Goal: Information Seeking & Learning: Check status

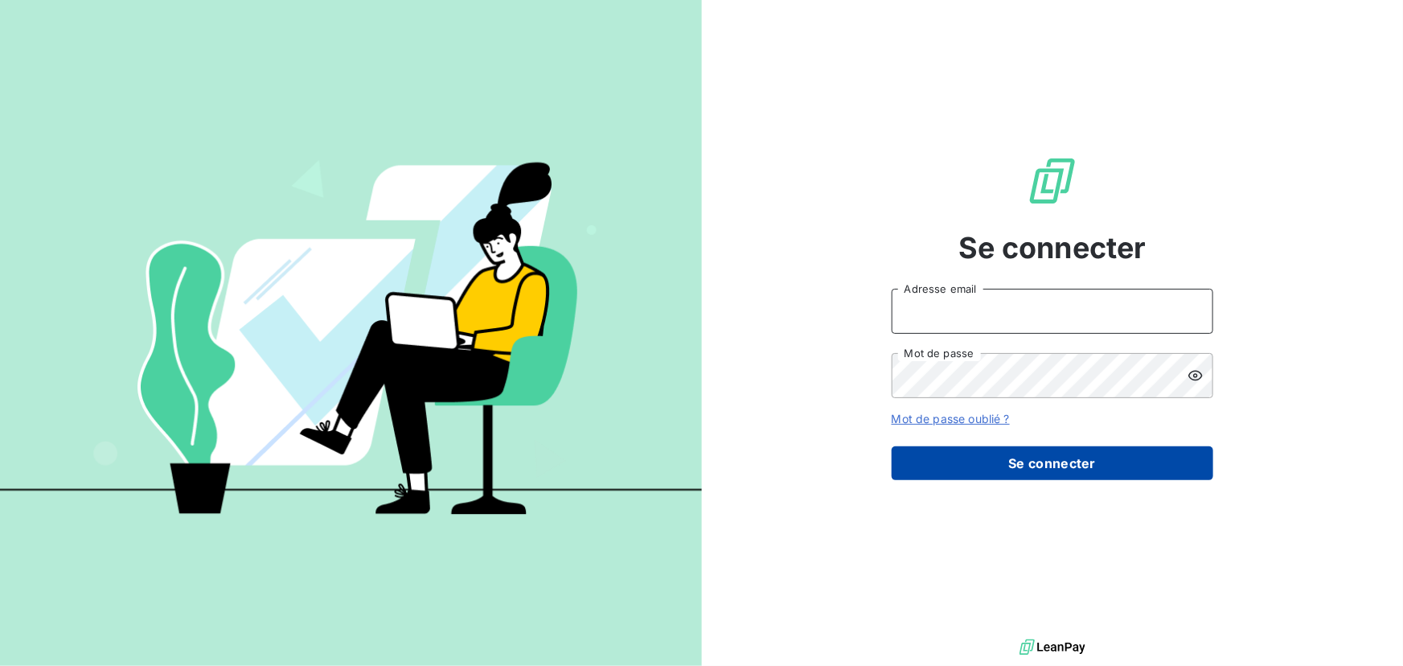
type input "[EMAIL_ADDRESS][DOMAIN_NAME]"
click at [1021, 454] on button "Se connecter" at bounding box center [1053, 463] width 322 height 34
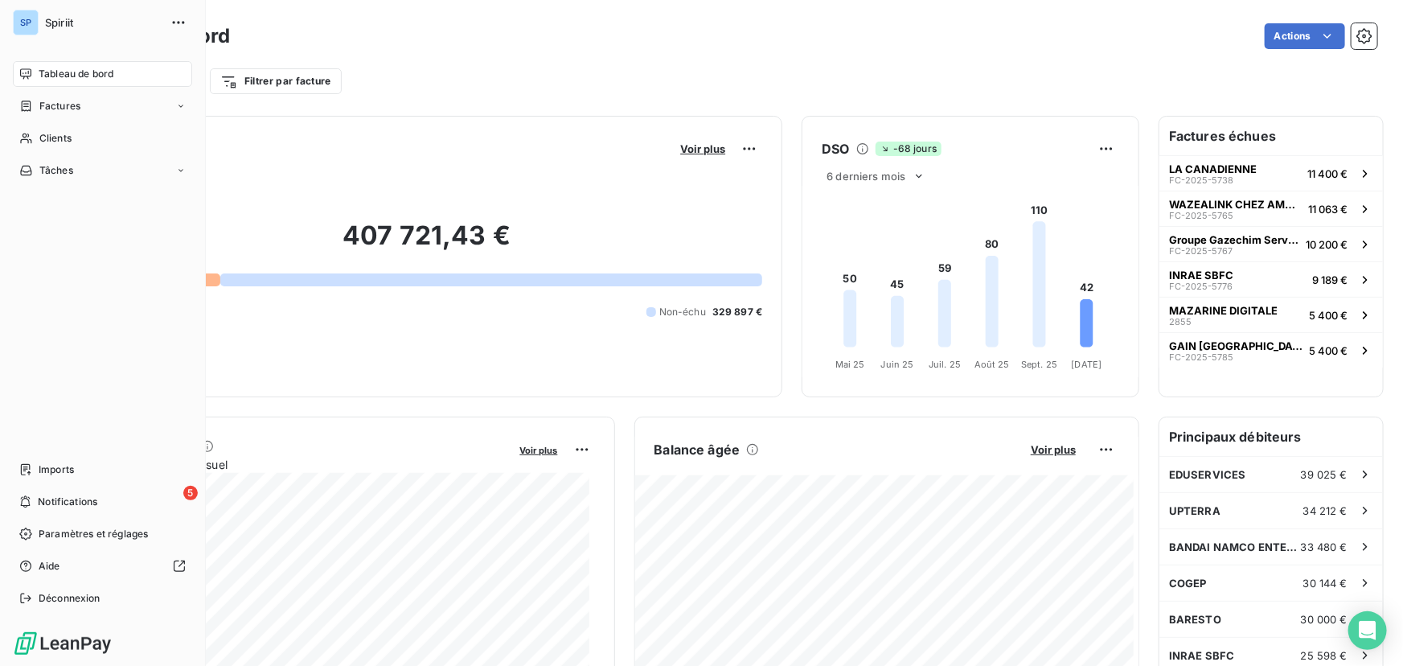
click at [64, 75] on span "Tableau de bord" at bounding box center [76, 74] width 75 height 14
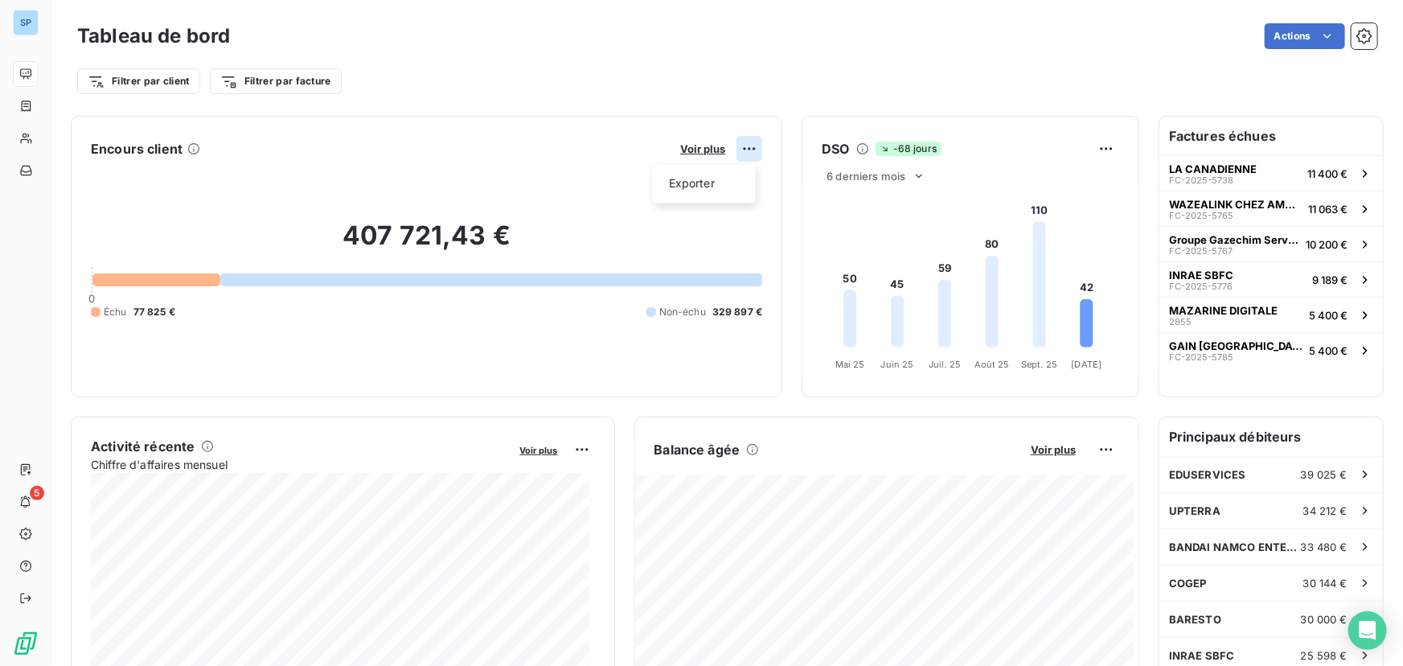
click at [738, 153] on html "SP 5 Tableau de bord Actions Filtrer par client Filtrer par facture Encours cli…" at bounding box center [701, 333] width 1403 height 666
click at [690, 179] on div "Exporter" at bounding box center [704, 184] width 90 height 26
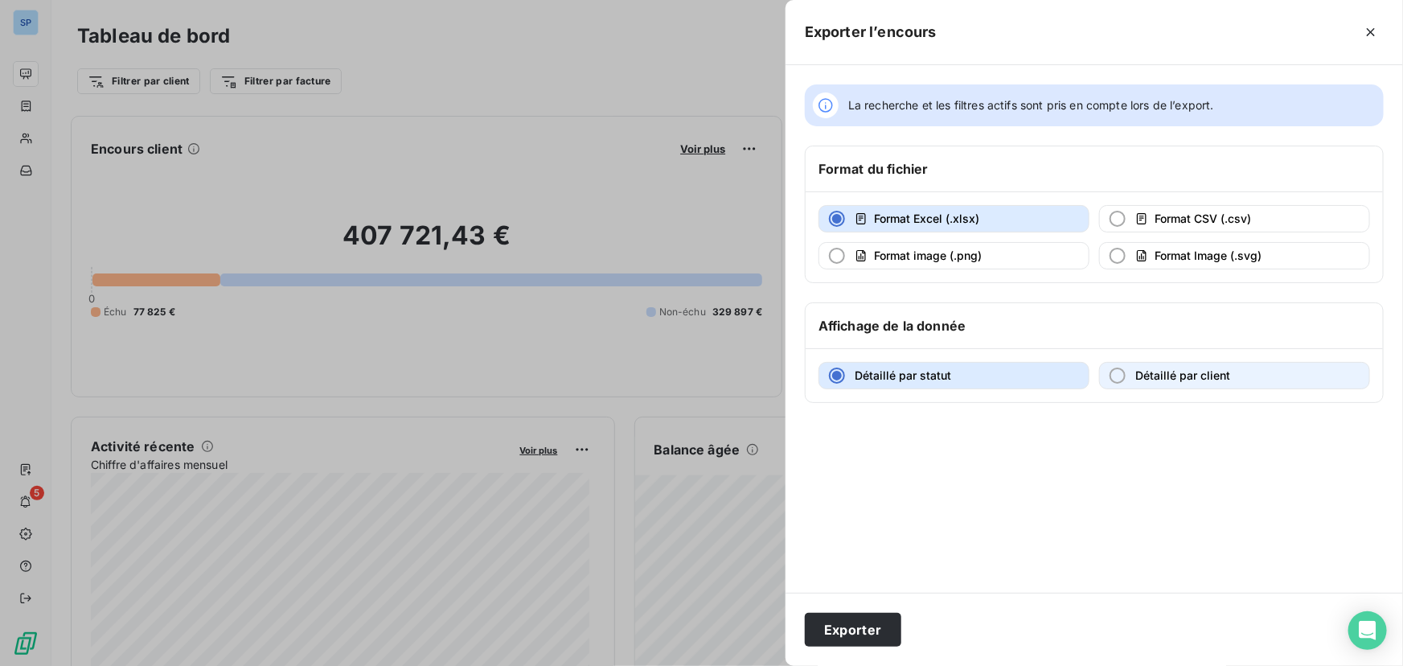
click at [1120, 369] on div "button" at bounding box center [1118, 375] width 16 height 16
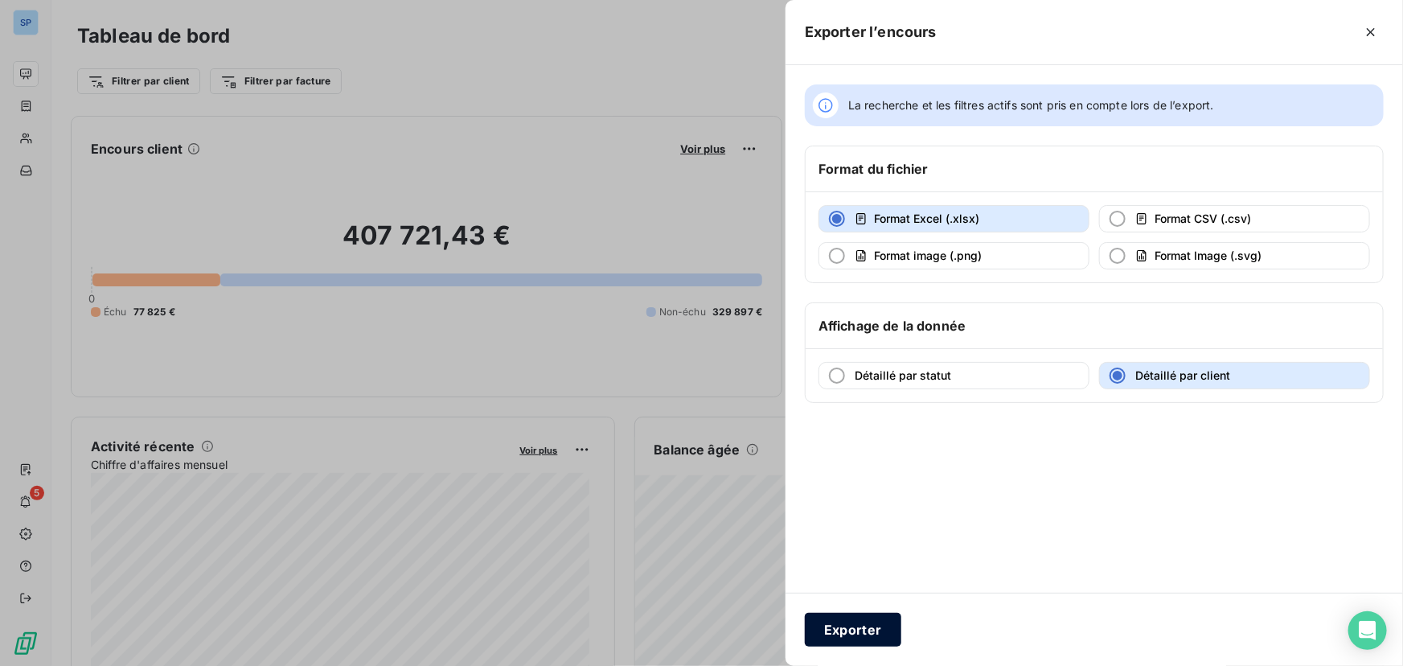
click at [873, 637] on button "Exporter" at bounding box center [853, 630] width 96 height 34
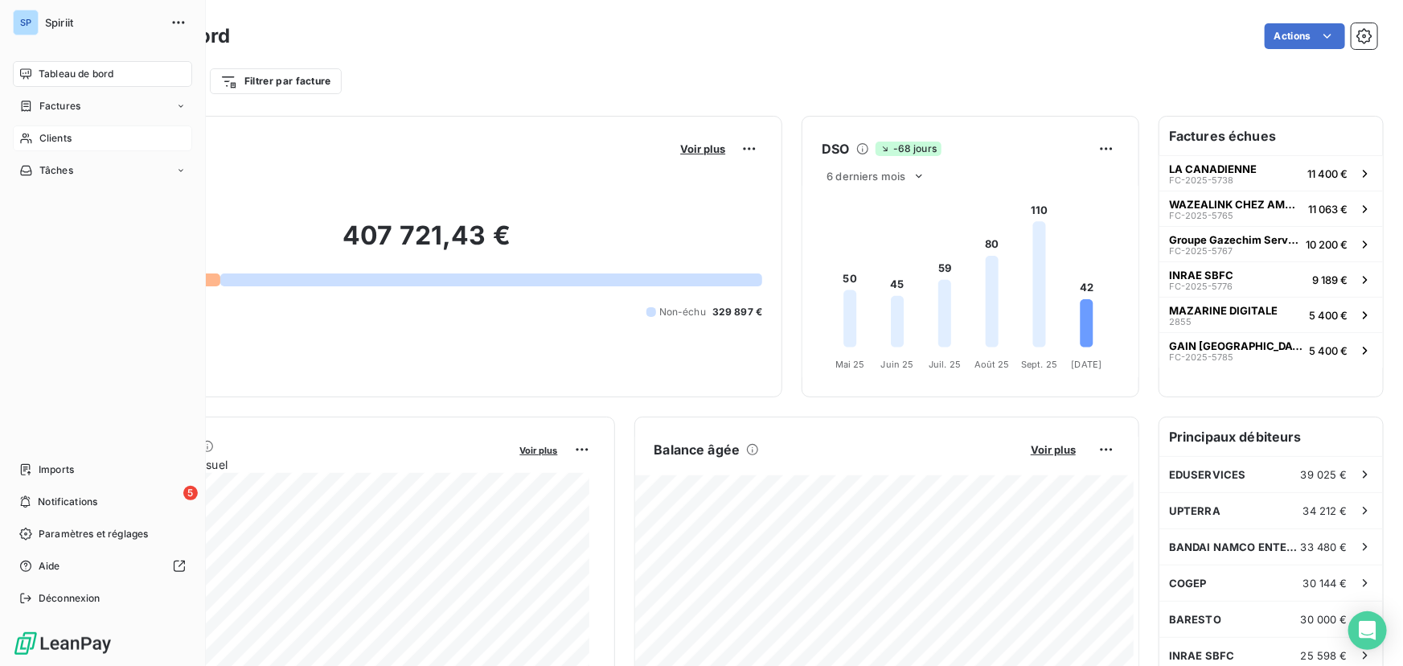
click at [47, 139] on span "Clients" at bounding box center [55, 138] width 32 height 14
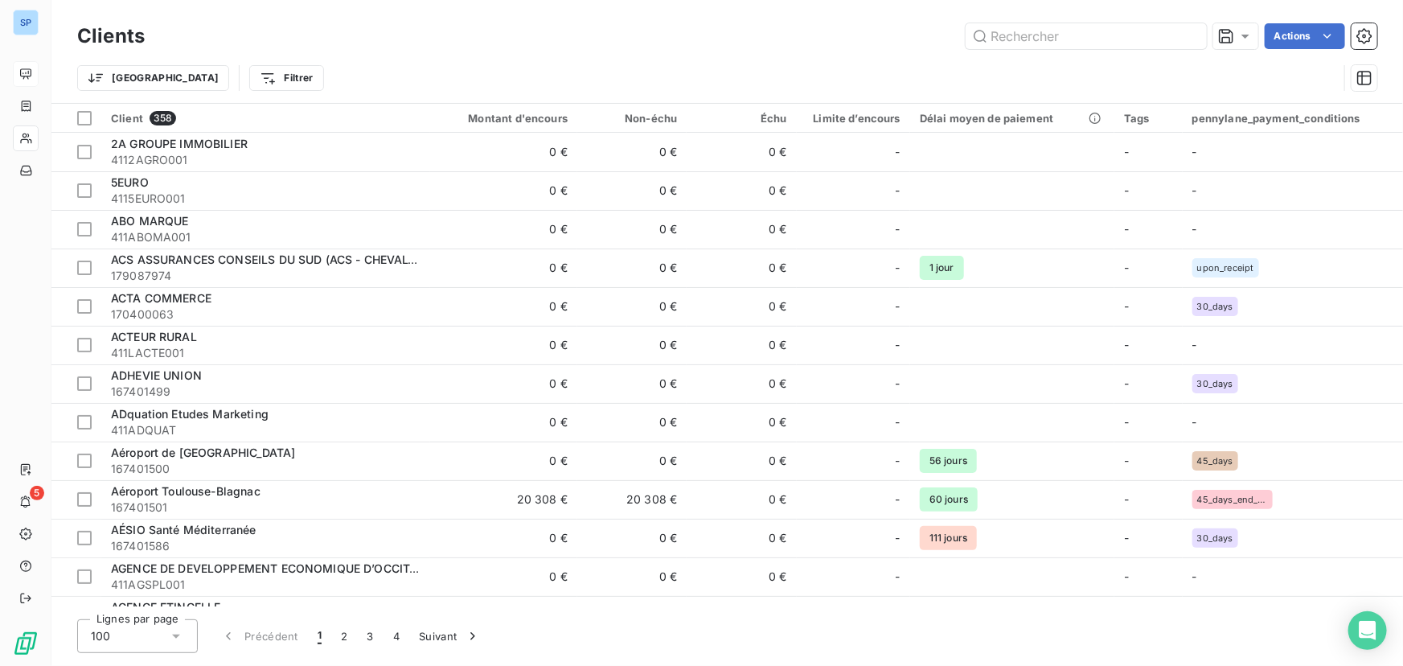
click at [505, 27] on div "Actions" at bounding box center [770, 36] width 1213 height 26
click at [1037, 34] on input "text" at bounding box center [1086, 36] width 241 height 26
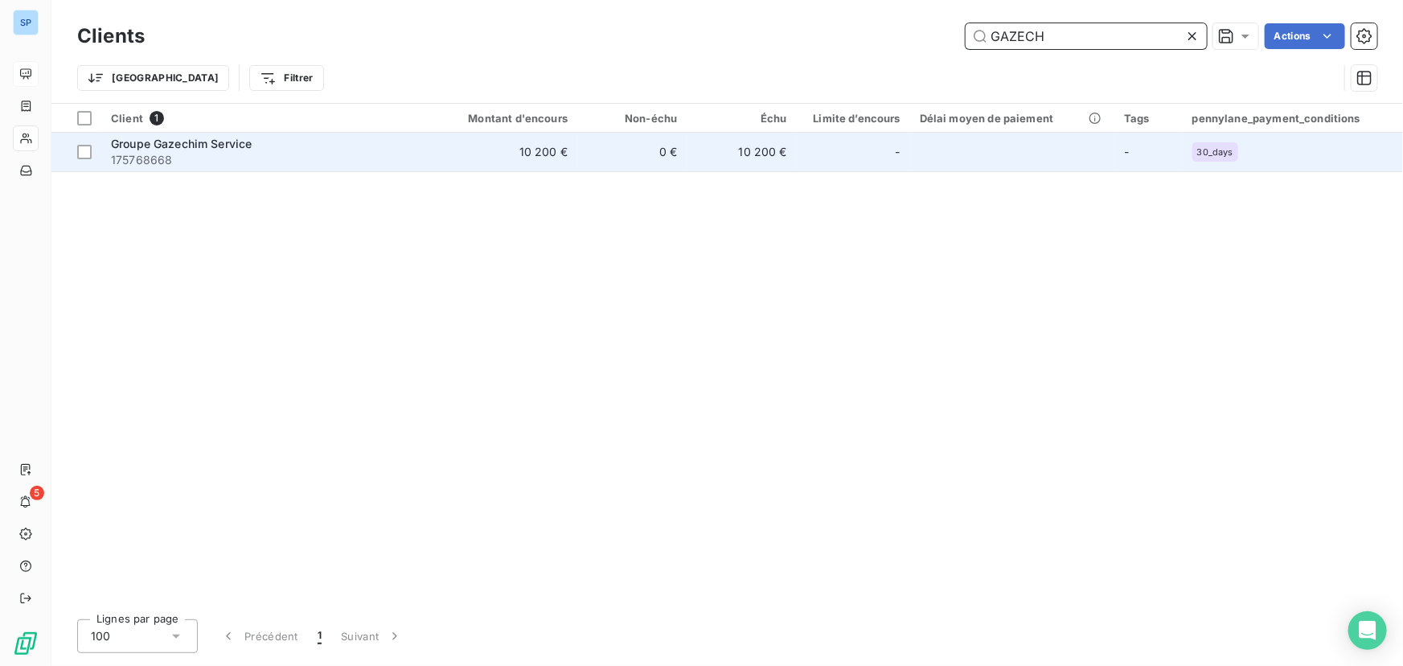
type input "GAZECH"
click at [436, 145] on td "10 200 €" at bounding box center [503, 152] width 147 height 39
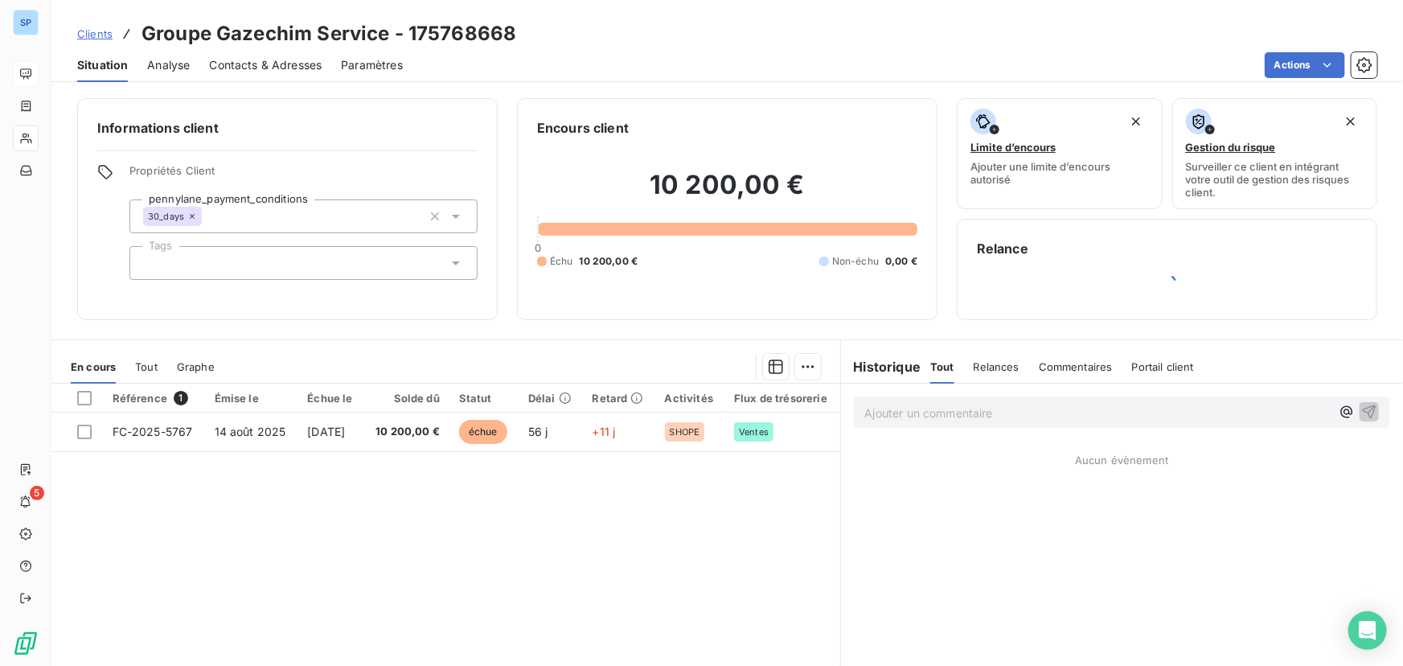
click at [1149, 368] on span "Portail client" at bounding box center [1163, 366] width 62 height 13
click at [1149, 368] on span "Portail client" at bounding box center [1165, 366] width 68 height 13
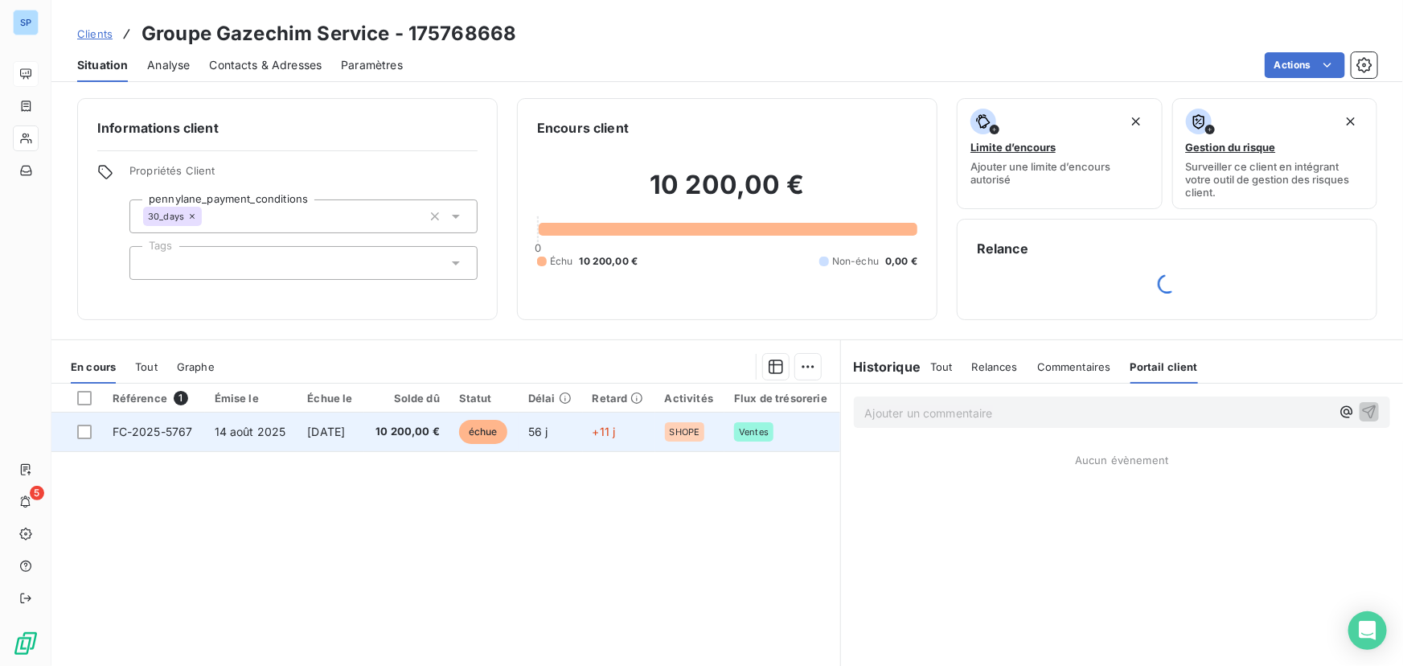
click at [616, 431] on span "+11 j" at bounding box center [604, 432] width 23 height 14
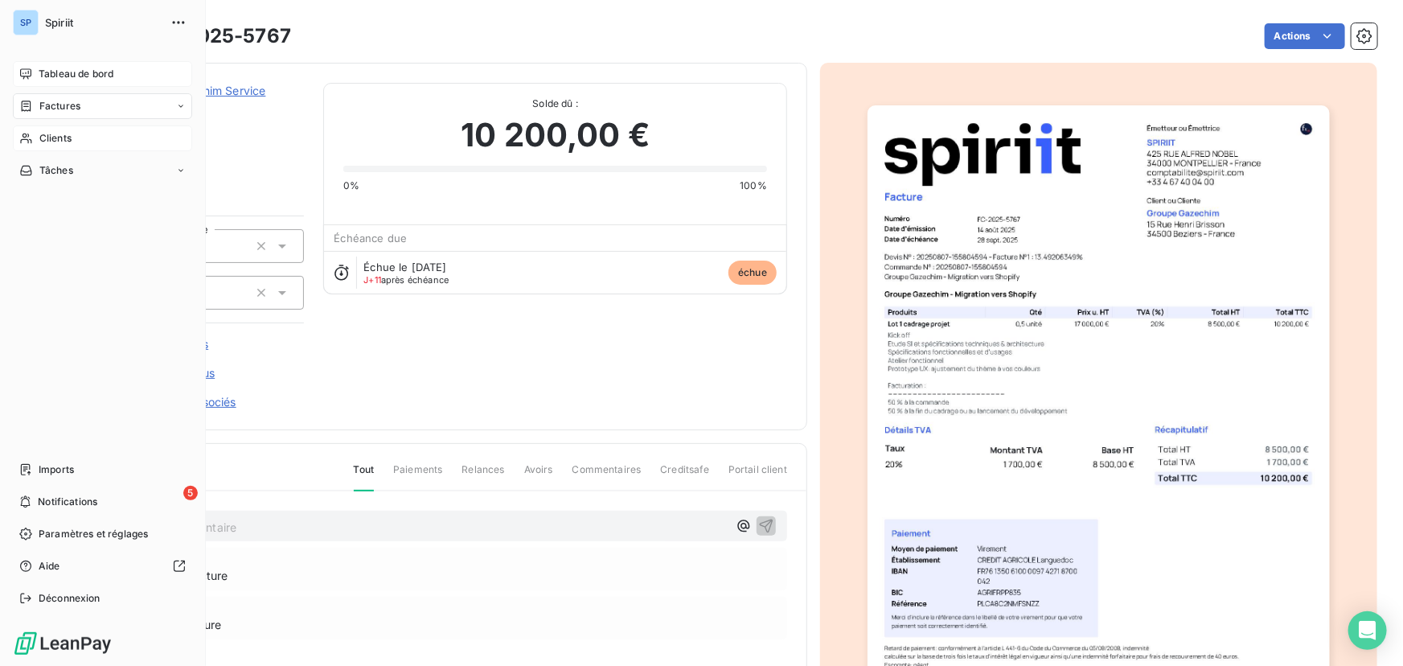
click at [57, 144] on span "Clients" at bounding box center [55, 138] width 32 height 14
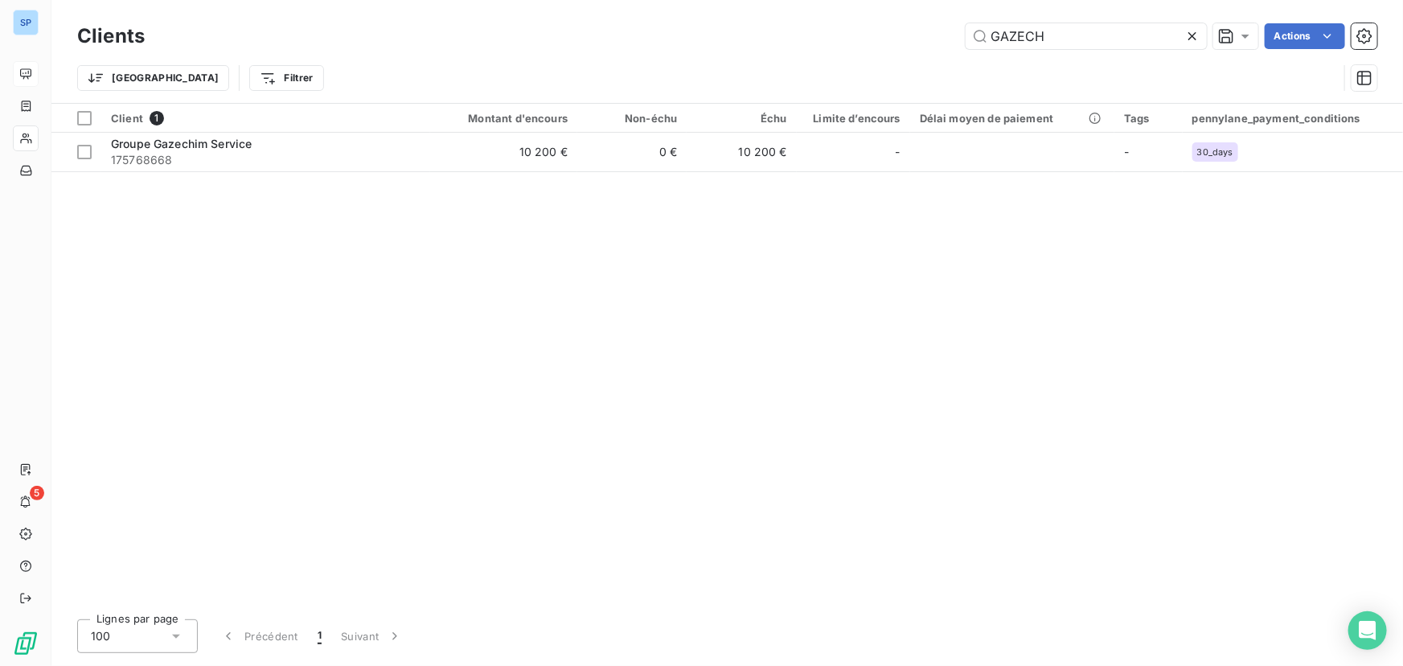
drag, startPoint x: 1086, startPoint y: 31, endPoint x: 868, endPoint y: 51, distance: 218.0
click at [868, 51] on div "Clients GAZECH Actions" at bounding box center [727, 36] width 1300 height 34
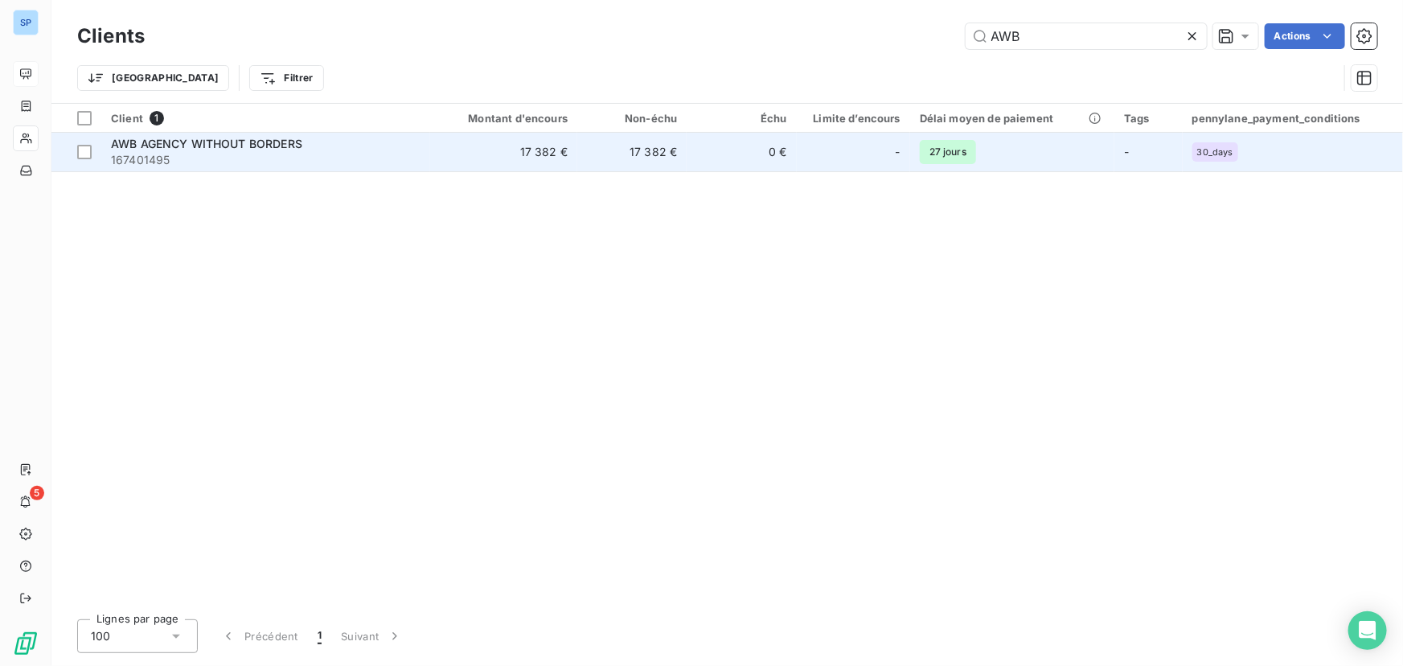
type input "AWB"
click at [506, 163] on td "17 382 €" at bounding box center [503, 152] width 147 height 39
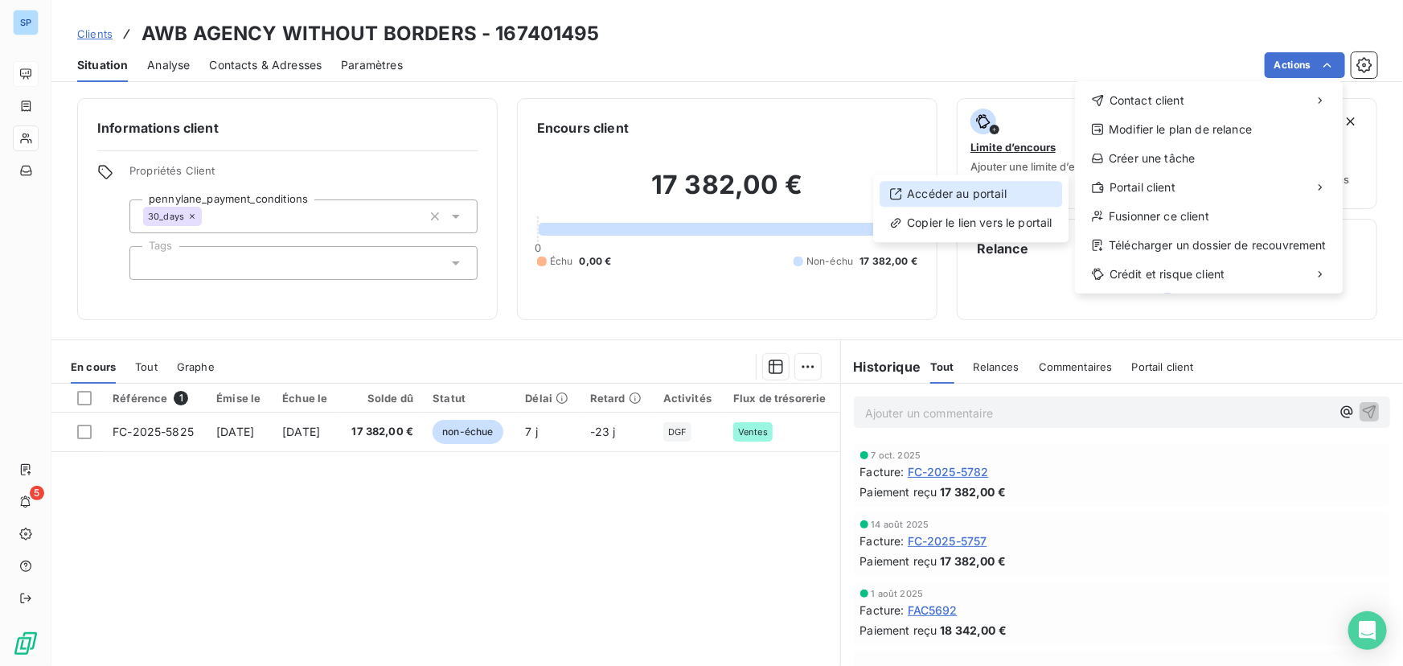
click at [1013, 190] on div "Accéder au portail" at bounding box center [971, 194] width 183 height 26
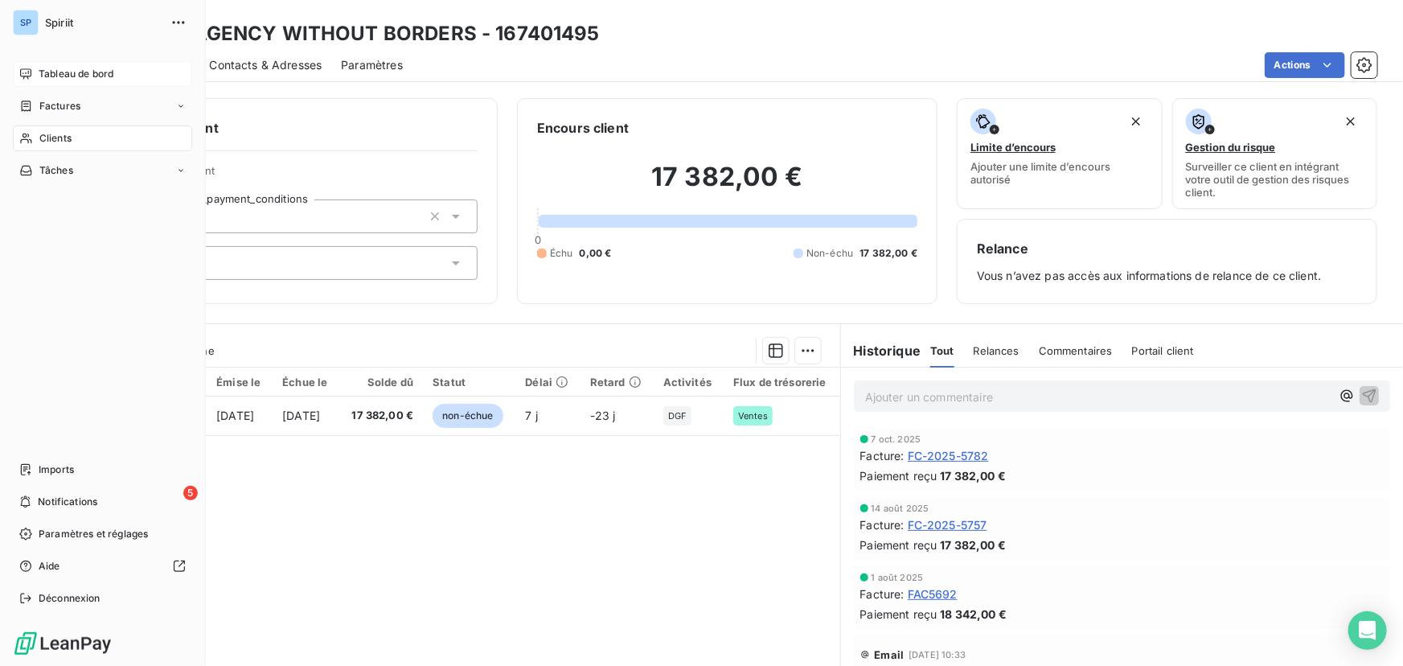
click at [32, 138] on icon at bounding box center [26, 138] width 14 height 13
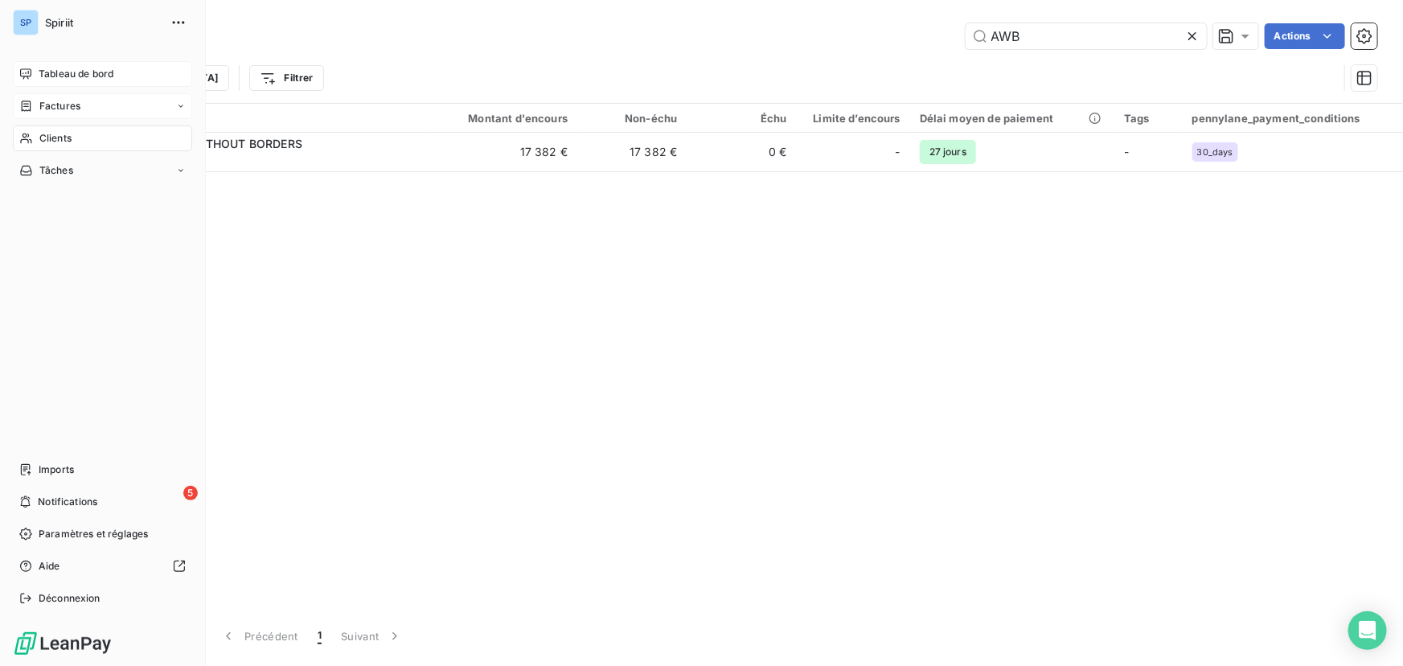
click at [56, 107] on span "Factures" at bounding box center [59, 106] width 41 height 14
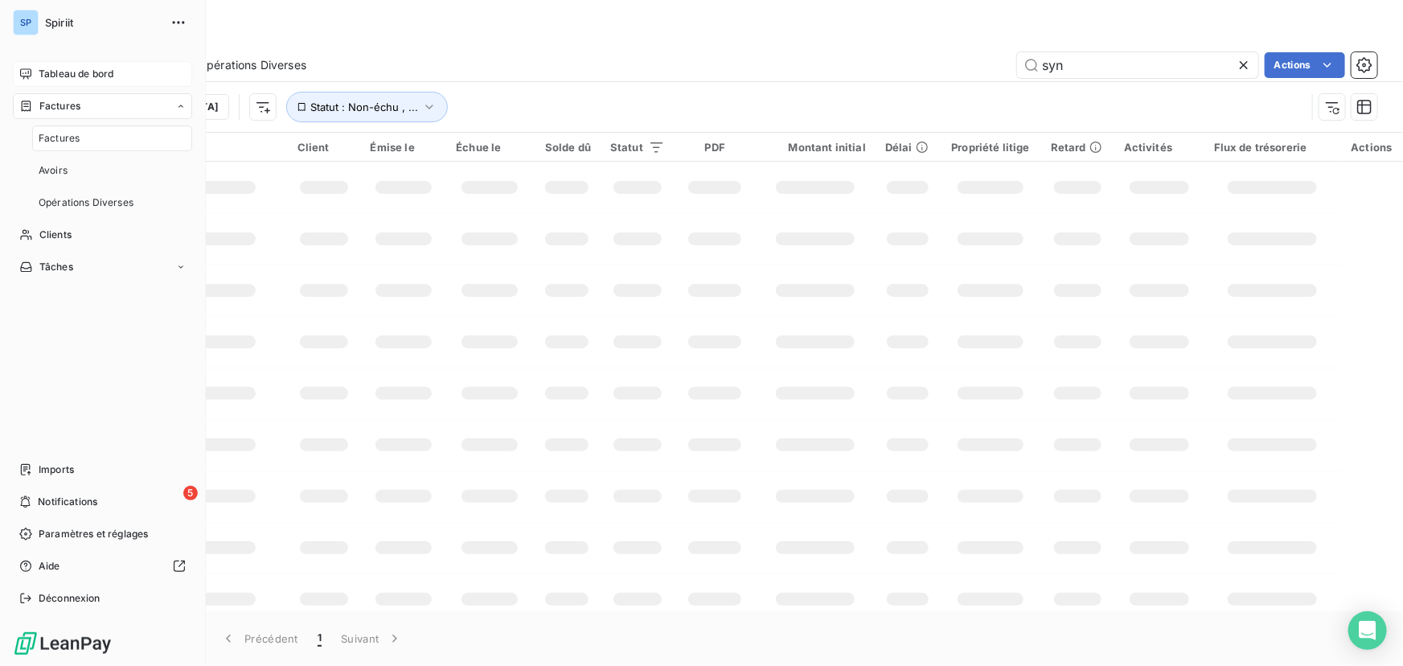
click at [72, 74] on span "Tableau de bord" at bounding box center [76, 74] width 75 height 14
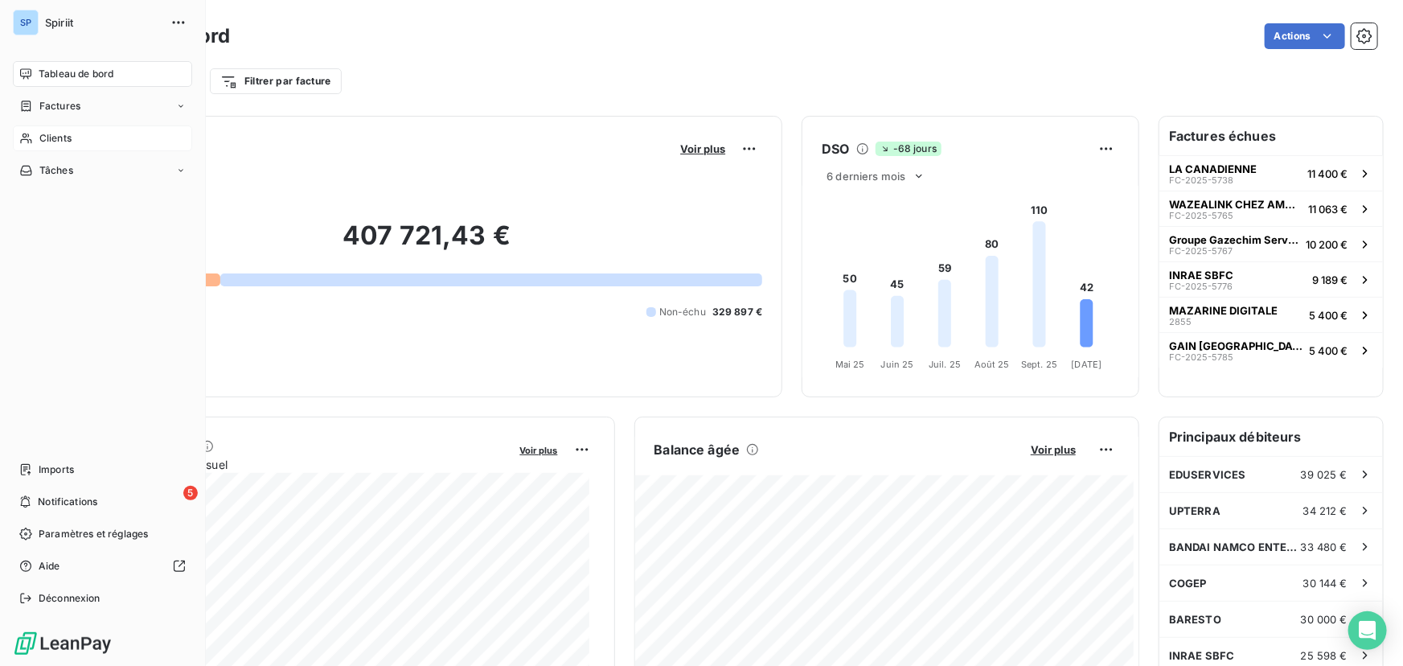
click at [57, 139] on span "Clients" at bounding box center [55, 138] width 32 height 14
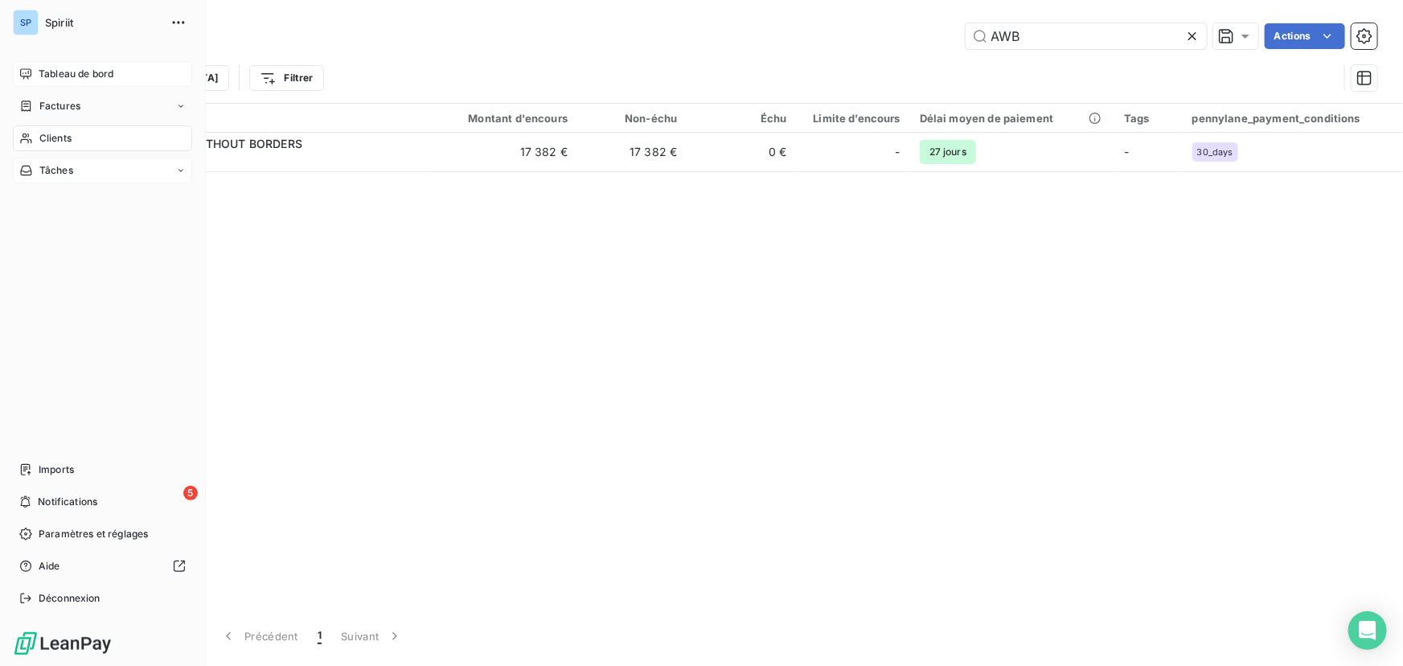
click at [74, 167] on div "Tâches" at bounding box center [102, 171] width 179 height 26
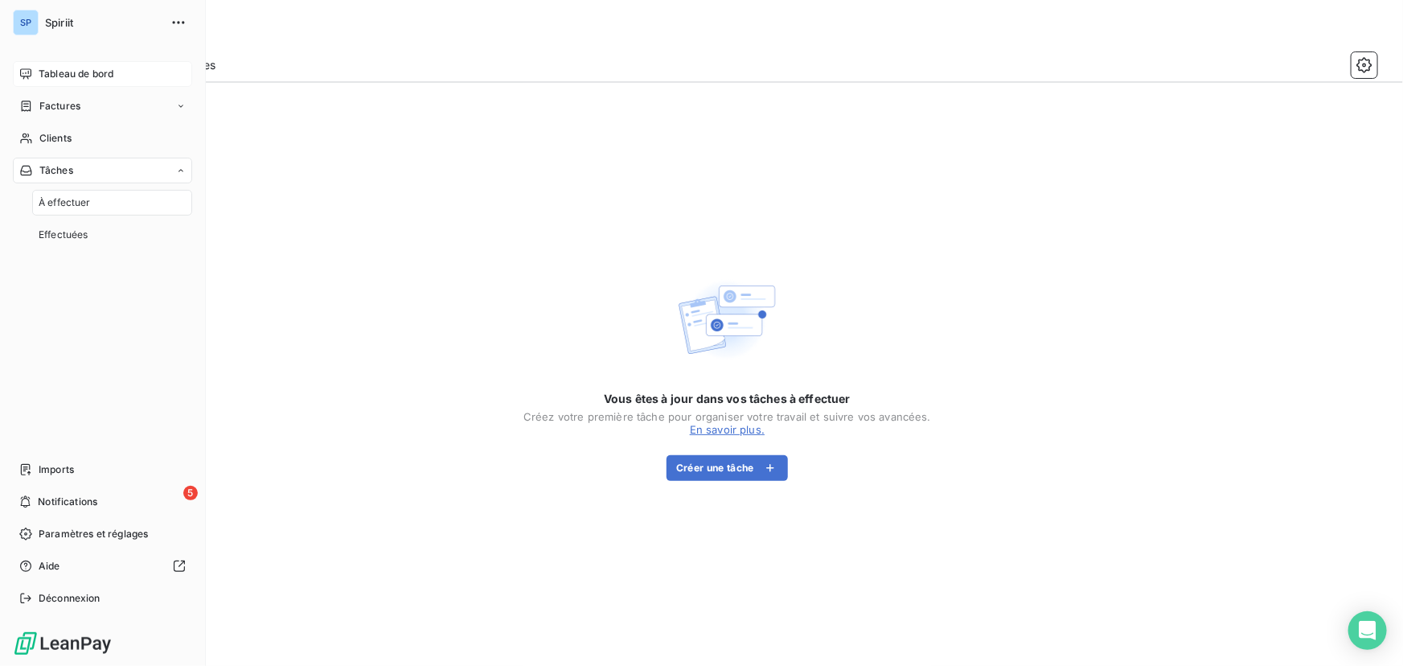
click at [73, 199] on span "À effectuer" at bounding box center [65, 202] width 52 height 14
click at [51, 138] on span "Clients" at bounding box center [55, 138] width 32 height 14
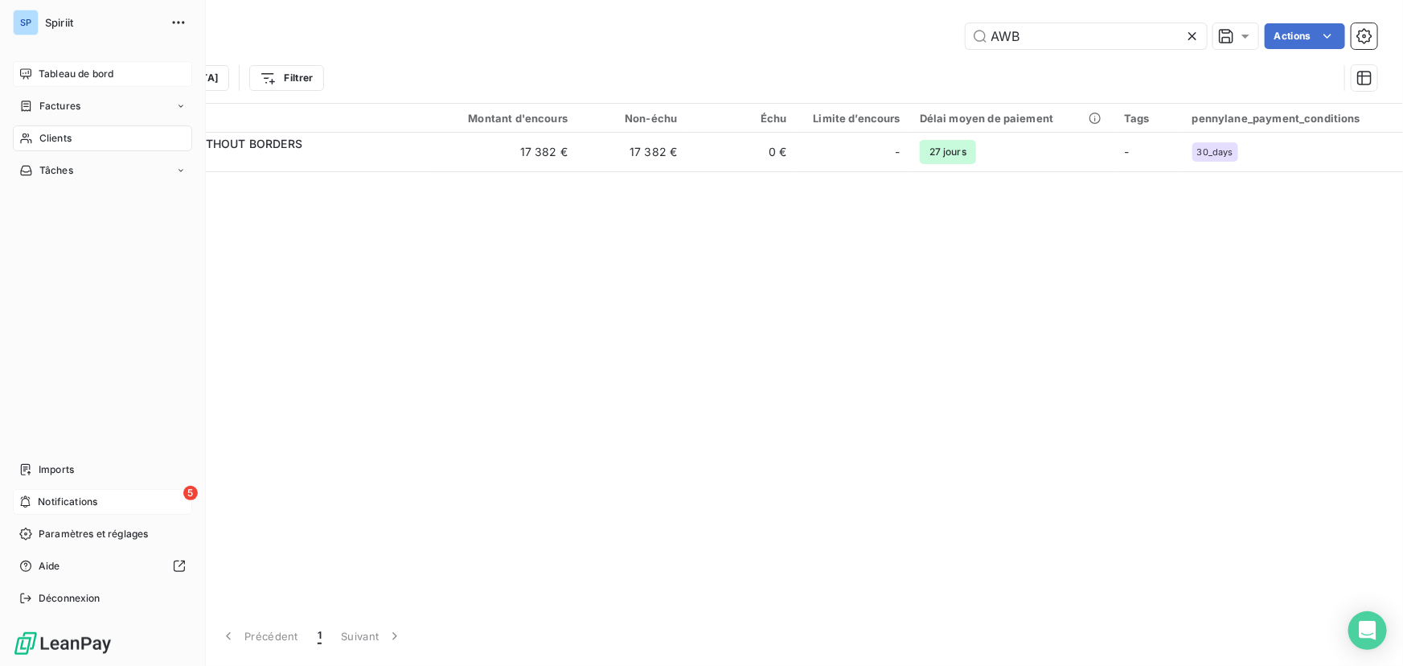
click at [76, 509] on div "5 Notifications" at bounding box center [102, 502] width 179 height 26
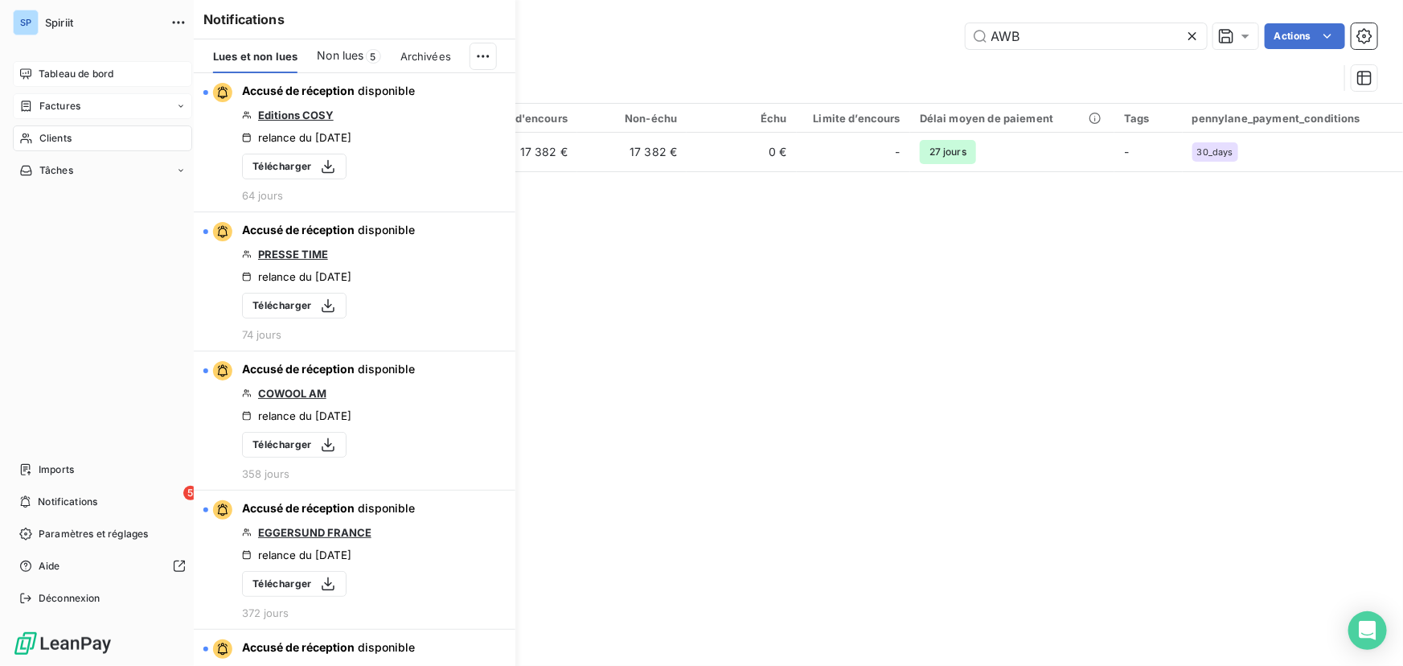
click at [27, 105] on icon at bounding box center [26, 106] width 14 height 13
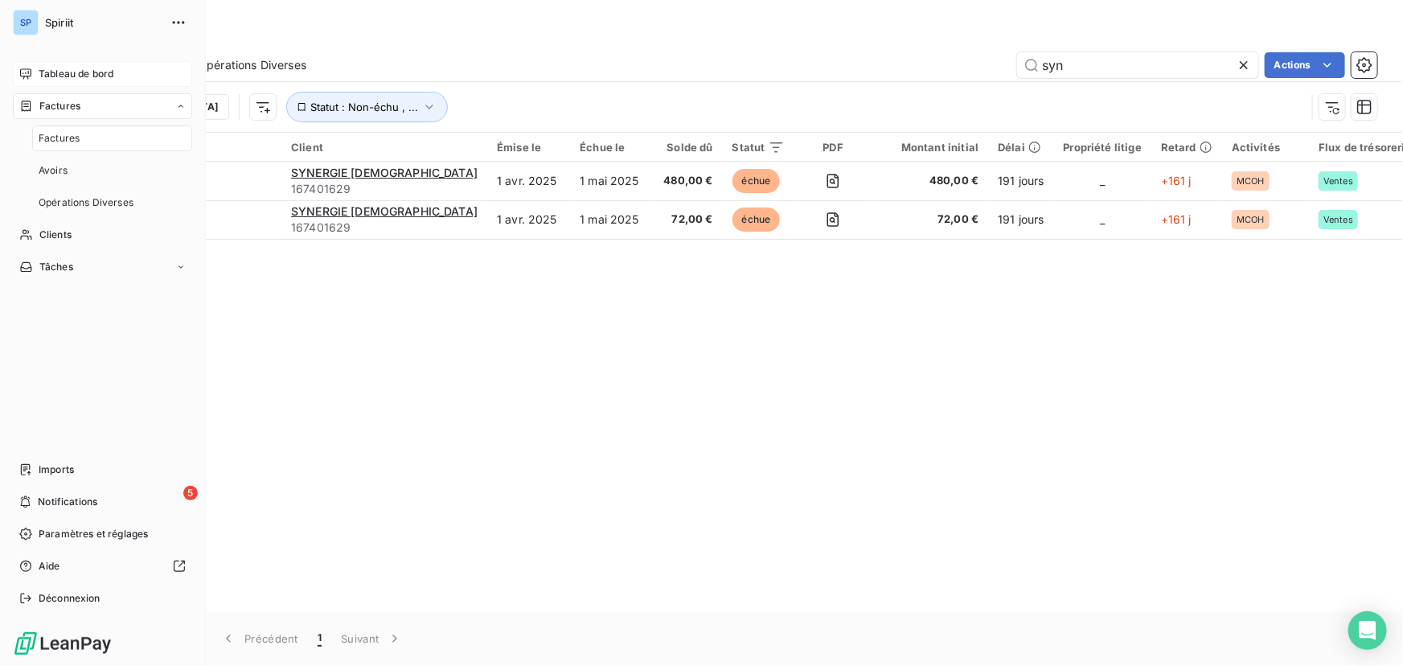
click at [74, 76] on span "Tableau de bord" at bounding box center [76, 74] width 75 height 14
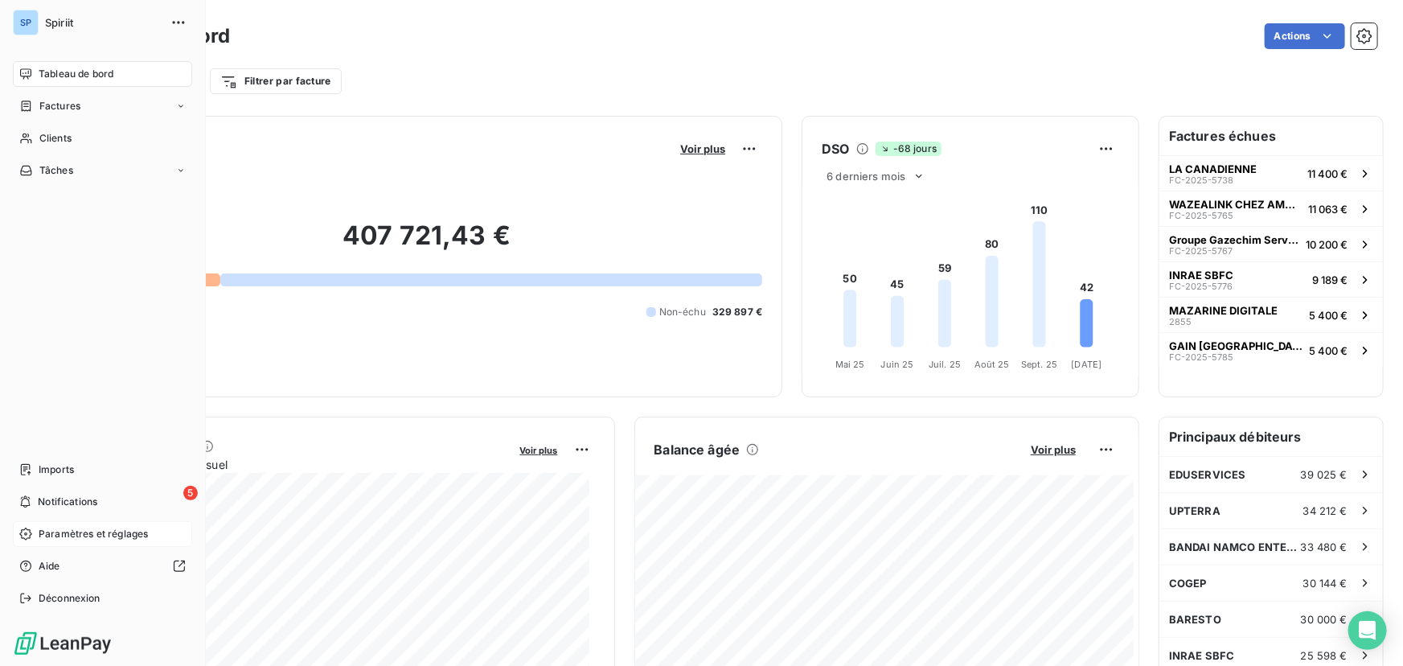
click at [94, 531] on span "Paramètres et réglages" at bounding box center [93, 534] width 109 height 14
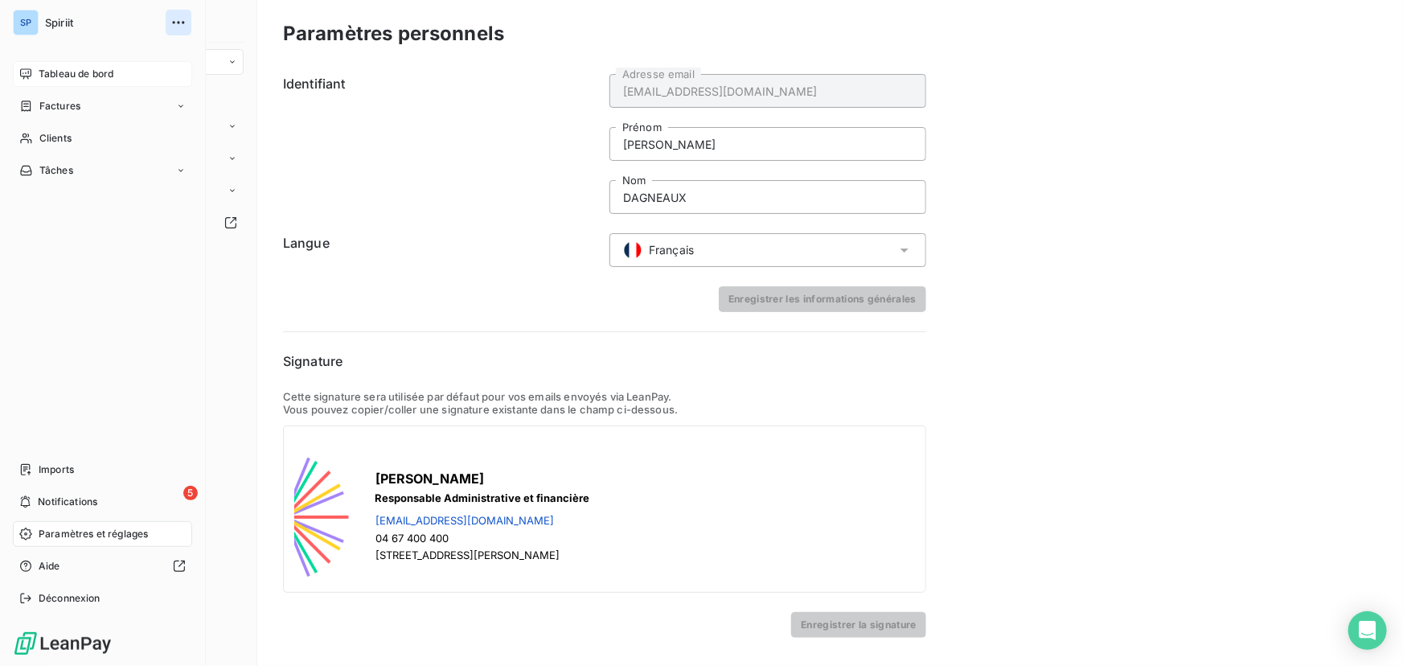
click at [178, 23] on icon "button" at bounding box center [178, 22] width 16 height 16
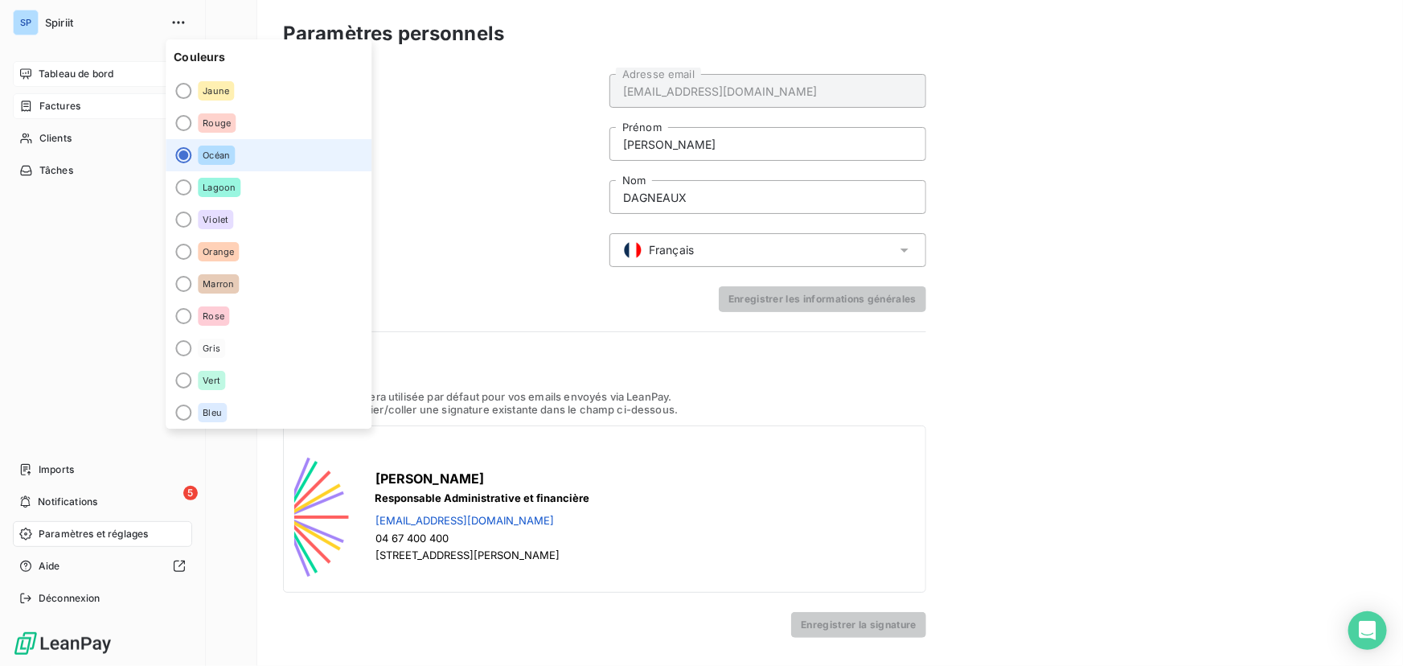
click at [63, 107] on span "Factures" at bounding box center [59, 106] width 41 height 14
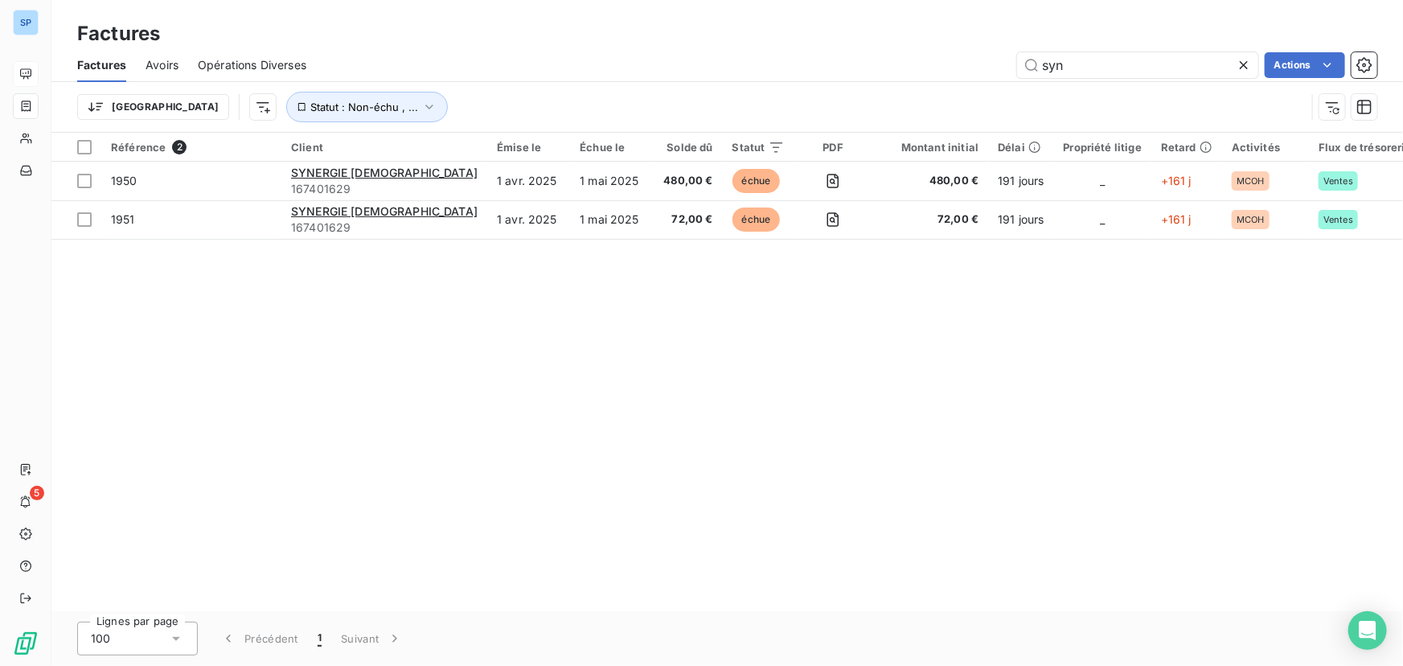
click at [662, 33] on div "Factures" at bounding box center [727, 33] width 1352 height 29
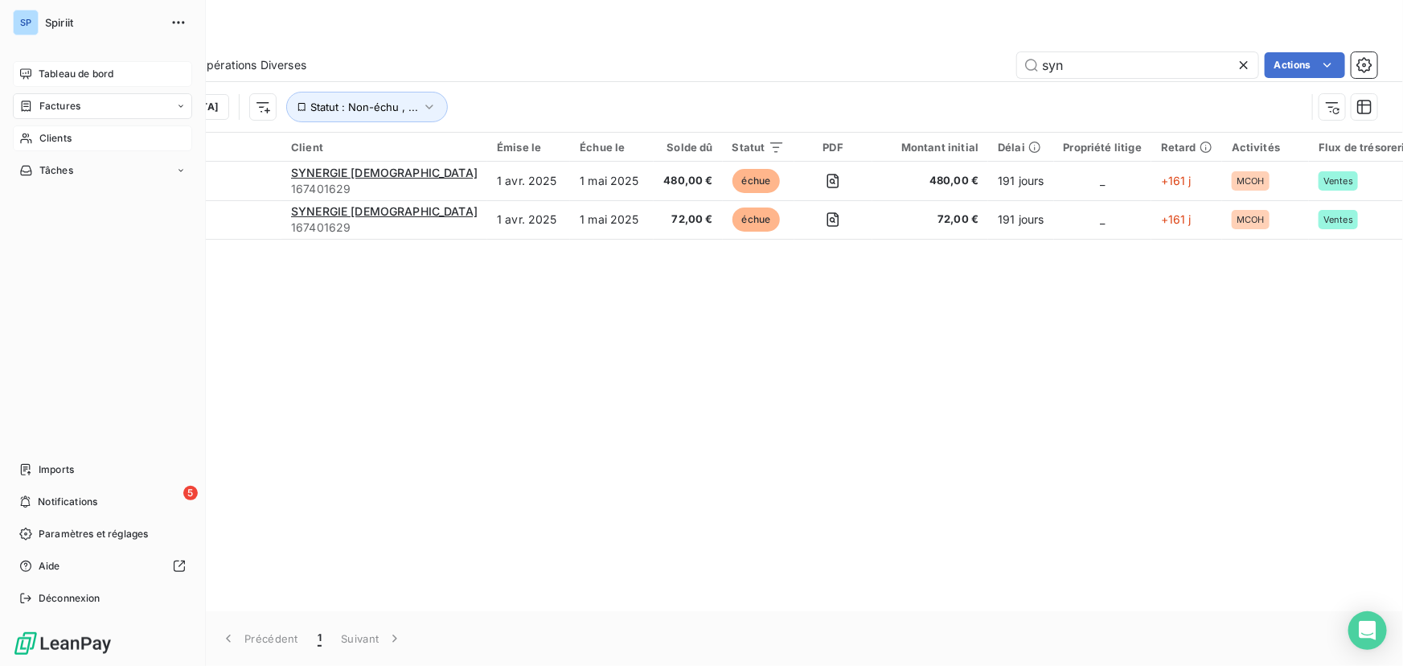
click at [32, 136] on div "Clients" at bounding box center [102, 138] width 179 height 26
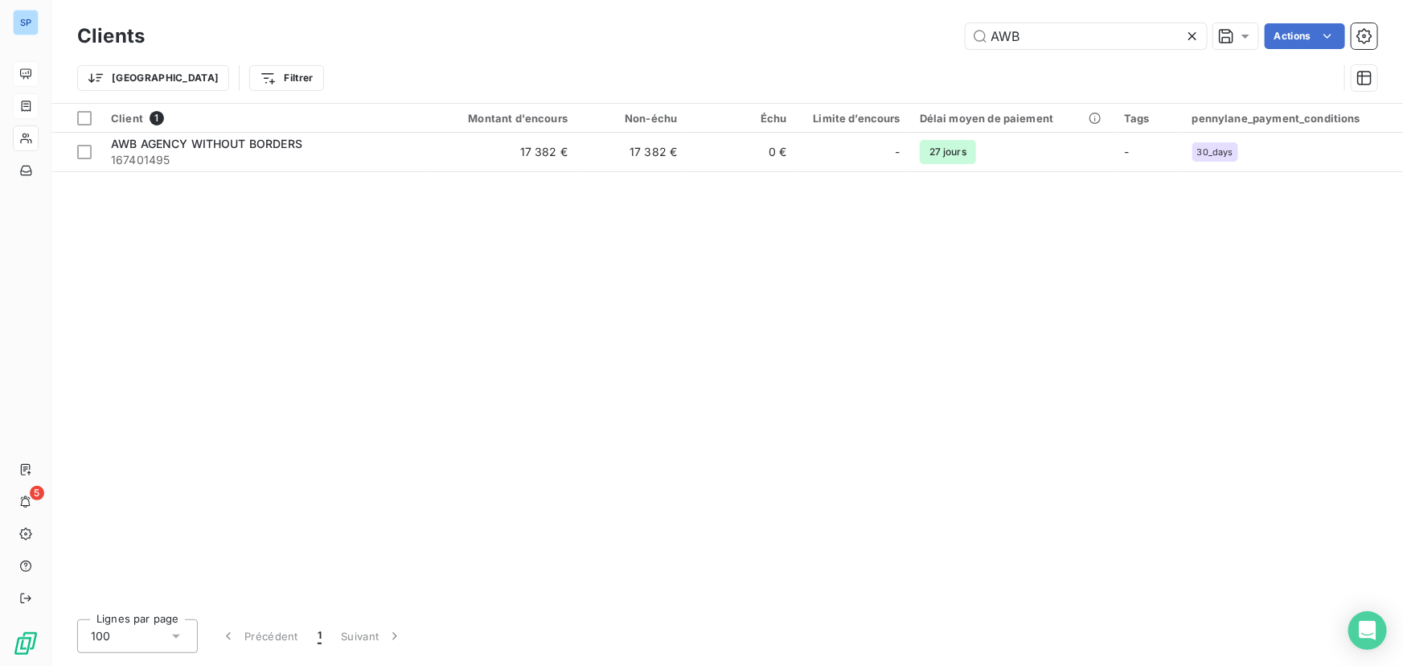
click at [441, 61] on div "Trier Filtrer" at bounding box center [727, 78] width 1300 height 50
click at [1191, 37] on icon at bounding box center [1193, 36] width 8 height 8
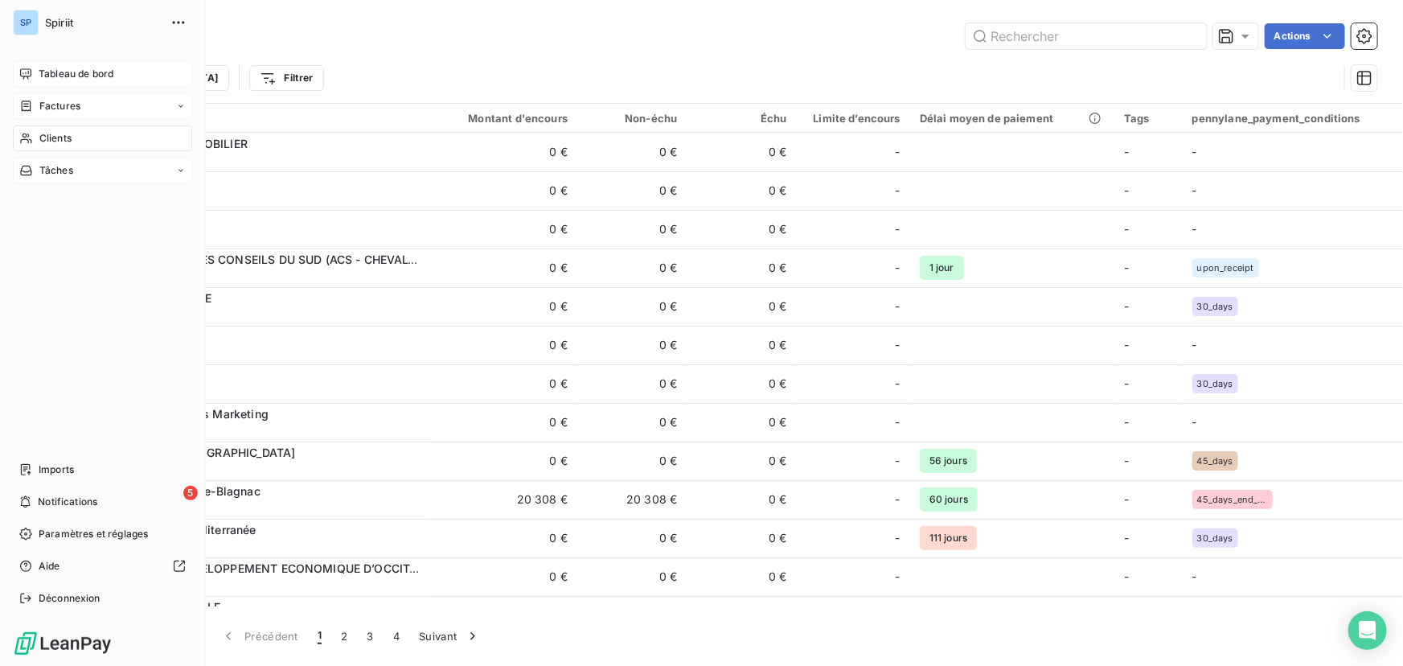
click at [62, 170] on span "Tâches" at bounding box center [56, 170] width 34 height 14
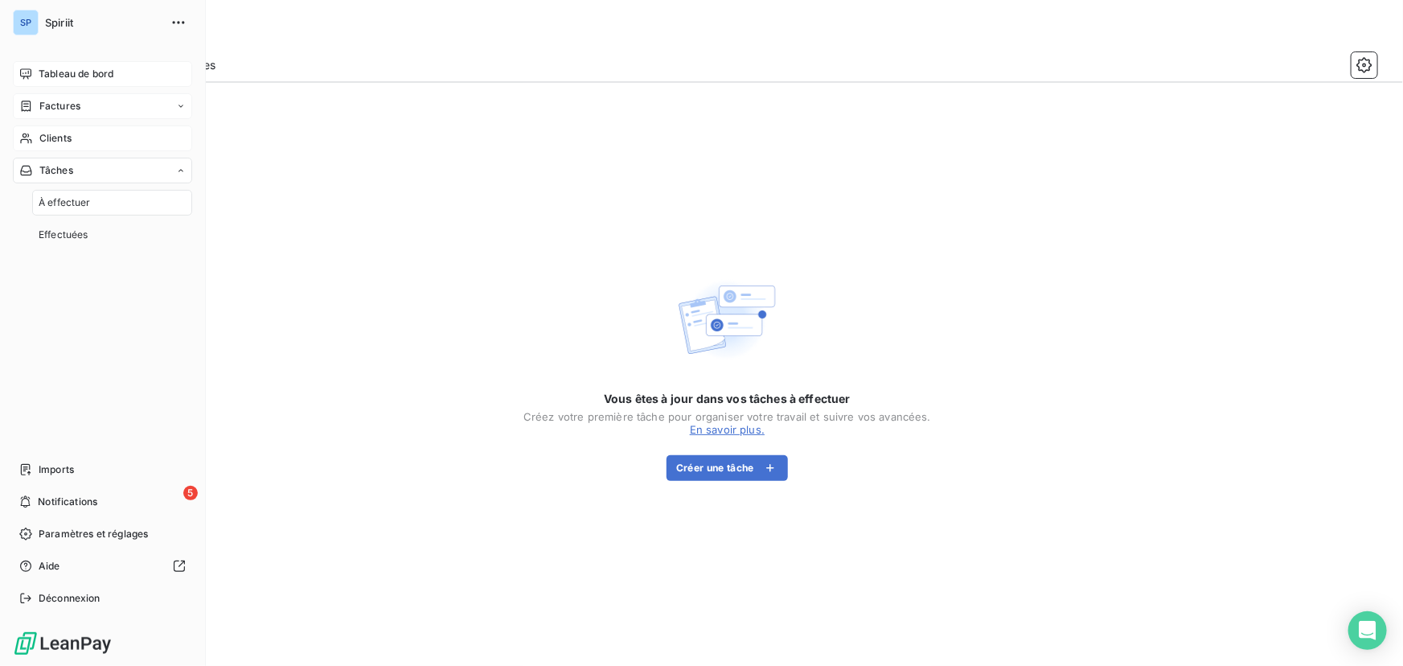
click at [64, 138] on span "Clients" at bounding box center [55, 138] width 32 height 14
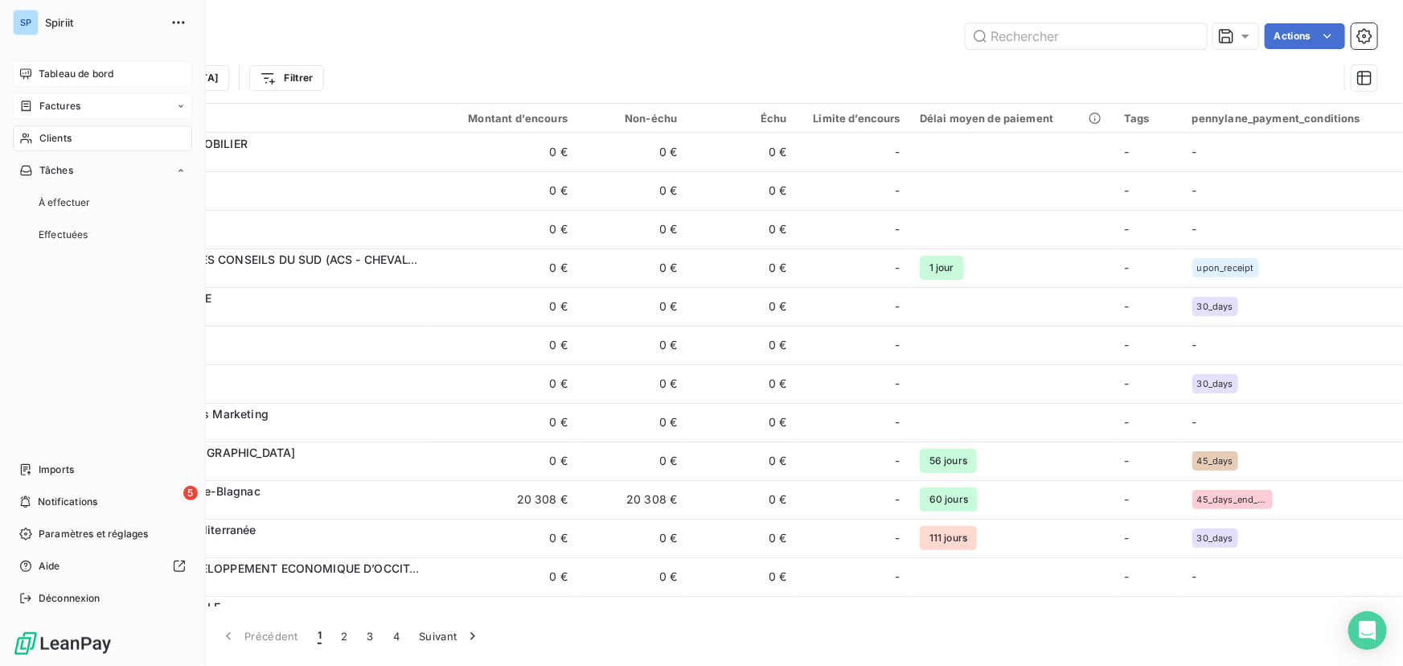
click at [73, 105] on span "Factures" at bounding box center [59, 106] width 41 height 14
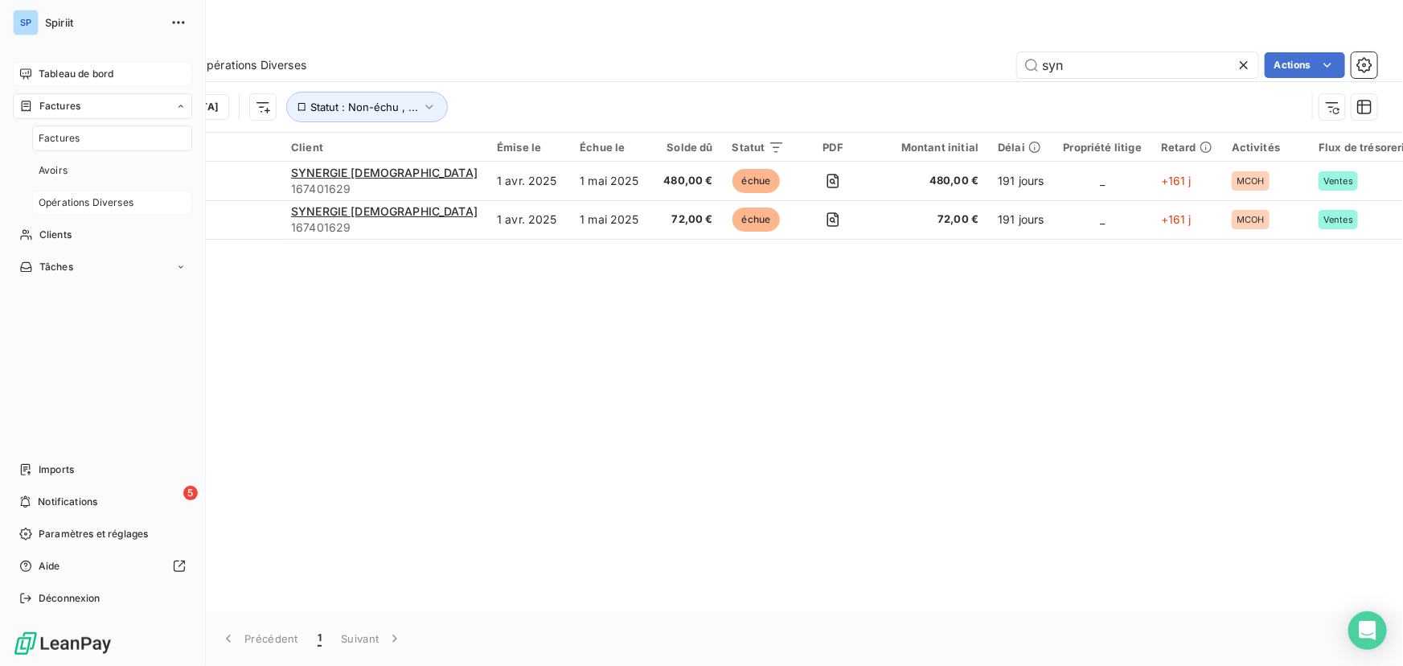
click at [76, 203] on span "Opérations Diverses" at bounding box center [86, 202] width 95 height 14
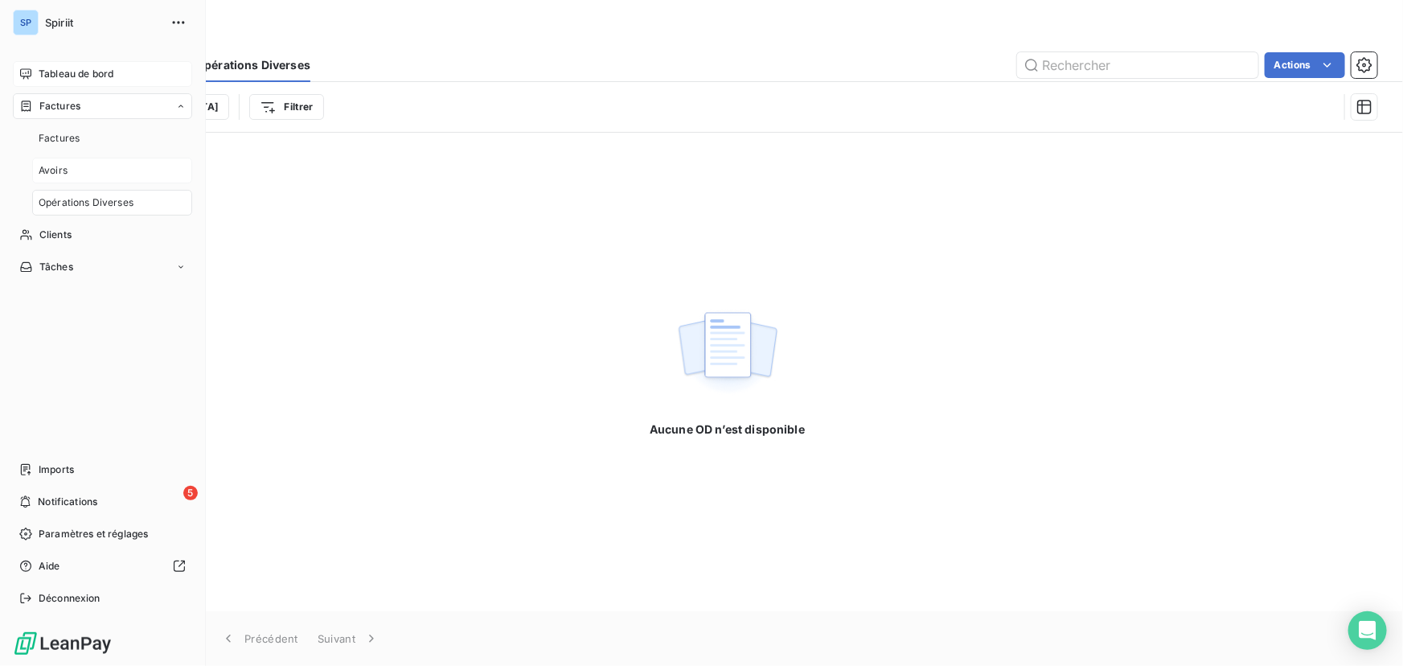
click at [77, 175] on div "Avoirs" at bounding box center [112, 171] width 160 height 26
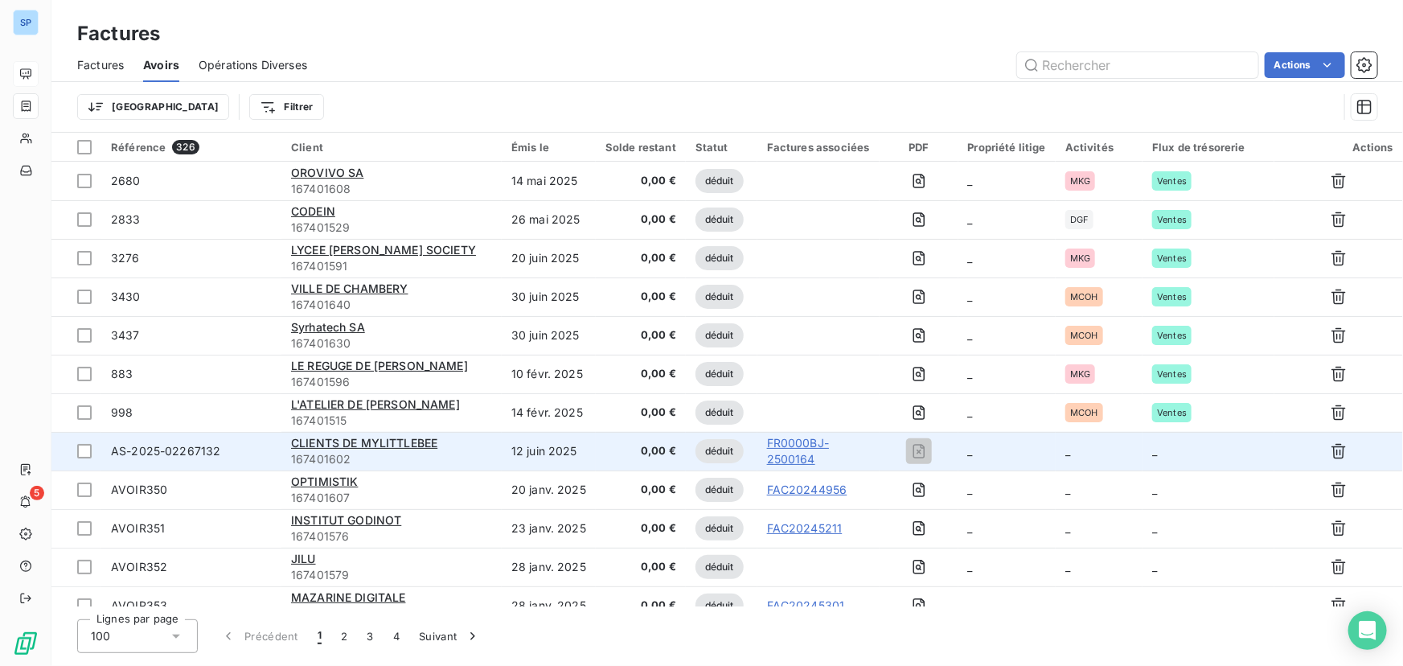
click at [1078, 454] on td "_" at bounding box center [1099, 451] width 87 height 39
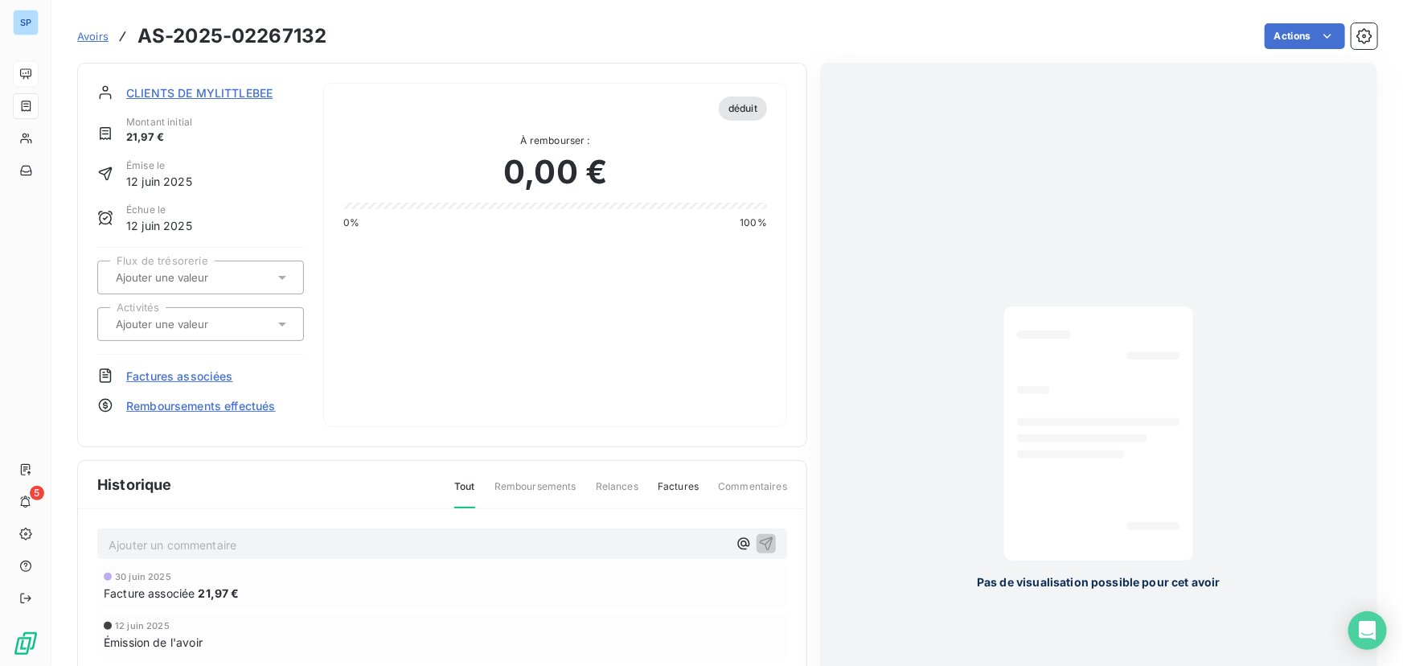
click at [178, 277] on input "text" at bounding box center [195, 277] width 162 height 14
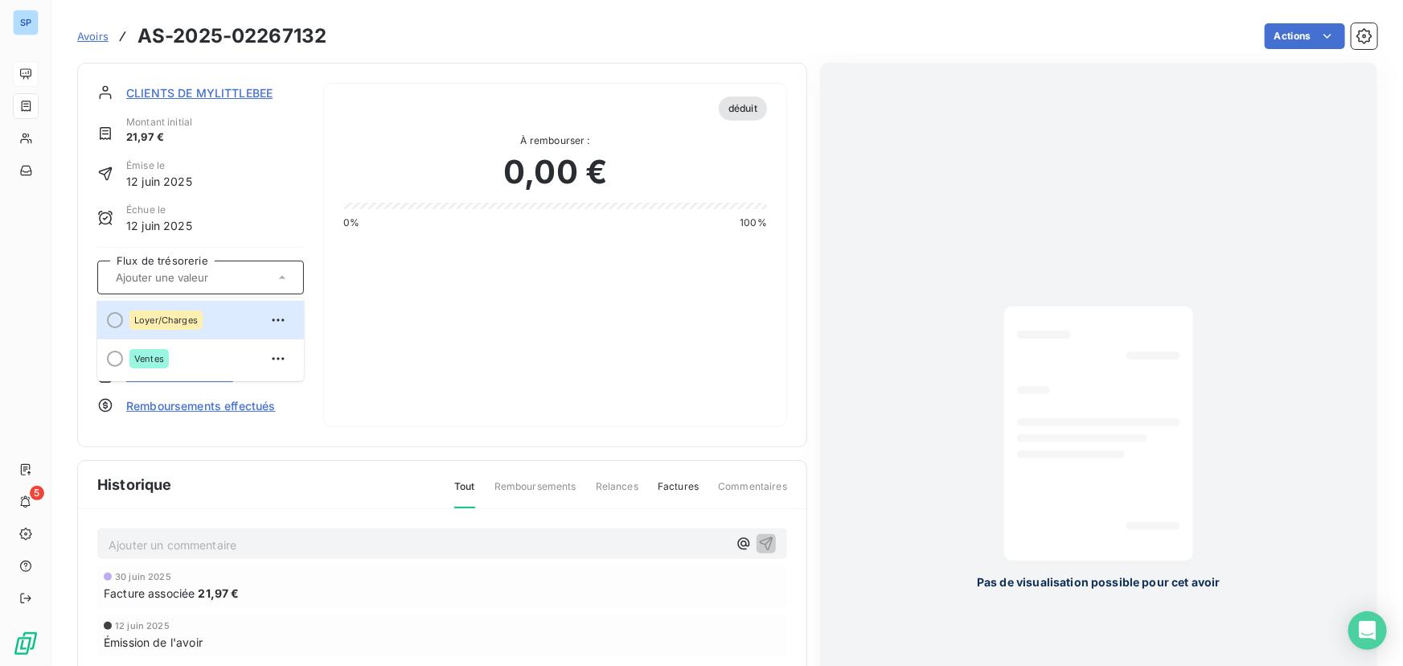
click at [178, 277] on input "text" at bounding box center [195, 277] width 162 height 14
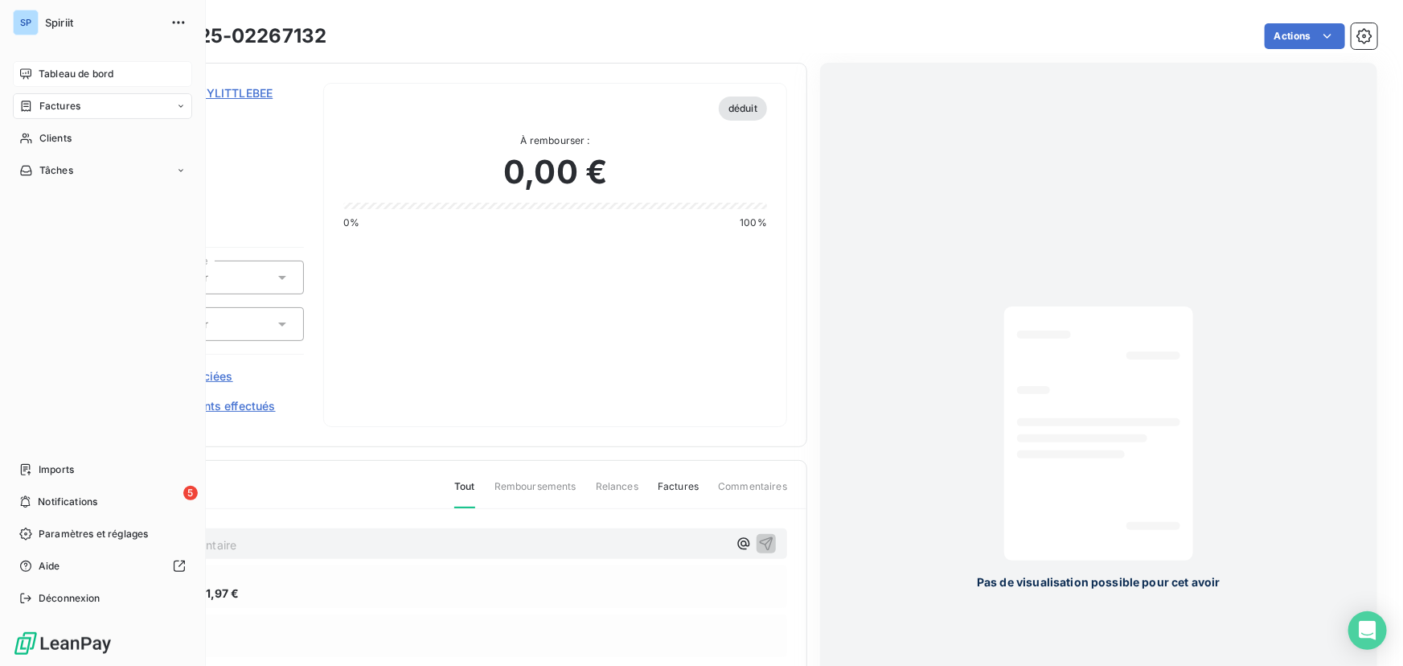
click at [51, 111] on span "Factures" at bounding box center [59, 106] width 41 height 14
click at [72, 72] on span "Tableau de bord" at bounding box center [76, 74] width 75 height 14
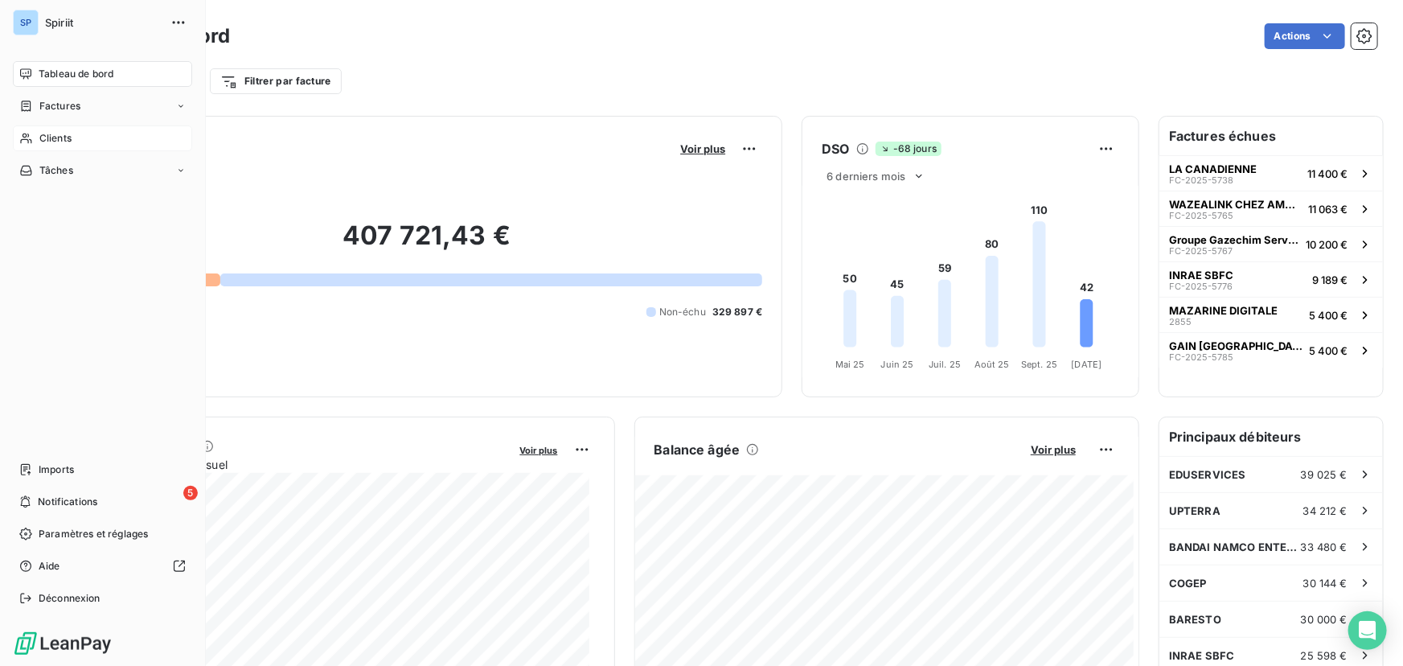
click at [44, 142] on span "Clients" at bounding box center [55, 138] width 32 height 14
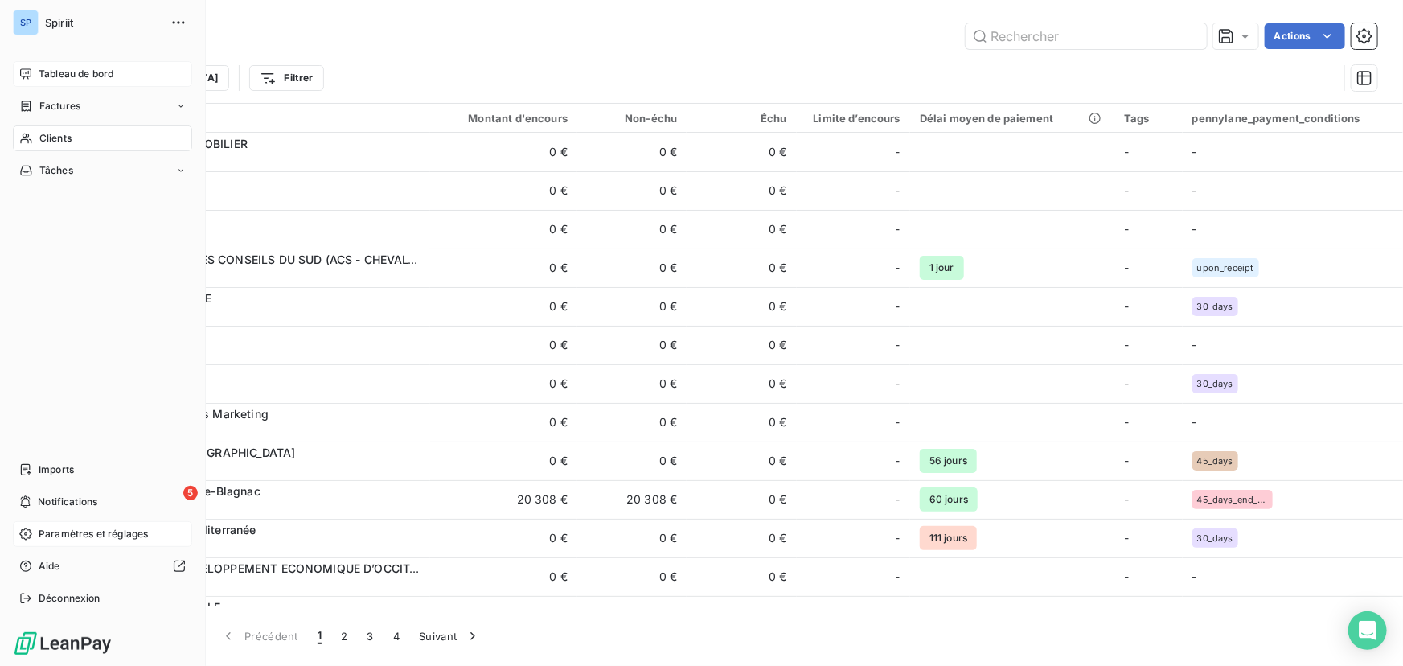
click at [64, 539] on span "Paramètres et réglages" at bounding box center [93, 534] width 109 height 14
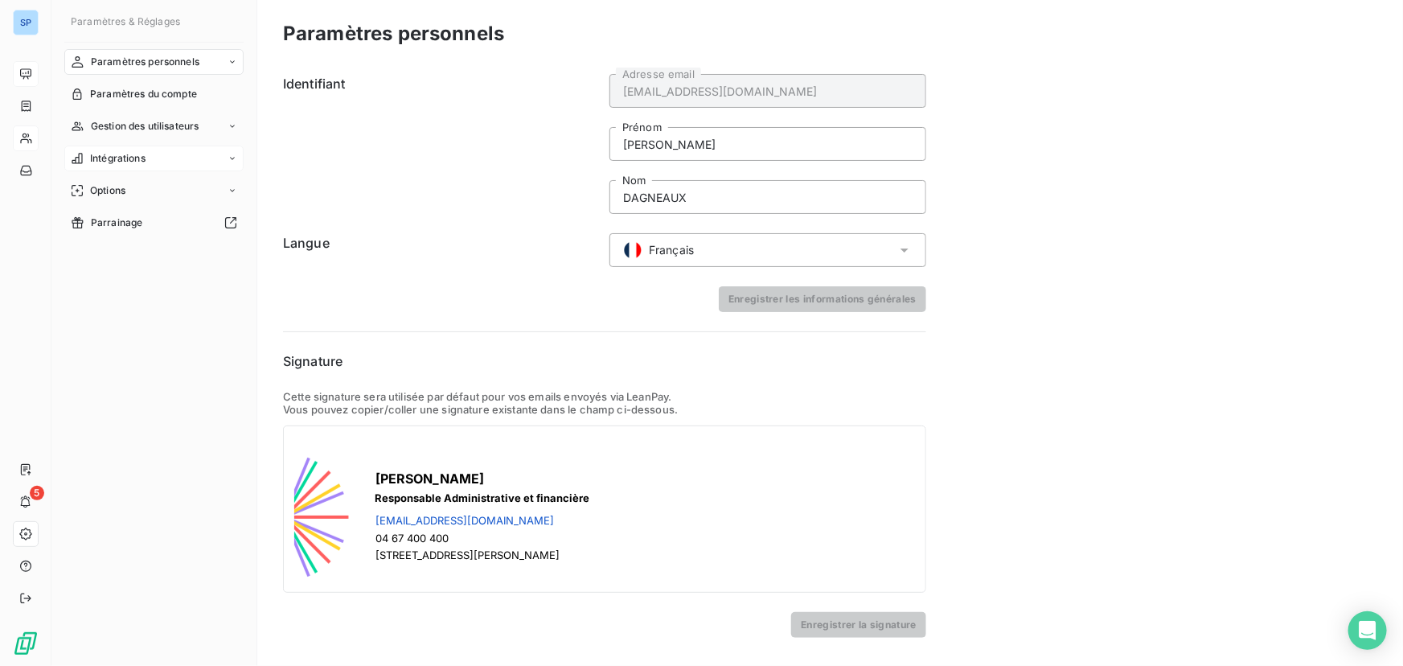
click at [141, 165] on span "Intégrations" at bounding box center [117, 158] width 55 height 14
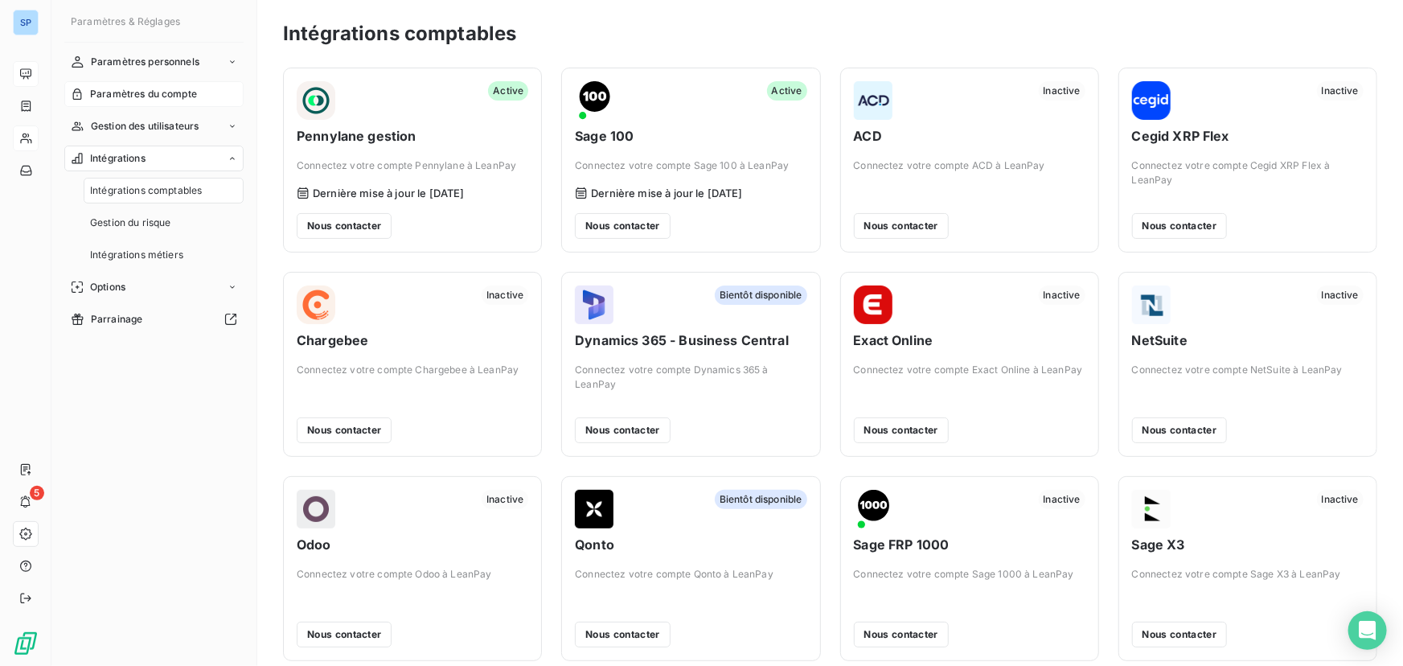
click at [144, 94] on span "Paramètres du compte" at bounding box center [143, 94] width 107 height 14
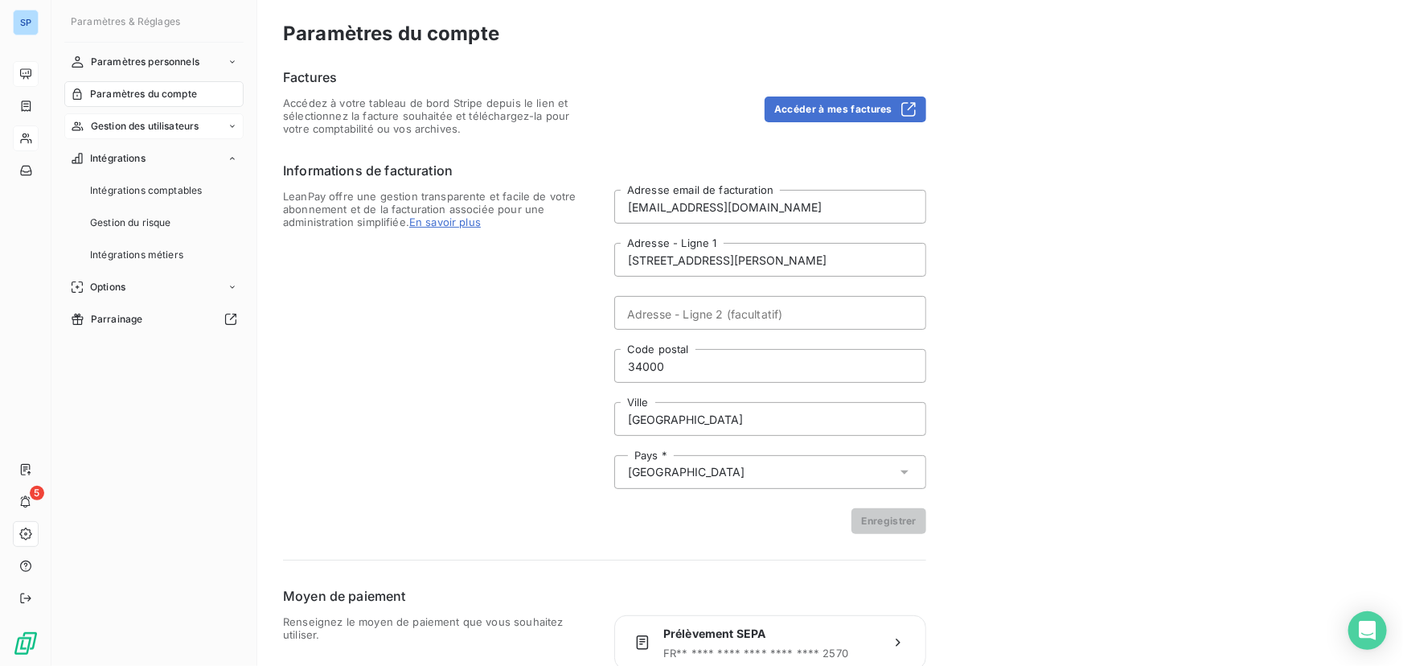
click at [150, 126] on span "Gestion des utilisateurs" at bounding box center [145, 126] width 109 height 14
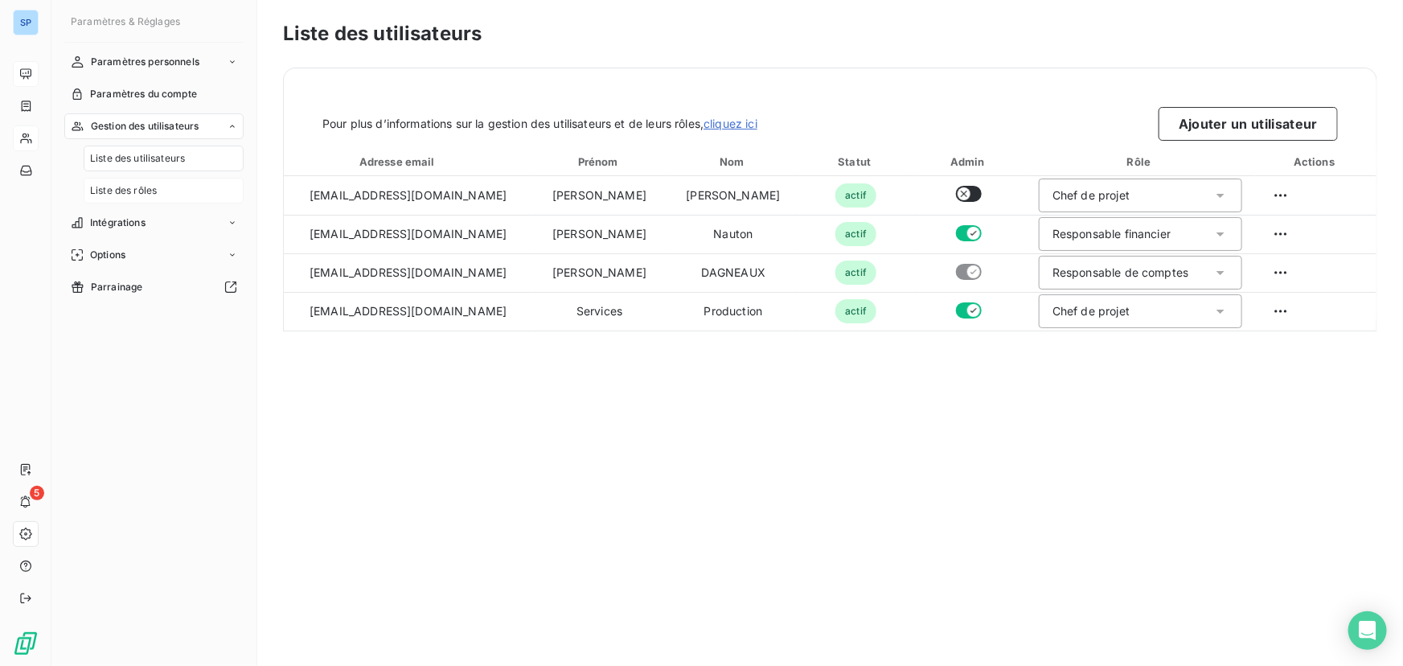
click at [142, 193] on span "Liste des rôles" at bounding box center [123, 190] width 67 height 14
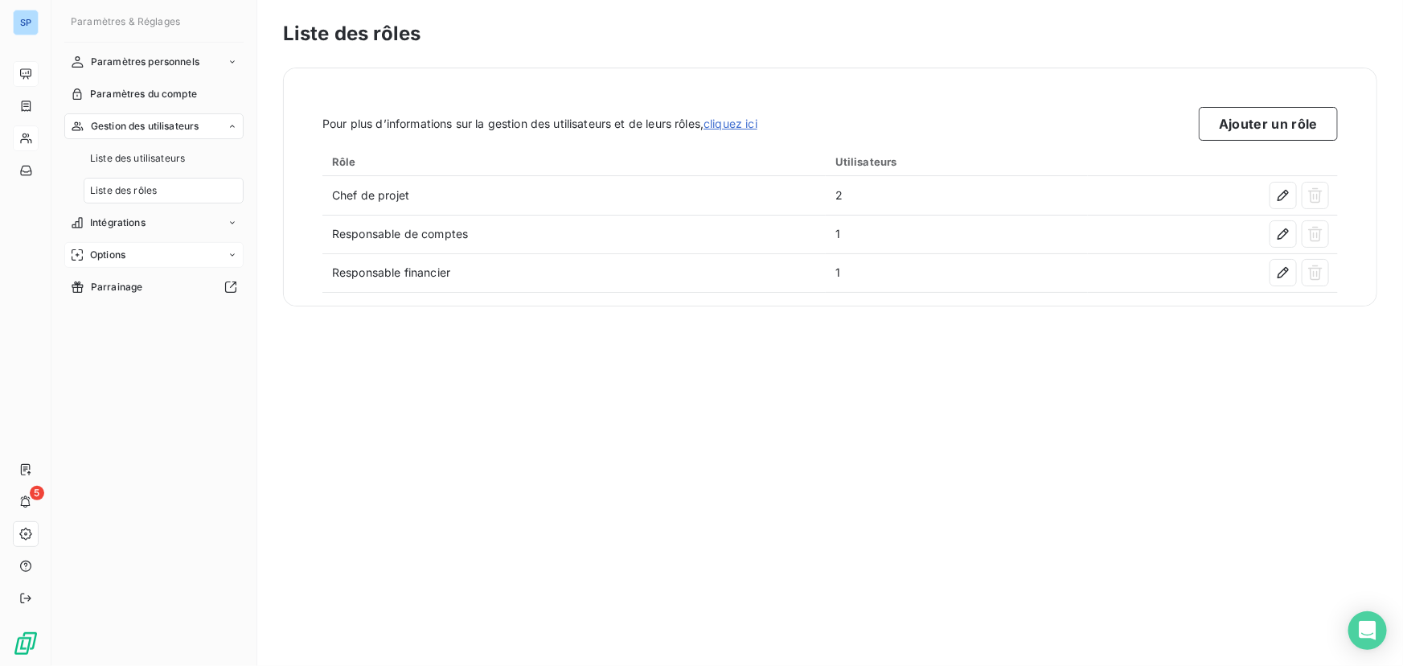
click at [133, 259] on div "Options" at bounding box center [153, 255] width 179 height 26
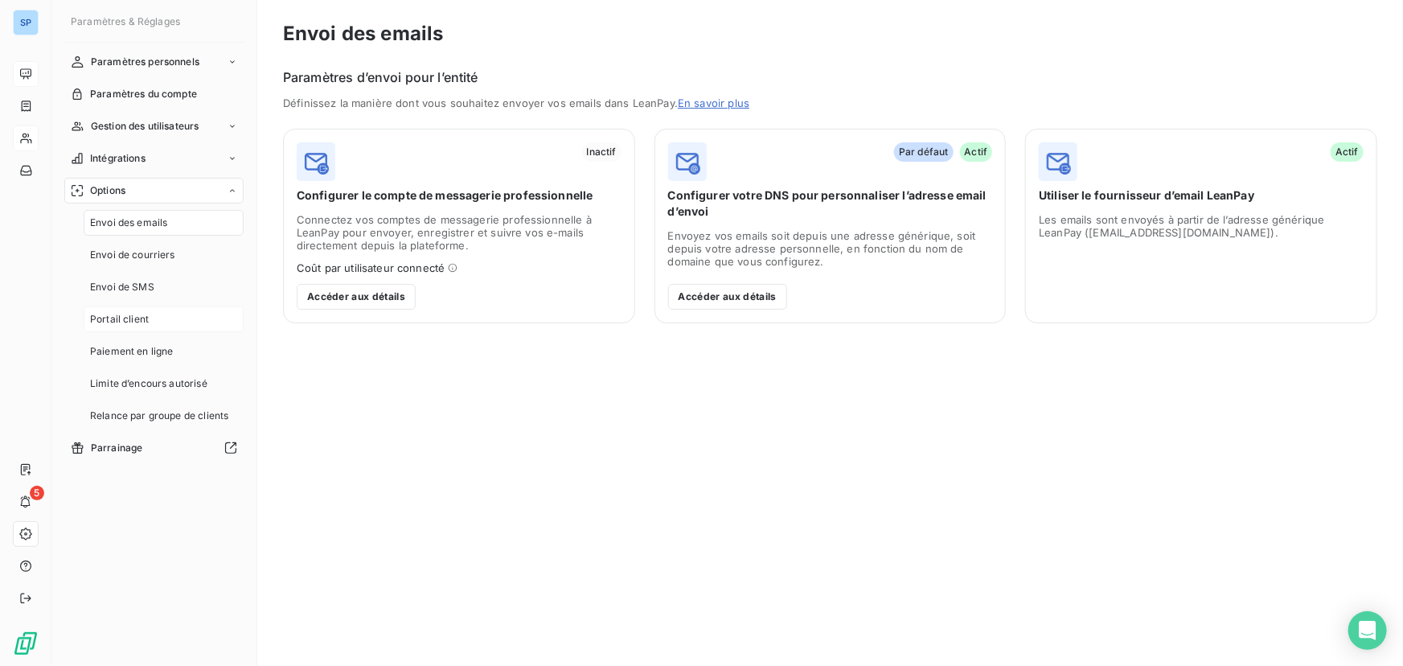
click at [136, 317] on span "Portail client" at bounding box center [119, 319] width 59 height 14
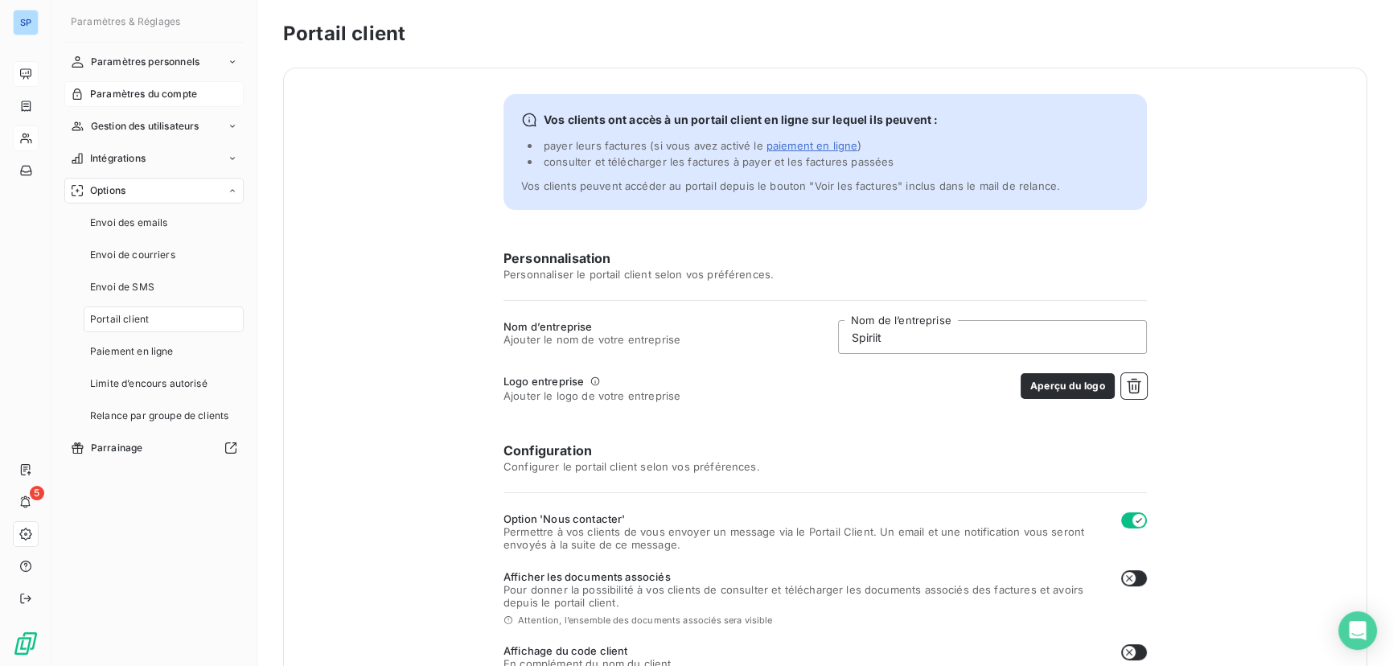
click at [154, 94] on span "Paramètres du compte" at bounding box center [143, 94] width 107 height 14
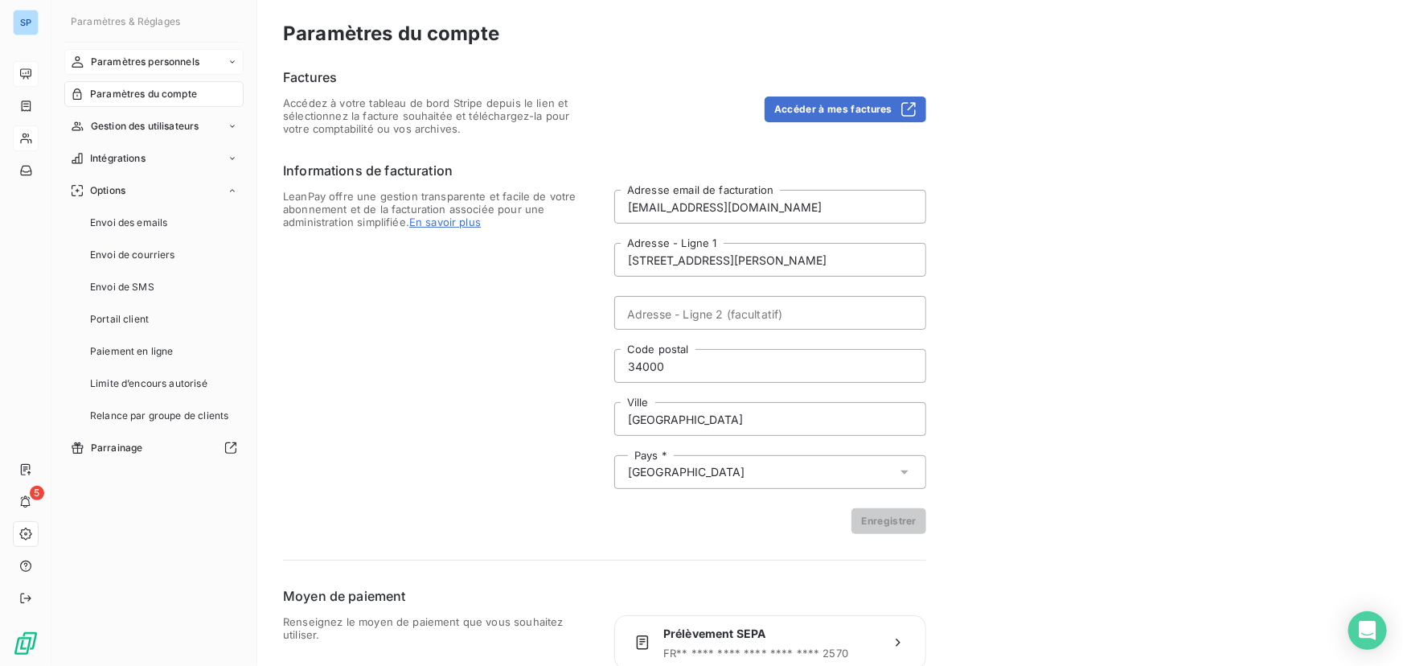
click at [155, 65] on span "Paramètres personnels" at bounding box center [145, 62] width 109 height 14
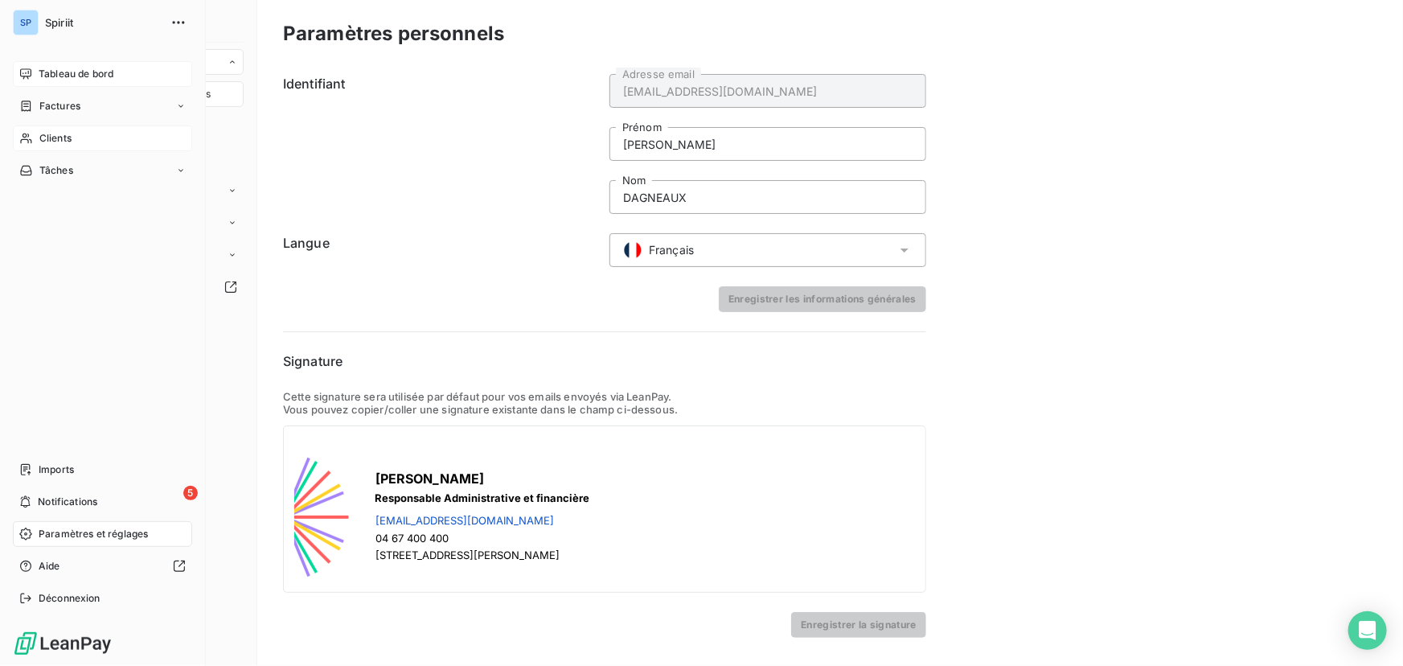
click at [56, 139] on span "Clients" at bounding box center [55, 138] width 32 height 14
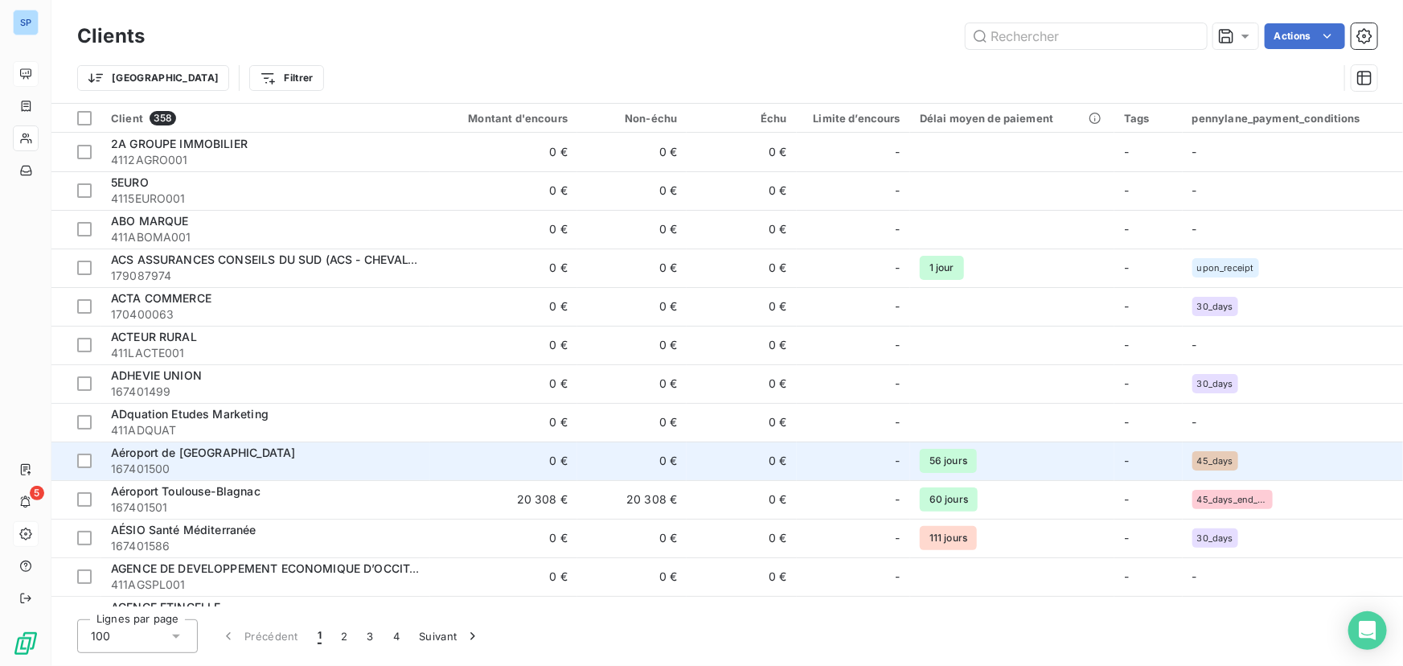
click at [281, 461] on span "167401500" at bounding box center [266, 469] width 310 height 16
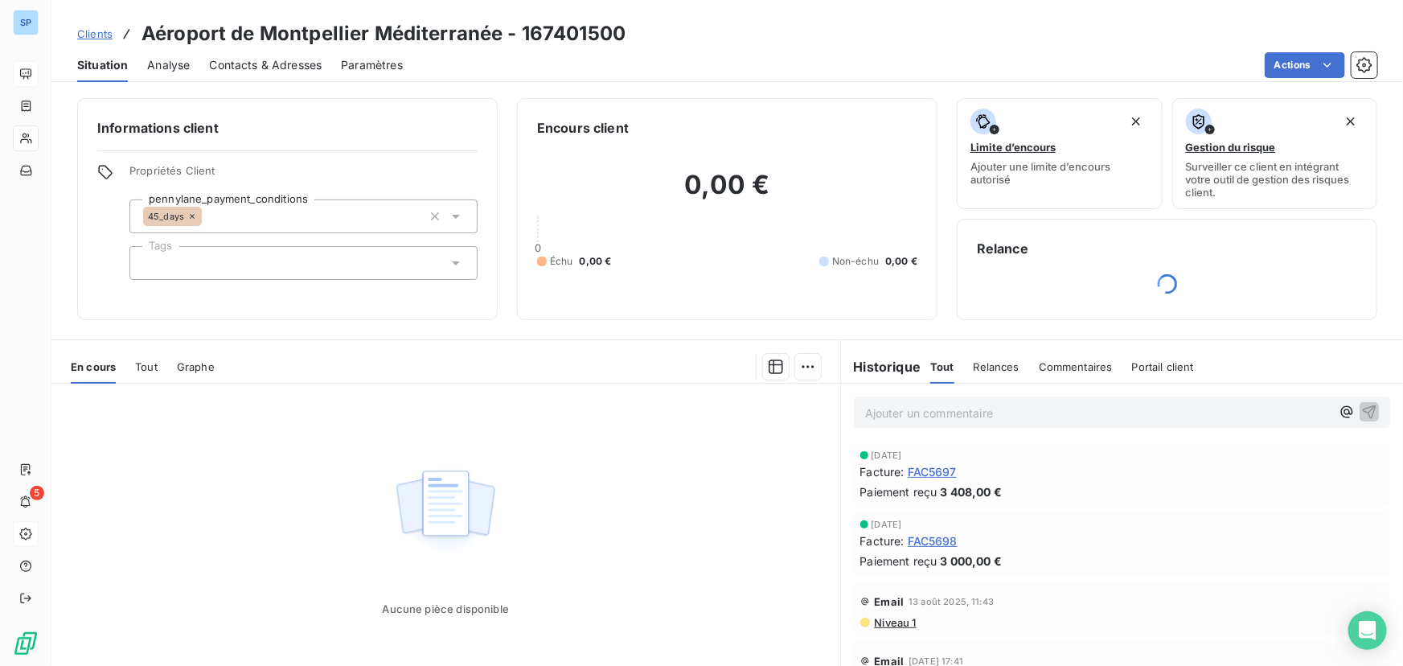
click at [1150, 366] on span "Portail client" at bounding box center [1163, 366] width 62 height 13
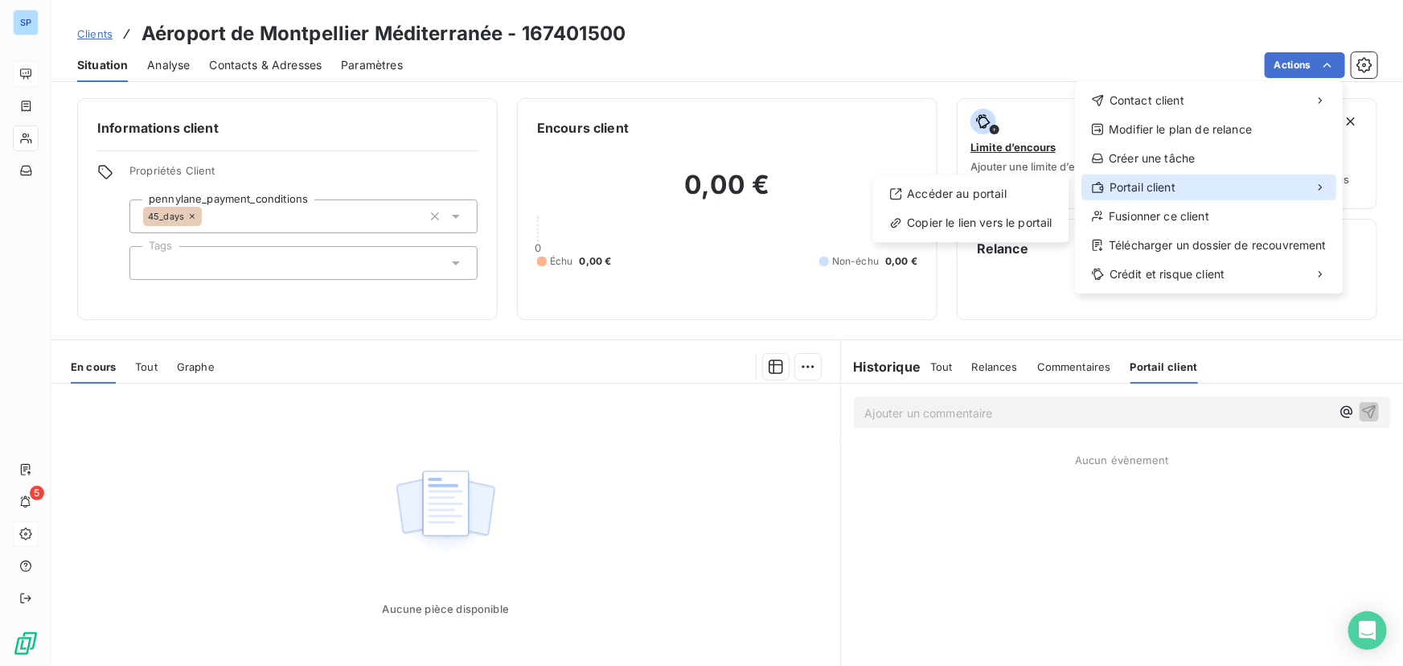
click at [1166, 183] on span "Portail client" at bounding box center [1143, 187] width 66 height 16
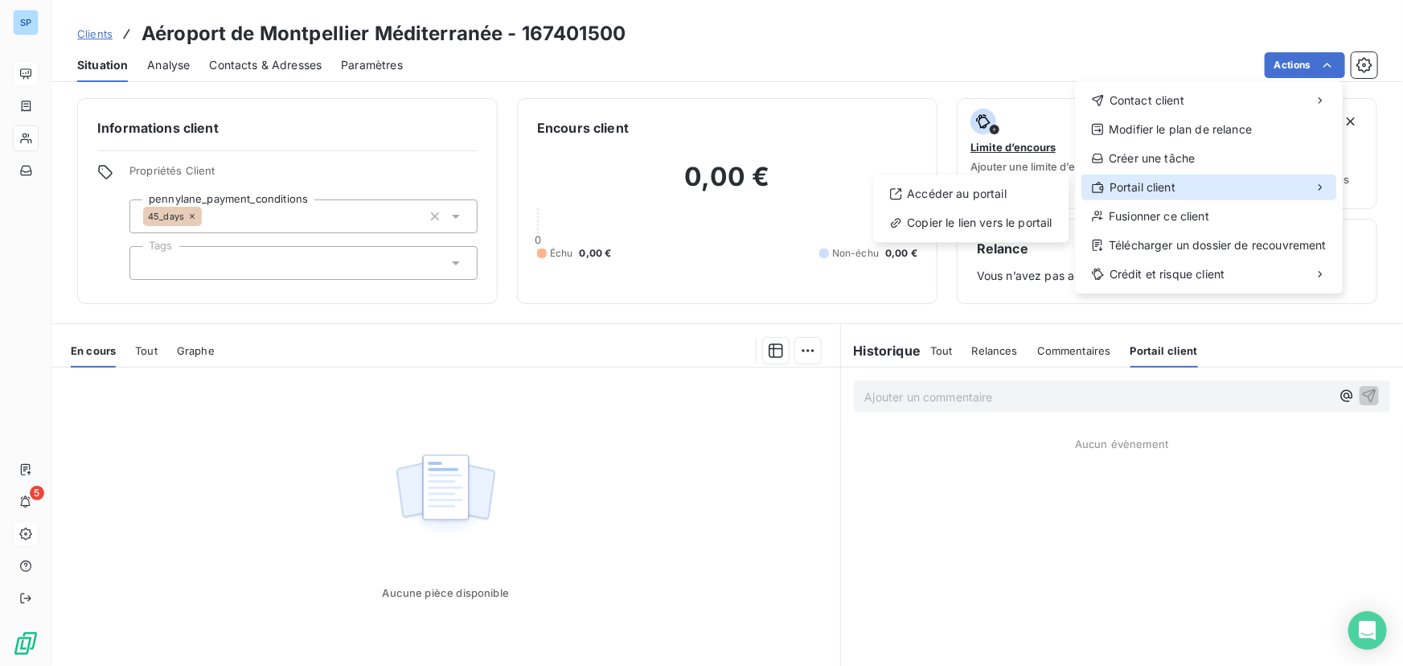
click at [1149, 187] on span "Portail client" at bounding box center [1143, 187] width 66 height 16
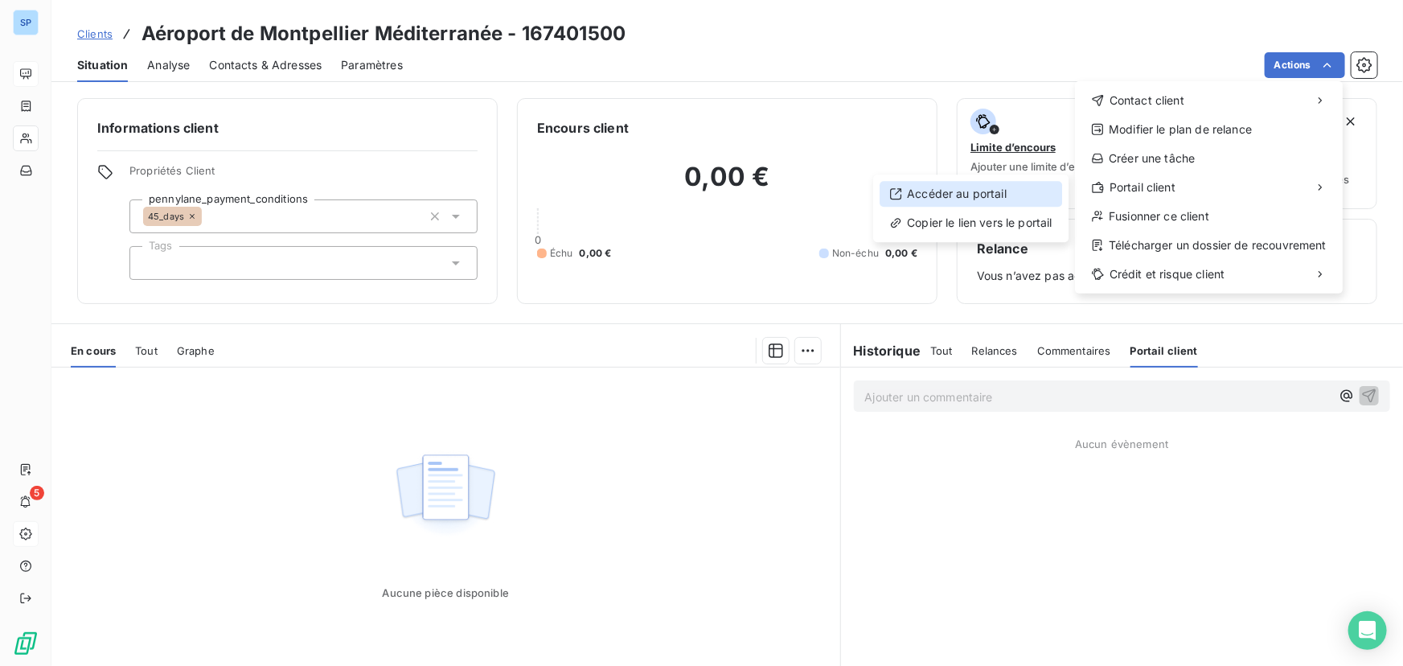
click at [961, 189] on div "Accéder au portail" at bounding box center [971, 194] width 183 height 26
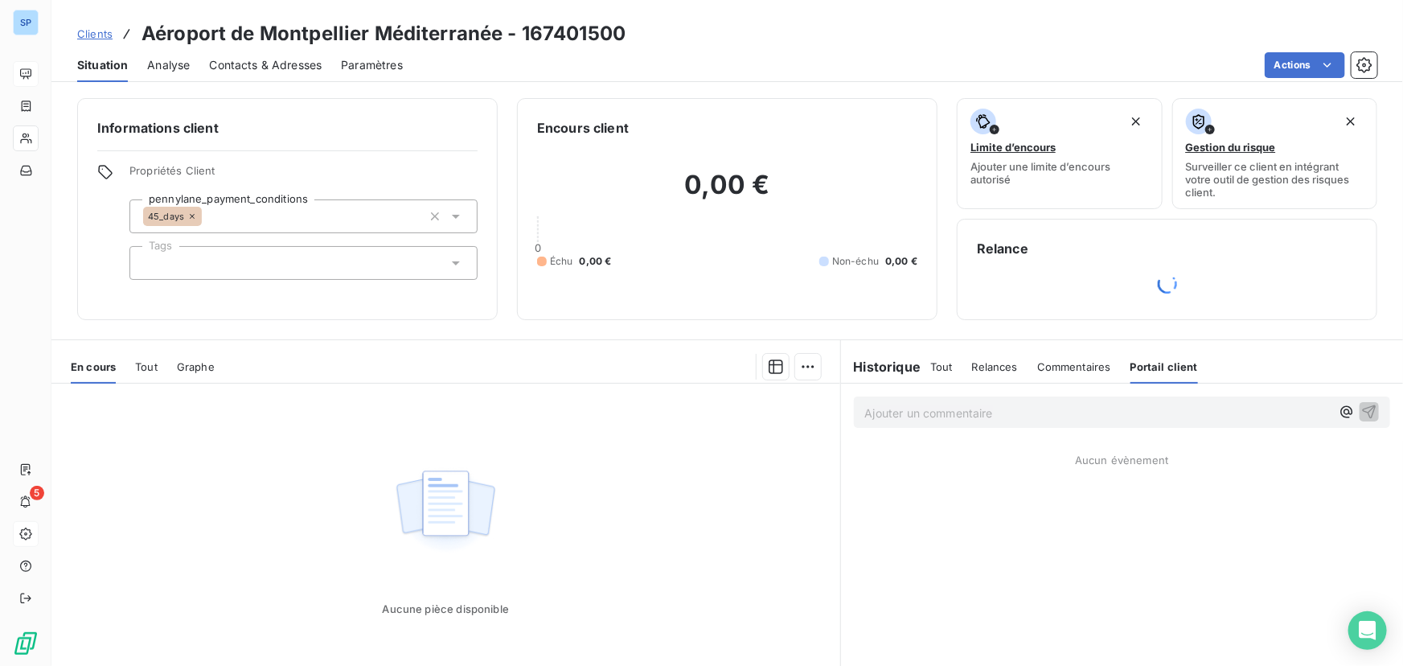
click at [88, 35] on span "Clients" at bounding box center [94, 33] width 35 height 13
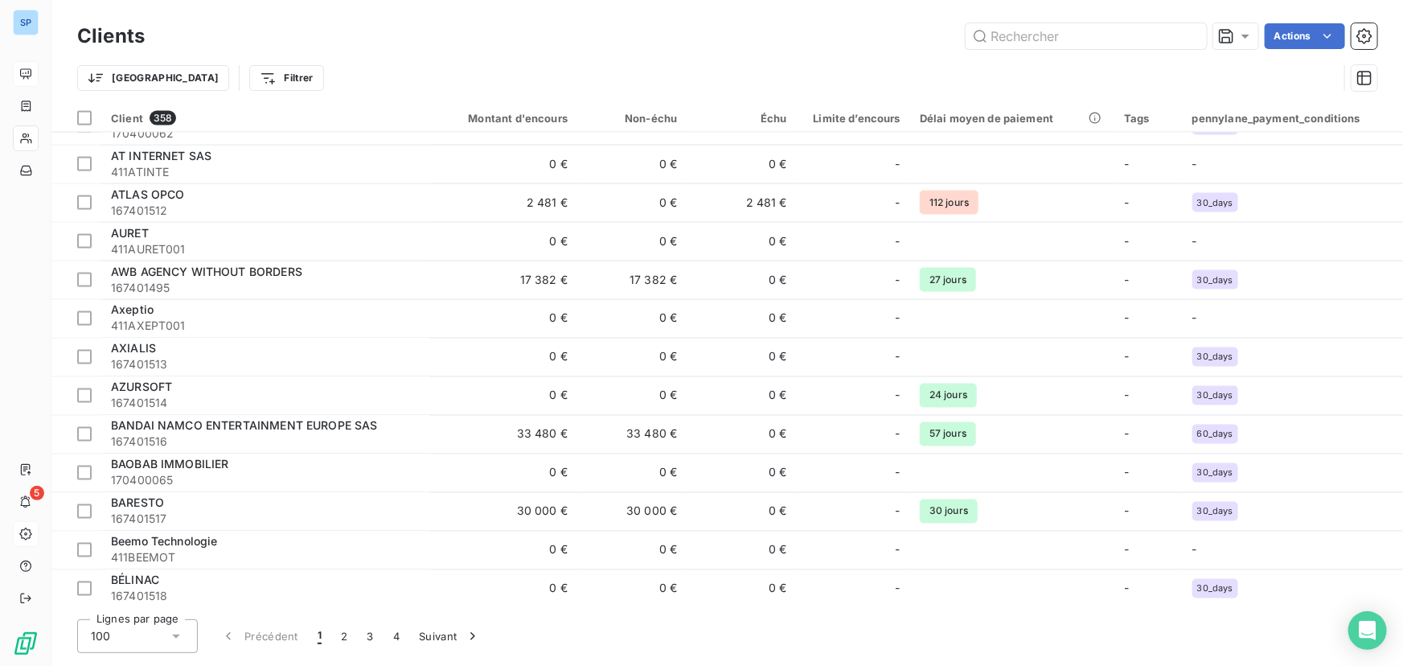
scroll to position [1340, 0]
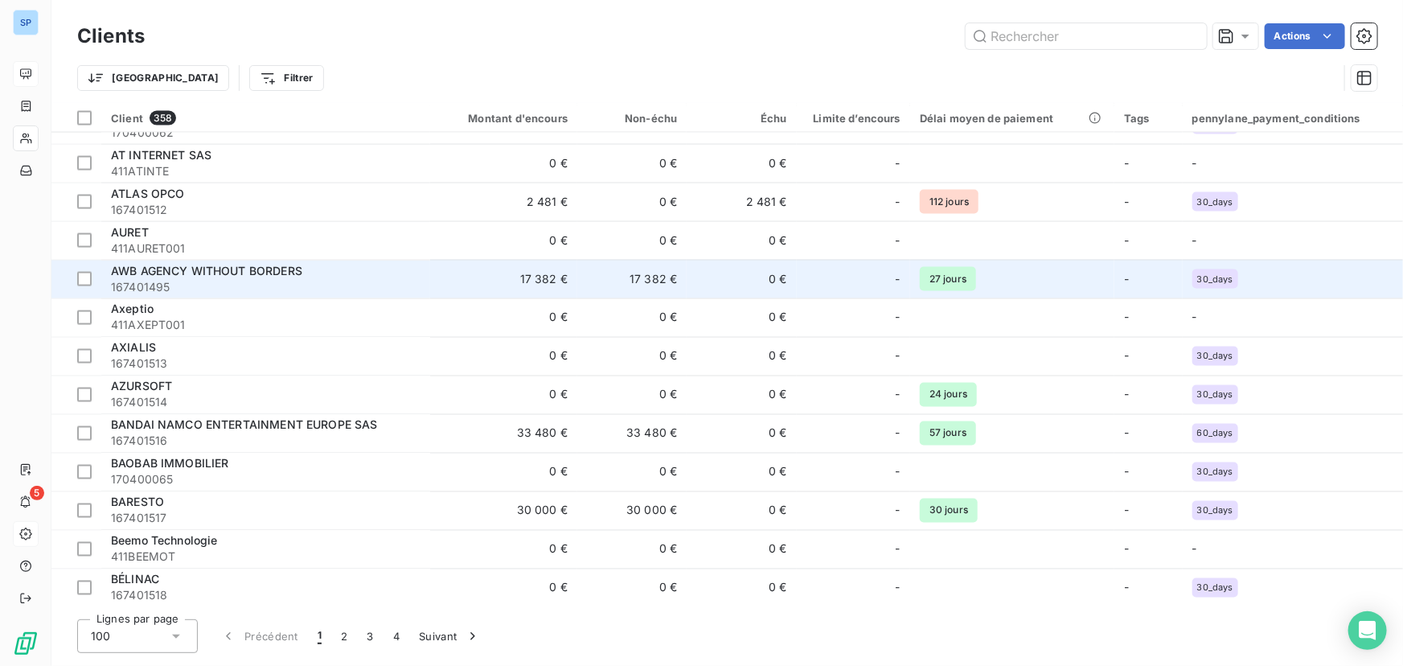
click at [298, 291] on span "167401495" at bounding box center [266, 287] width 310 height 16
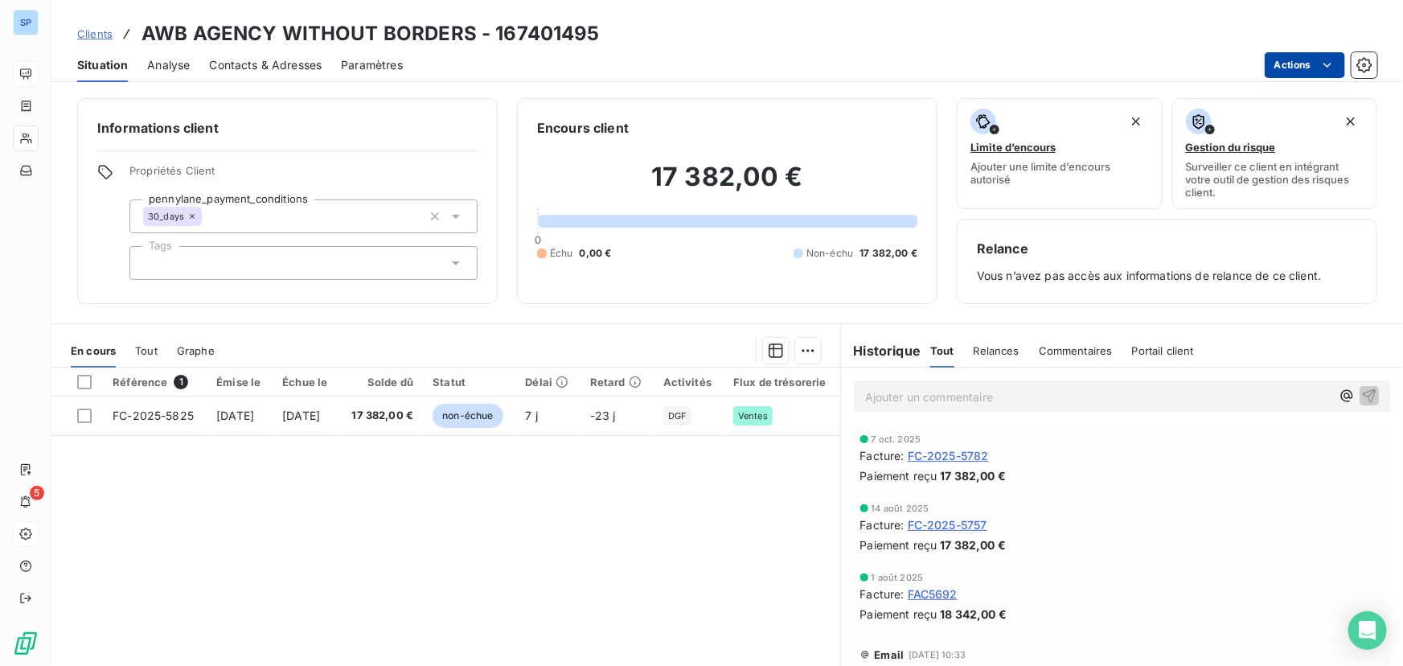
click at [1289, 71] on html "SP 5 Clients AWB AGENCY WITHOUT BORDERS - 167401495 Situation Analyse Contacts …" at bounding box center [701, 333] width 1403 height 666
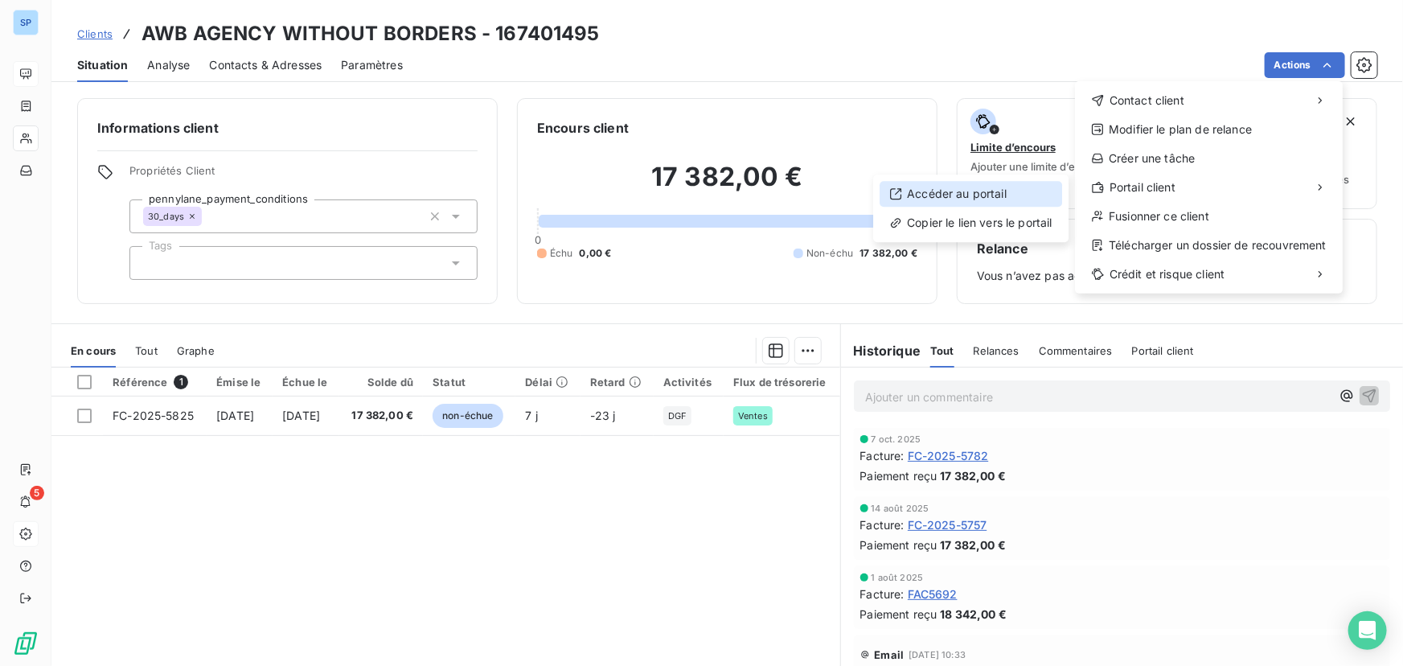
click at [1016, 201] on div "Accéder au portail" at bounding box center [971, 194] width 183 height 26
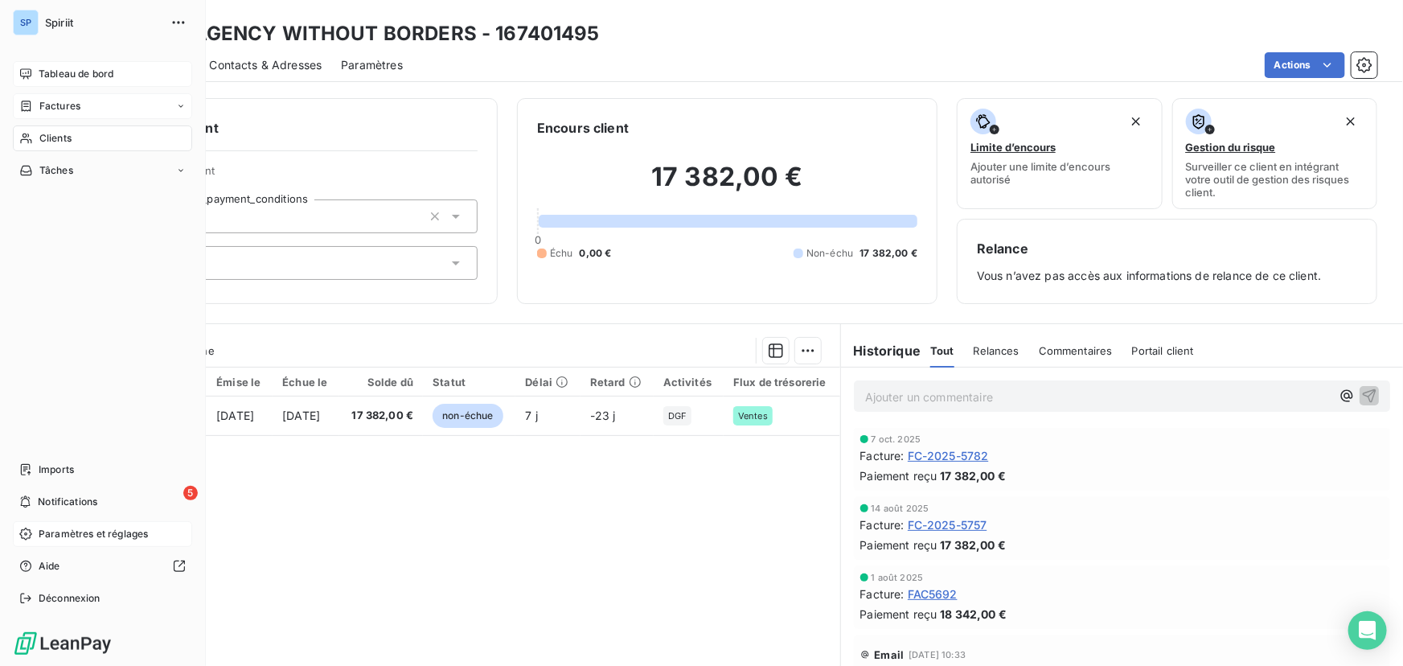
click at [178, 104] on icon at bounding box center [181, 106] width 10 height 10
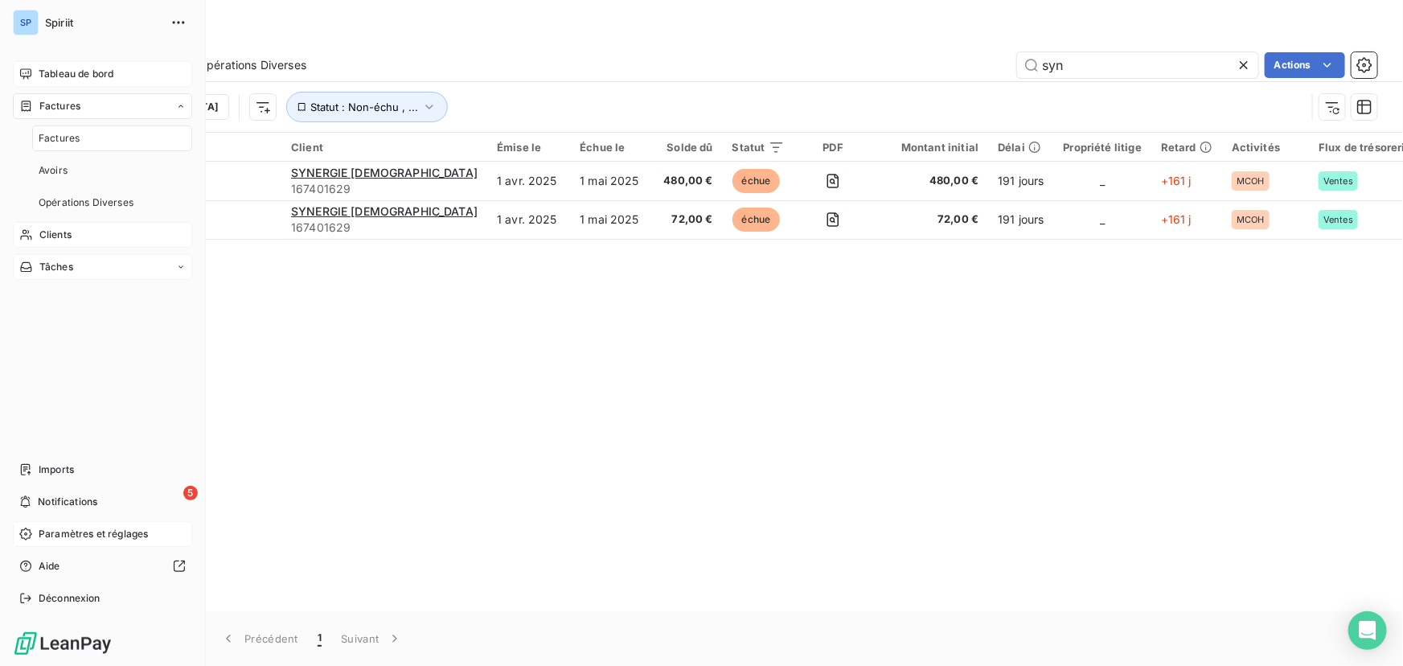
click at [111, 262] on div "Tâches" at bounding box center [102, 267] width 179 height 26
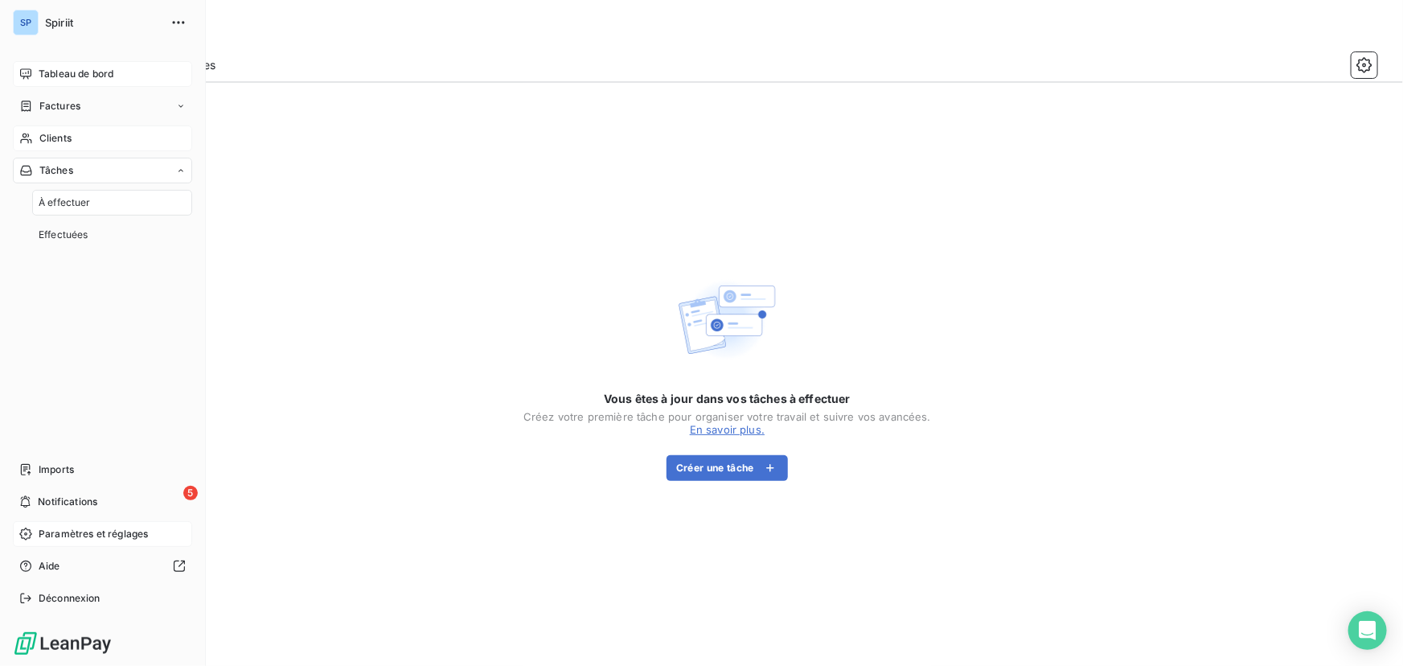
click at [91, 203] on div "À effectuer" at bounding box center [112, 203] width 160 height 26
click at [55, 27] on span "Spiriit" at bounding box center [103, 22] width 116 height 13
click at [57, 76] on span "Tableau de bord" at bounding box center [76, 74] width 75 height 14
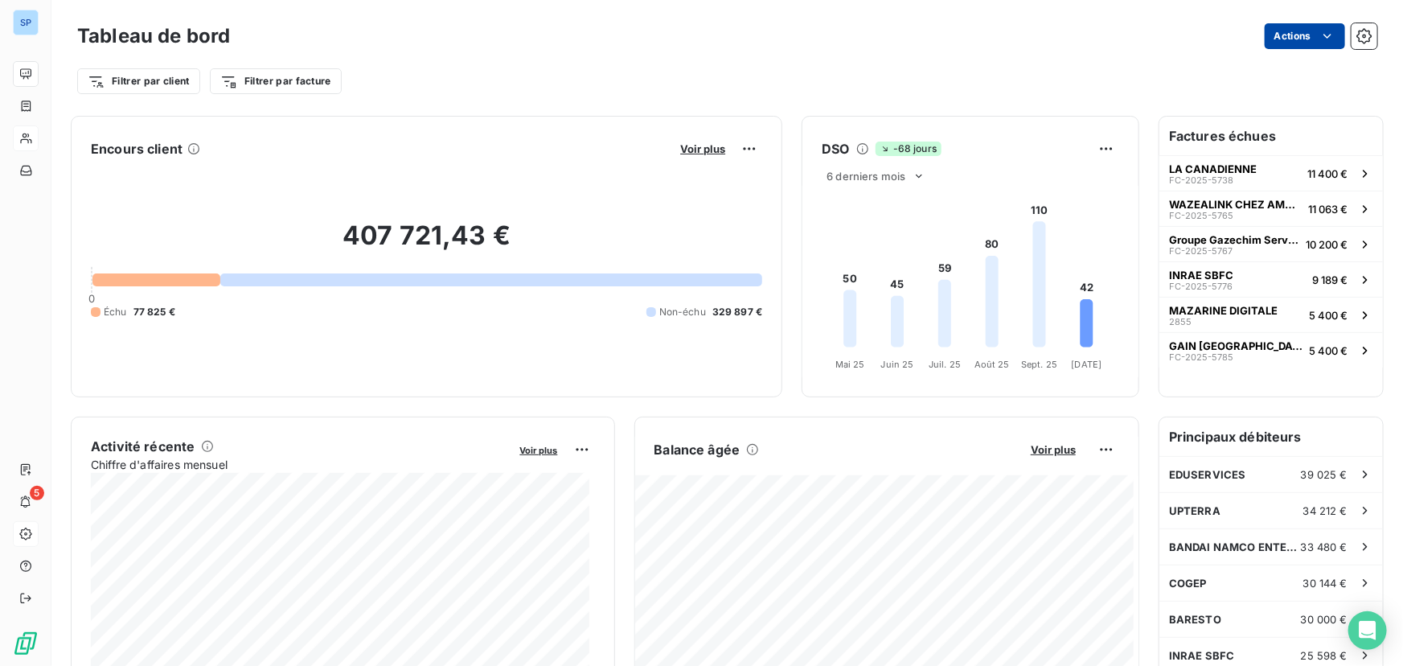
click at [1294, 35] on html "SP 5 Tableau de bord Actions Filtrer par client Filtrer par facture Encours cli…" at bounding box center [701, 333] width 1403 height 666
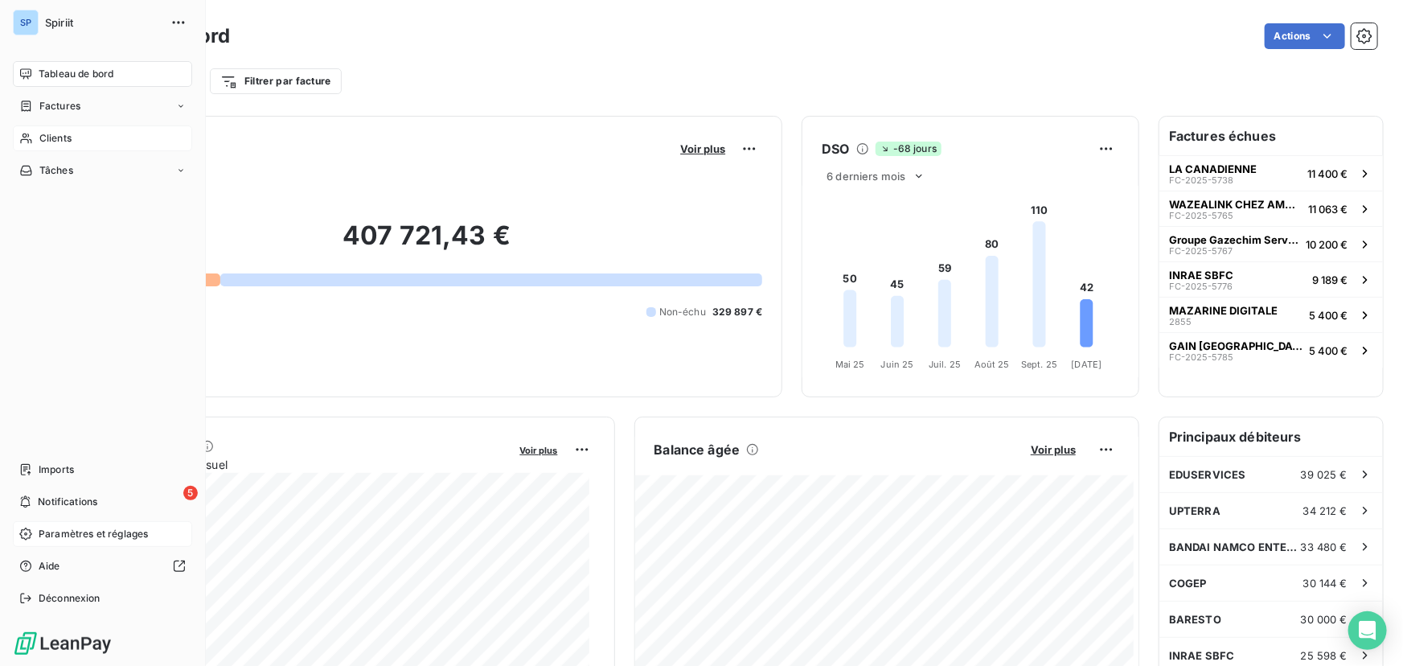
click at [23, 101] on html "SP Spiriit Tableau de bord Factures Clients Tâches Imports 5 Notifications Para…" at bounding box center [701, 333] width 1403 height 666
click at [51, 105] on span "Factures" at bounding box center [59, 106] width 41 height 14
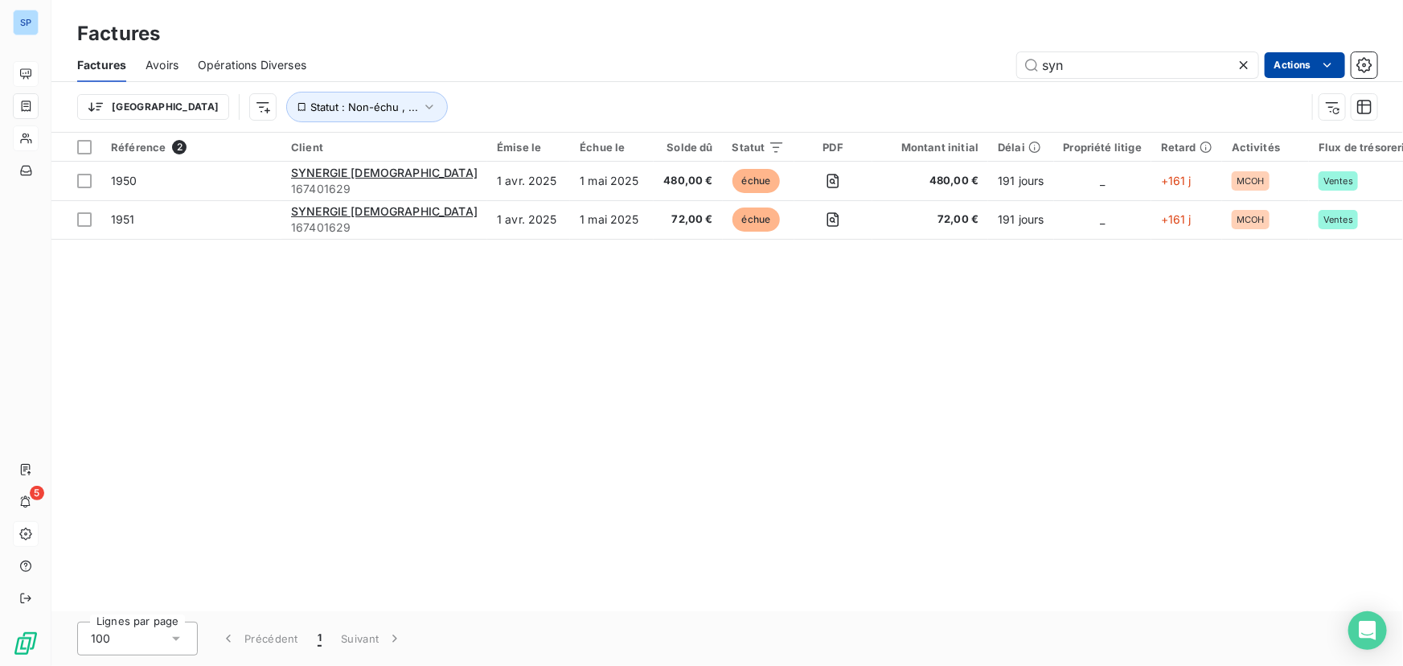
click at [1287, 70] on html "SP 5 Factures Factures Avoirs Opérations Diverses syn Actions Trier Statut : No…" at bounding box center [701, 333] width 1403 height 666
click at [795, 70] on html "SP 5 Factures Factures Avoirs Opérations Diverses syn Actions Trier Statut : No…" at bounding box center [701, 333] width 1403 height 666
click at [1244, 64] on icon at bounding box center [1244, 65] width 8 height 8
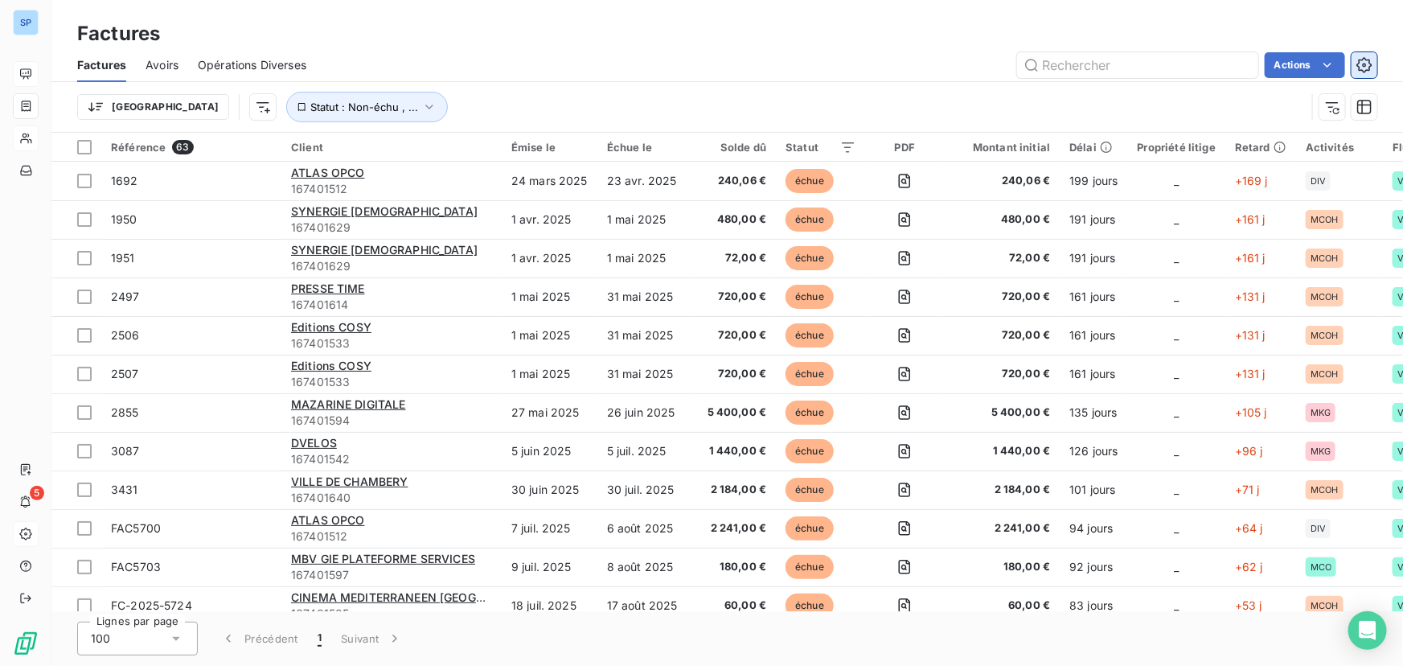
click at [1366, 67] on icon "button" at bounding box center [1365, 65] width 16 height 16
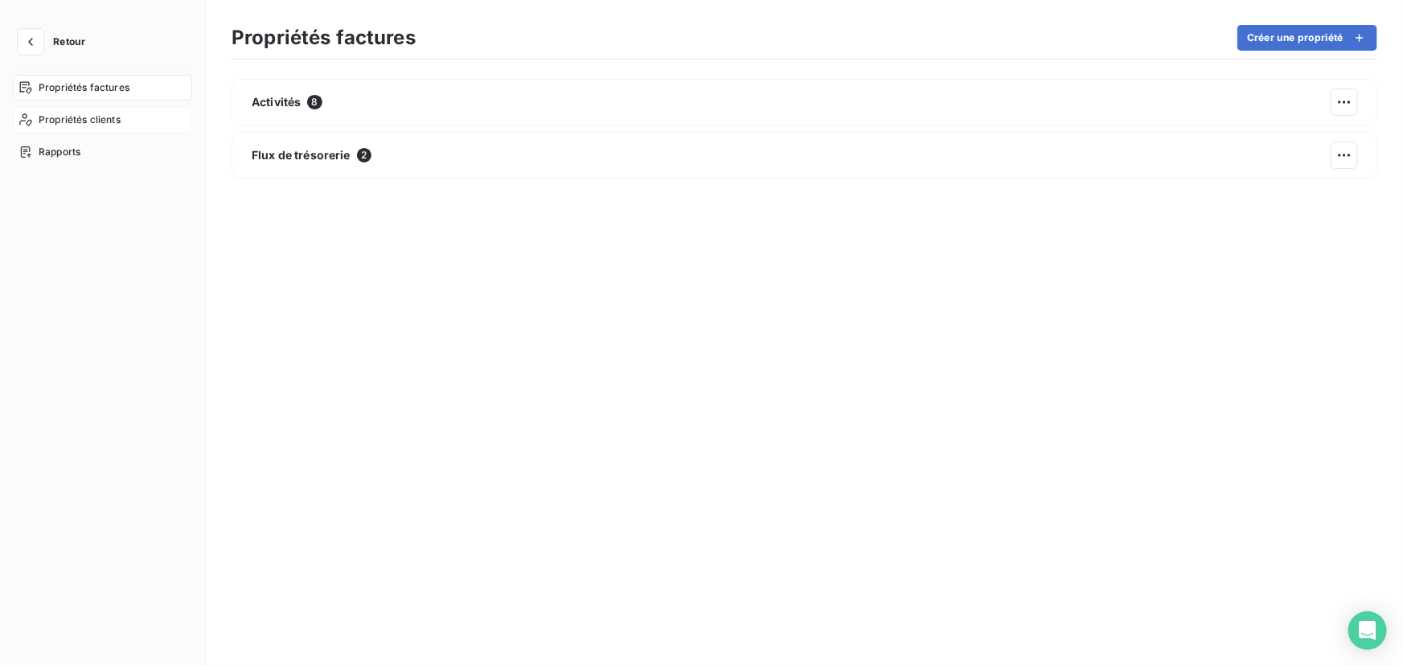
click at [80, 120] on span "Propriétés clients" at bounding box center [80, 120] width 82 height 14
click at [88, 95] on div "Propriétés factures" at bounding box center [102, 88] width 179 height 26
click at [68, 154] on span "Rapports" at bounding box center [60, 152] width 42 height 14
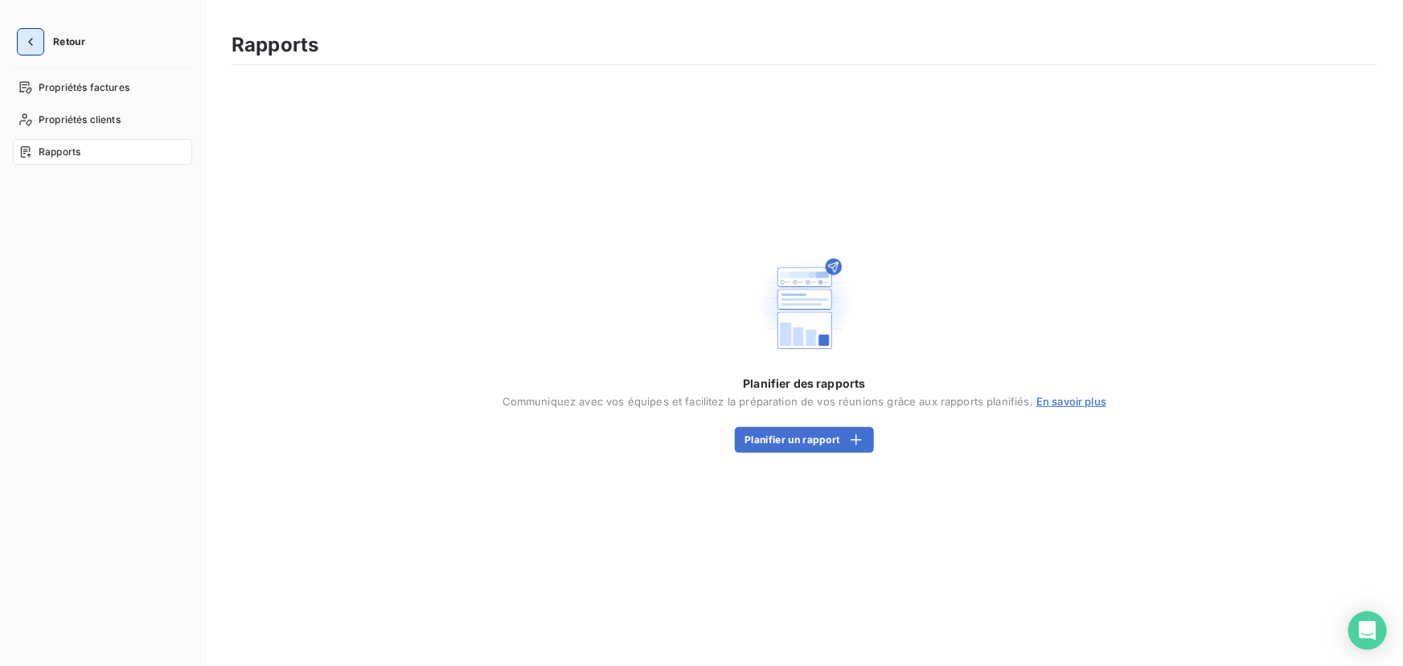
click at [35, 41] on icon "button" at bounding box center [31, 42] width 16 height 16
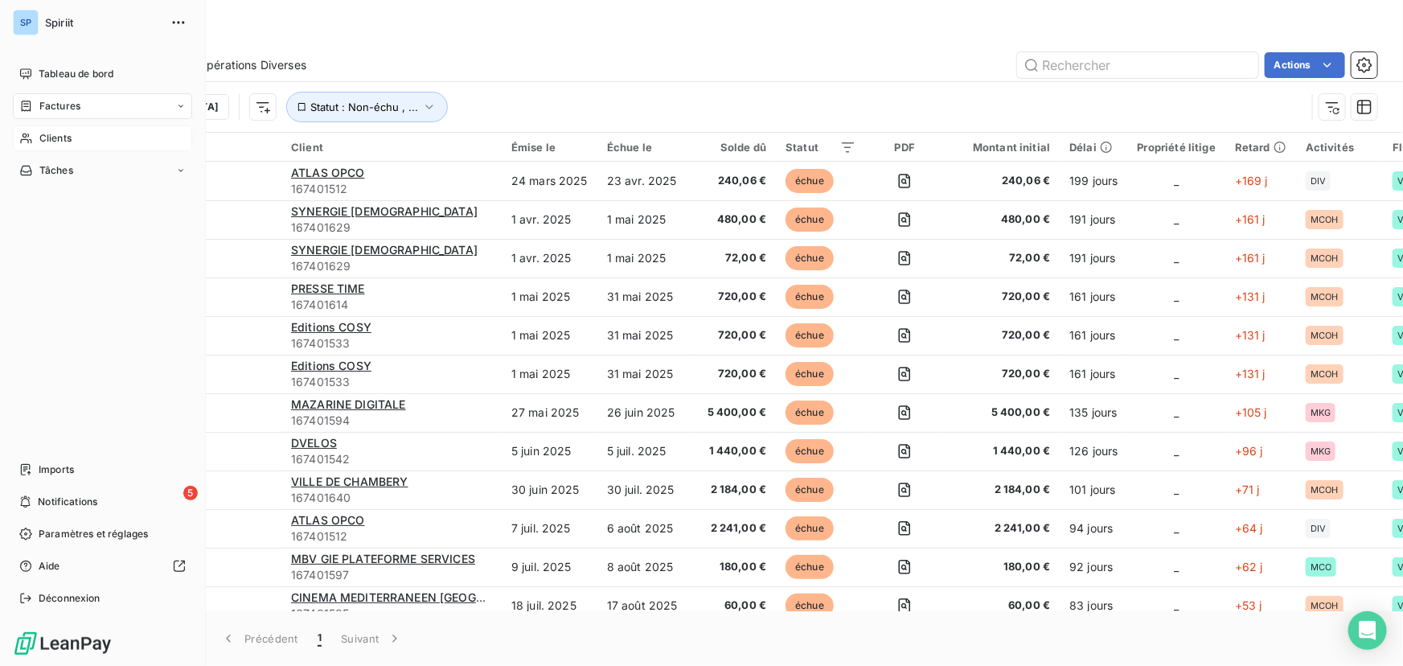
click at [42, 135] on span "Clients" at bounding box center [55, 138] width 32 height 14
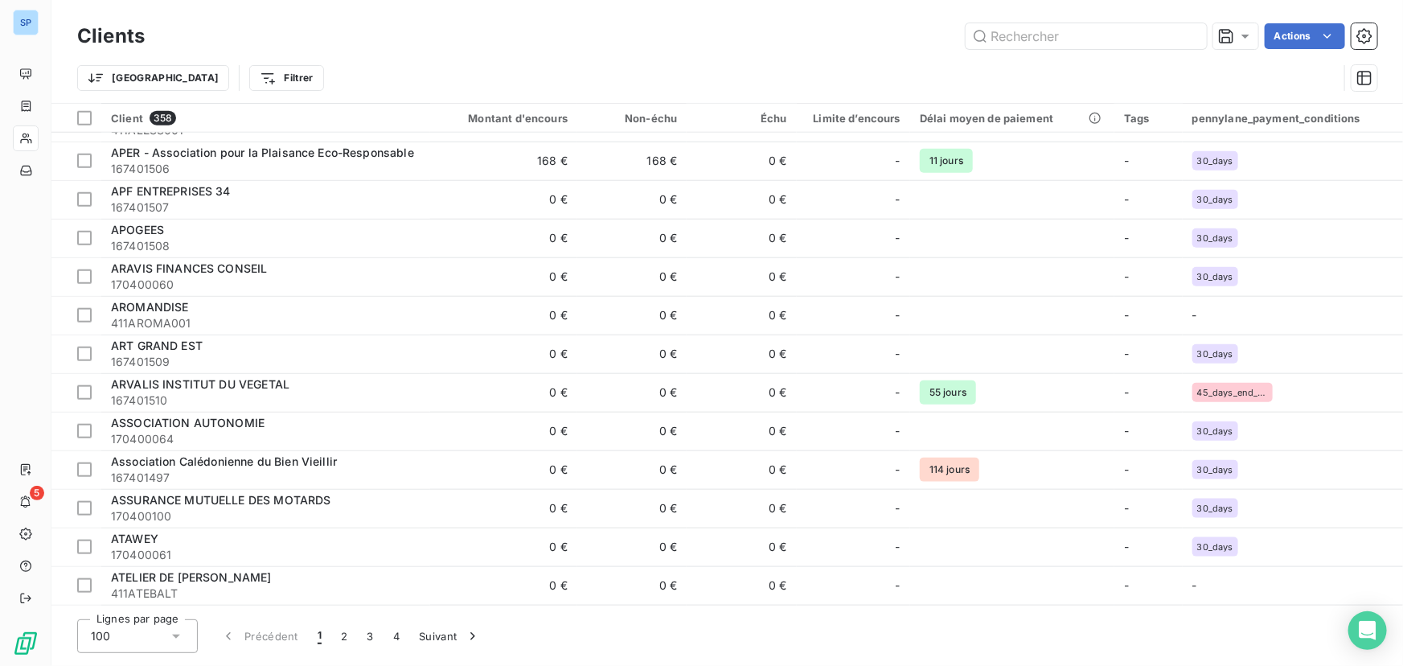
scroll to position [804, 0]
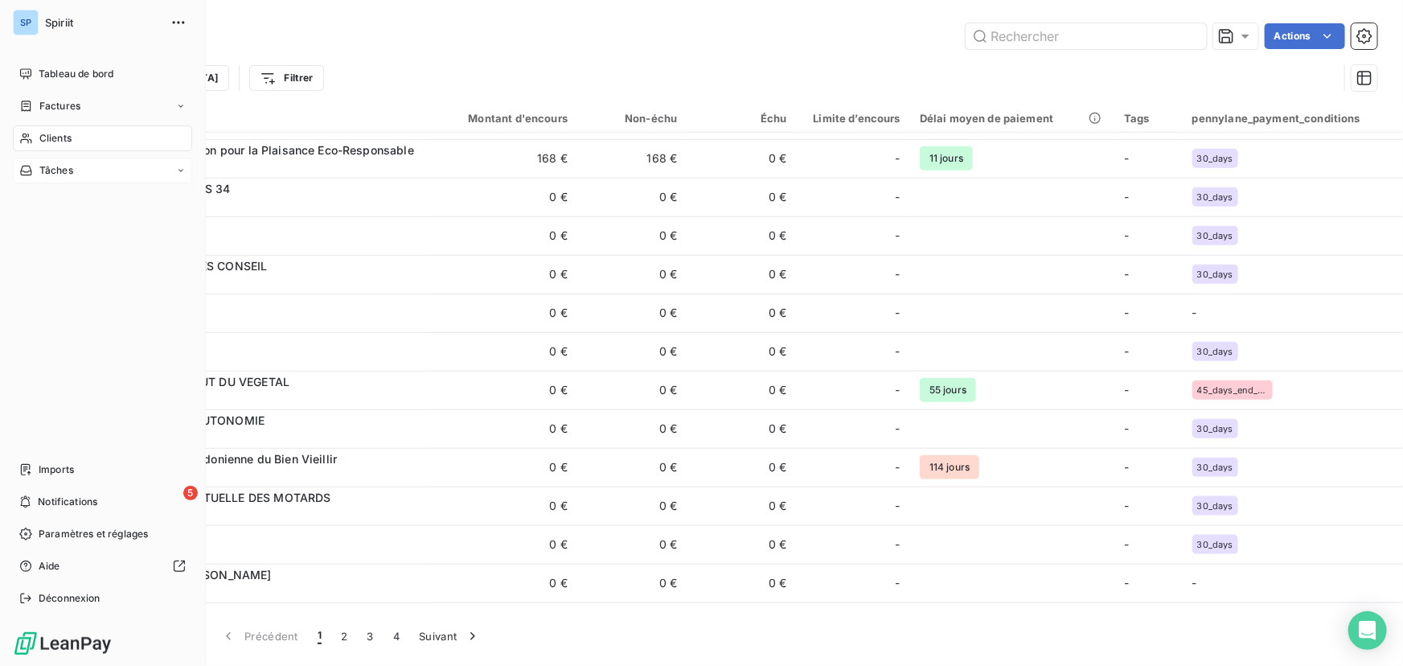
click at [53, 172] on span "Tâches" at bounding box center [56, 170] width 34 height 14
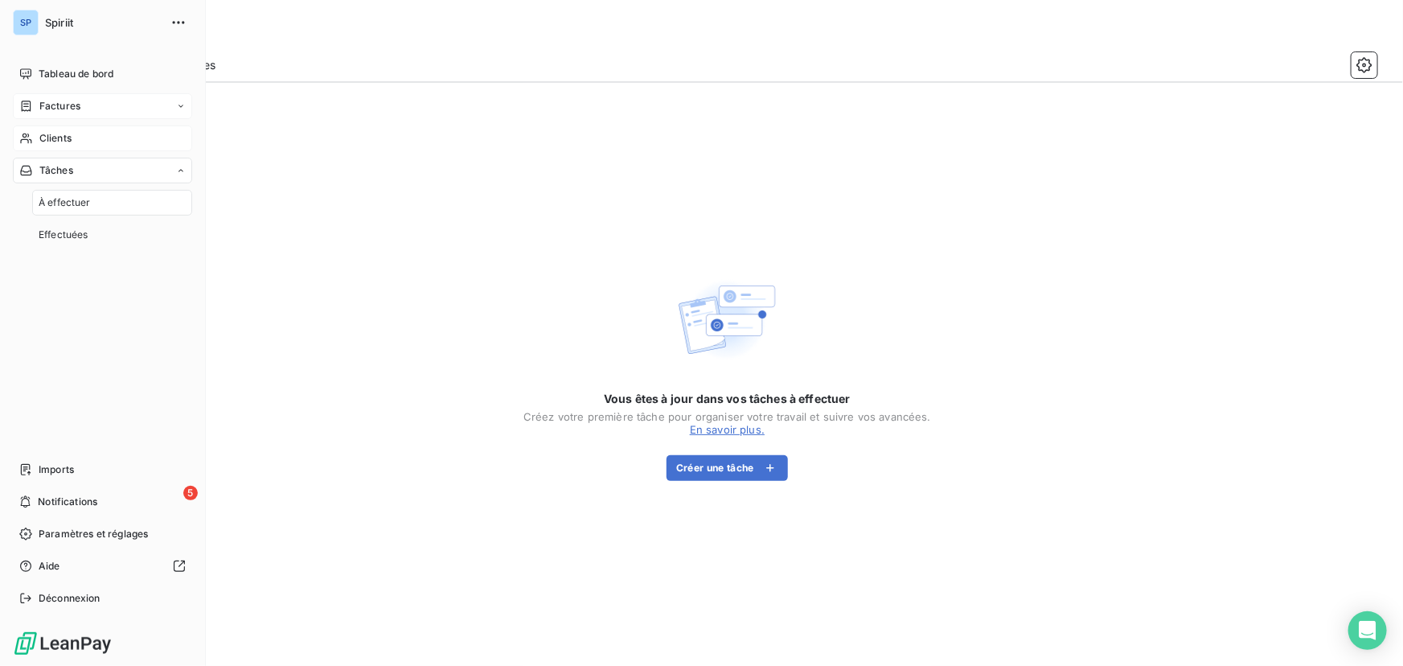
click at [80, 113] on div "Factures" at bounding box center [102, 106] width 179 height 26
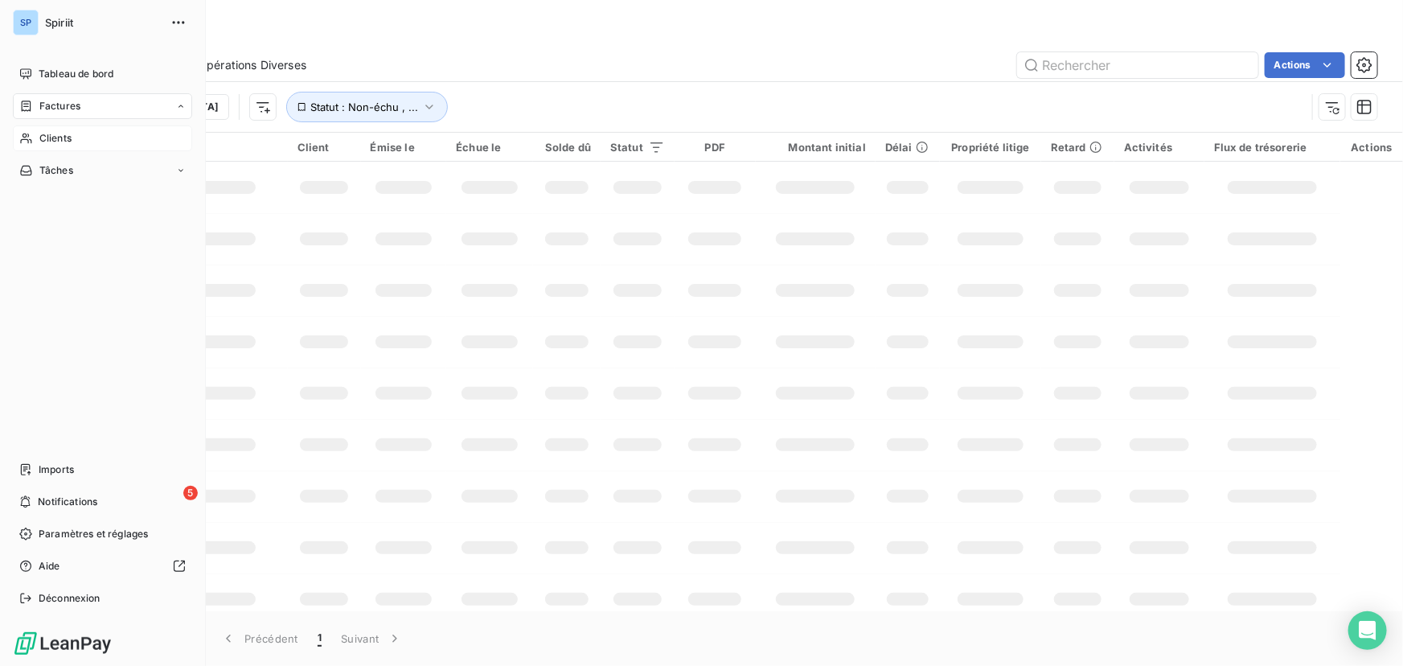
click at [80, 113] on div "Factures" at bounding box center [102, 106] width 179 height 26
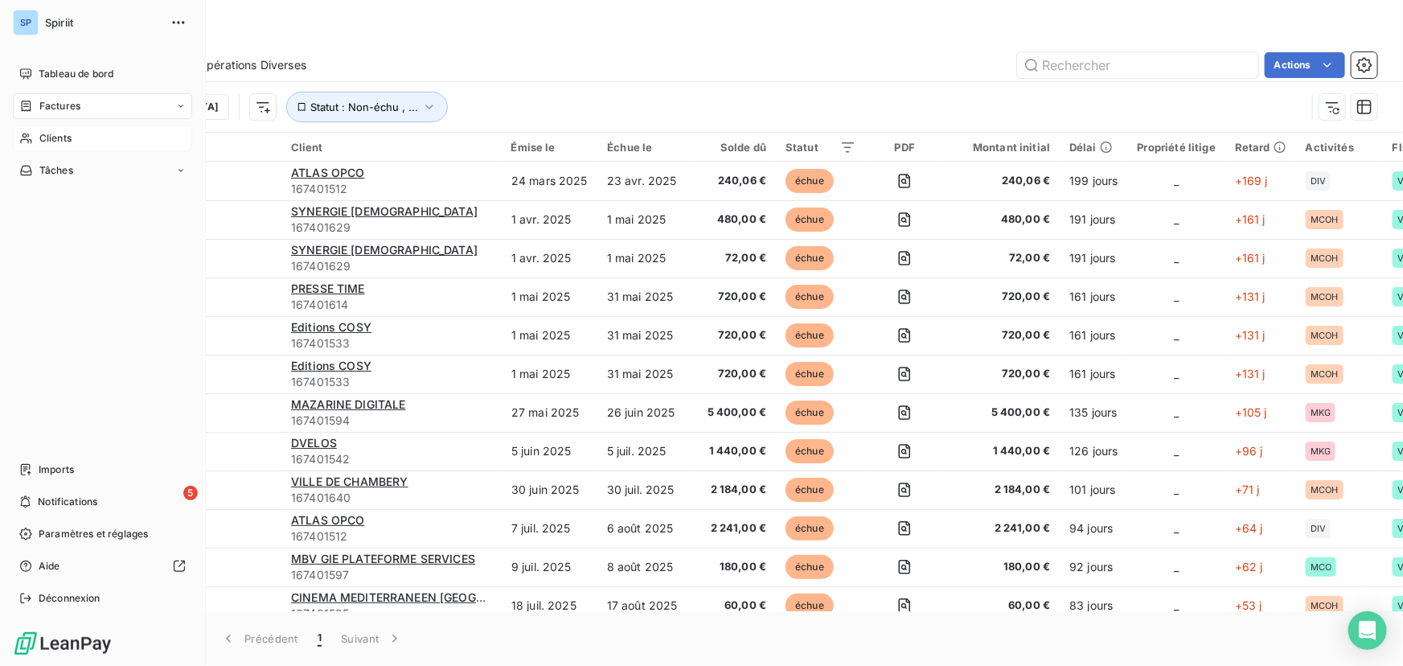
click at [80, 113] on div "Factures" at bounding box center [102, 106] width 179 height 26
click at [80, 162] on div "Avoirs" at bounding box center [112, 171] width 160 height 26
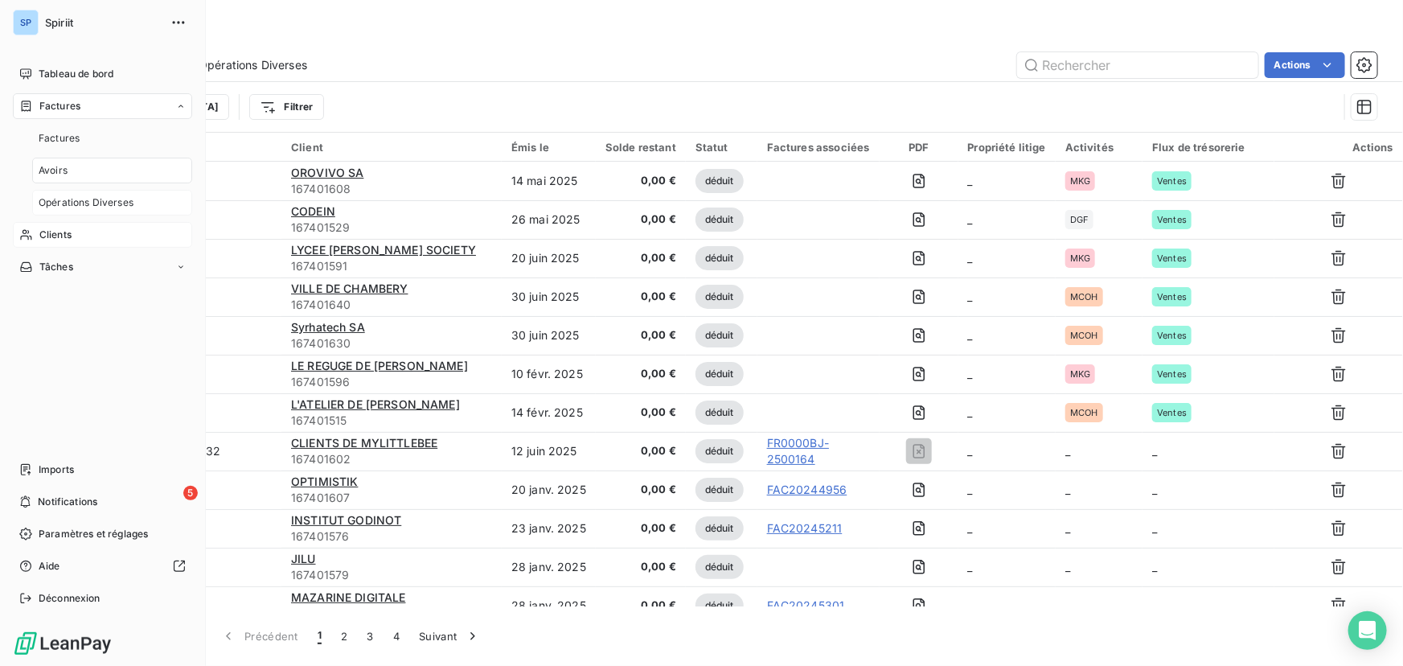
click at [93, 199] on span "Opérations Diverses" at bounding box center [86, 202] width 95 height 14
